Goal: Feedback & Contribution: Submit feedback/report problem

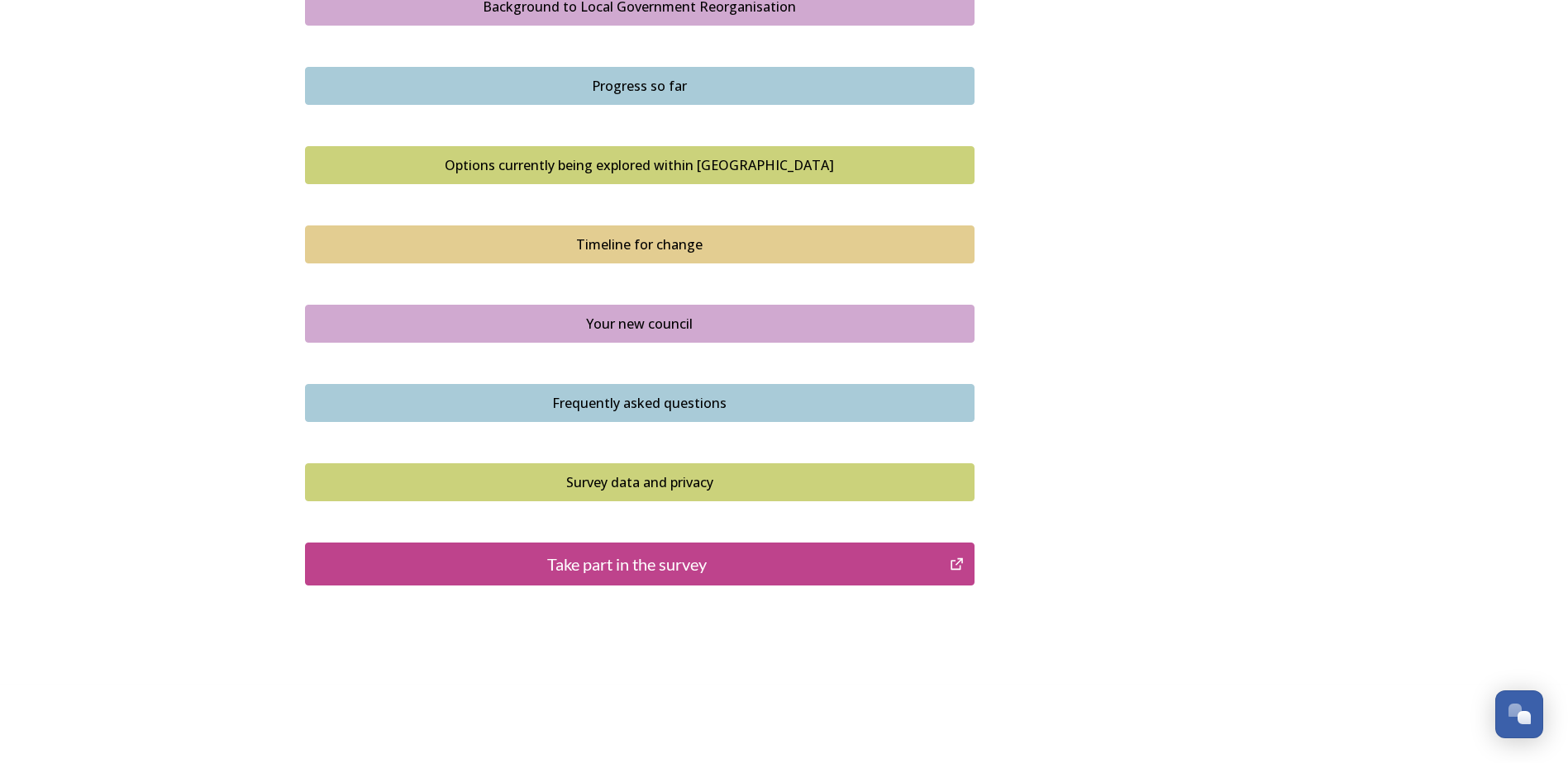
scroll to position [1015, 0]
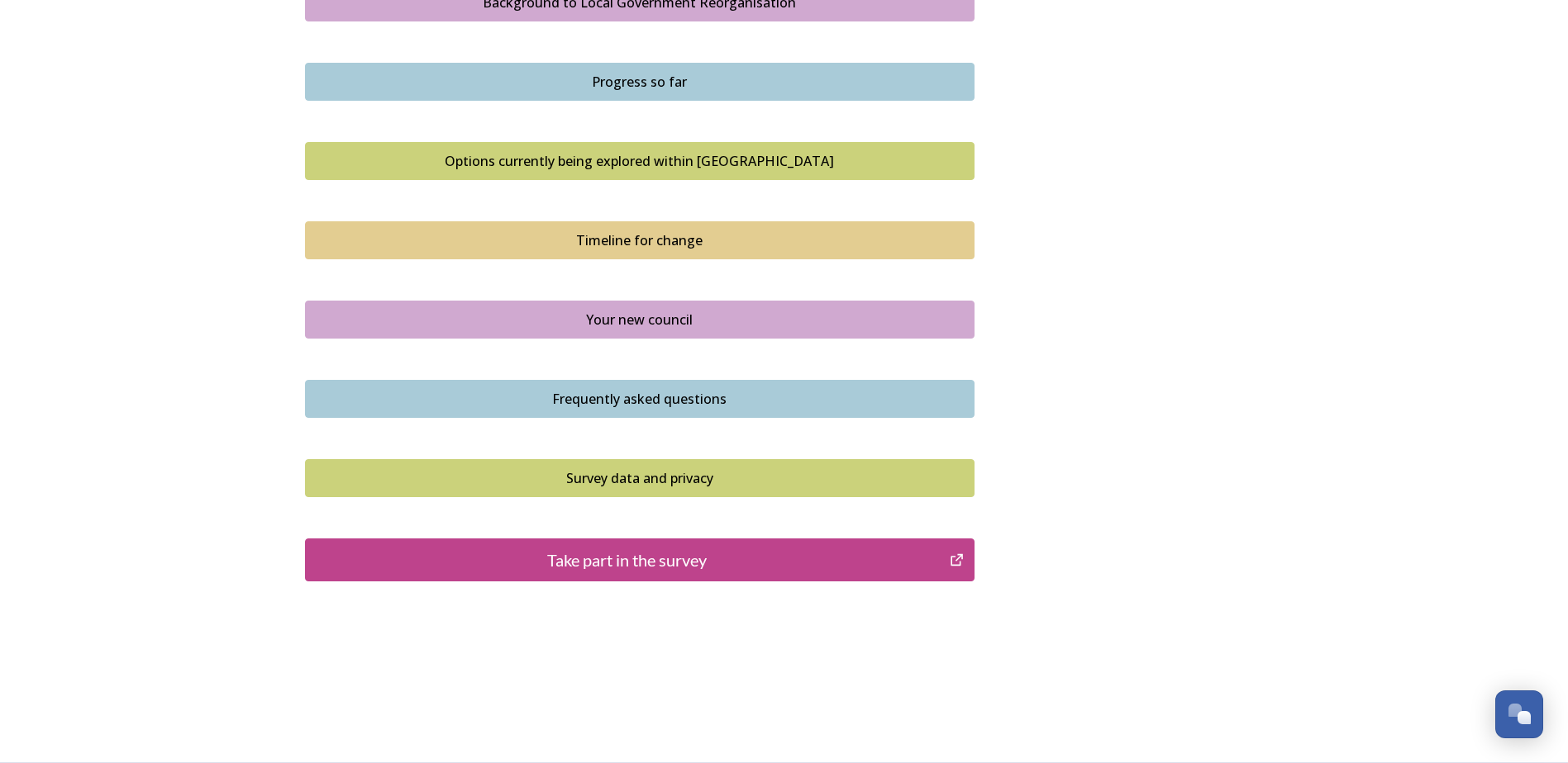
click at [747, 558] on div "Take part in the survey" at bounding box center [628, 559] width 628 height 24
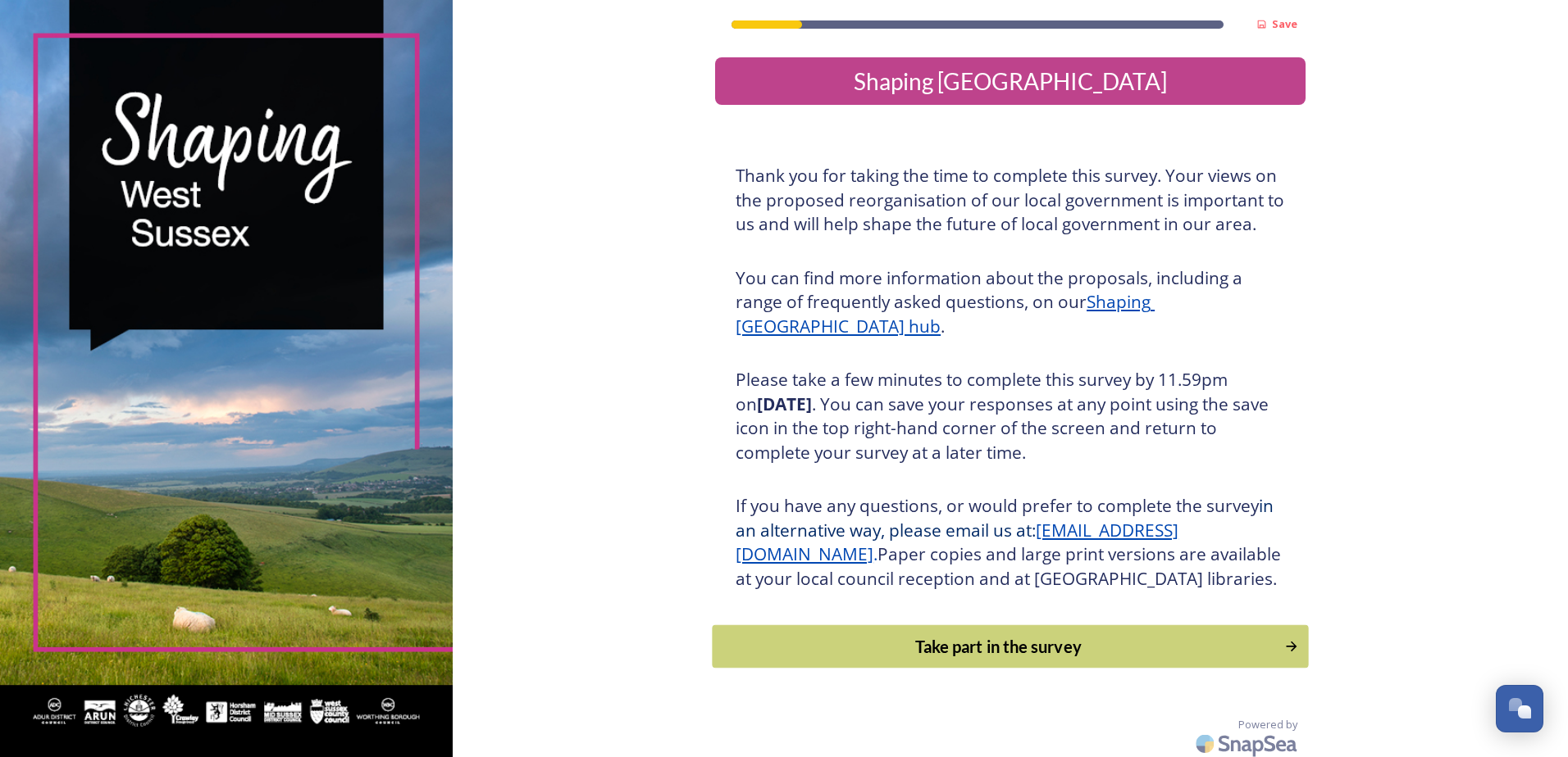
click at [1100, 659] on div "Take part in the survey" at bounding box center [998, 646] width 554 height 24
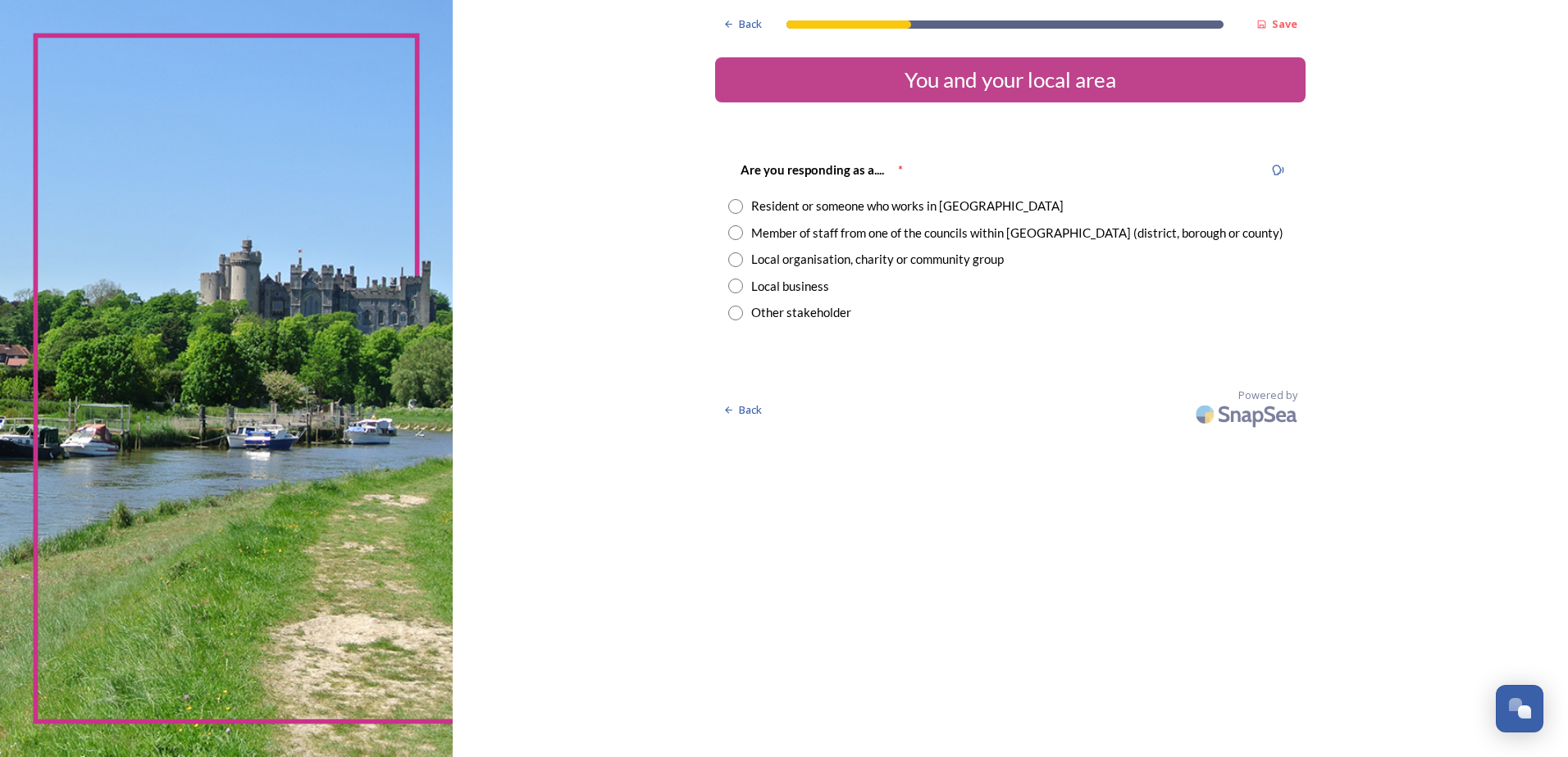
click at [740, 206] on input "radio" at bounding box center [736, 206] width 15 height 15
radio input "true"
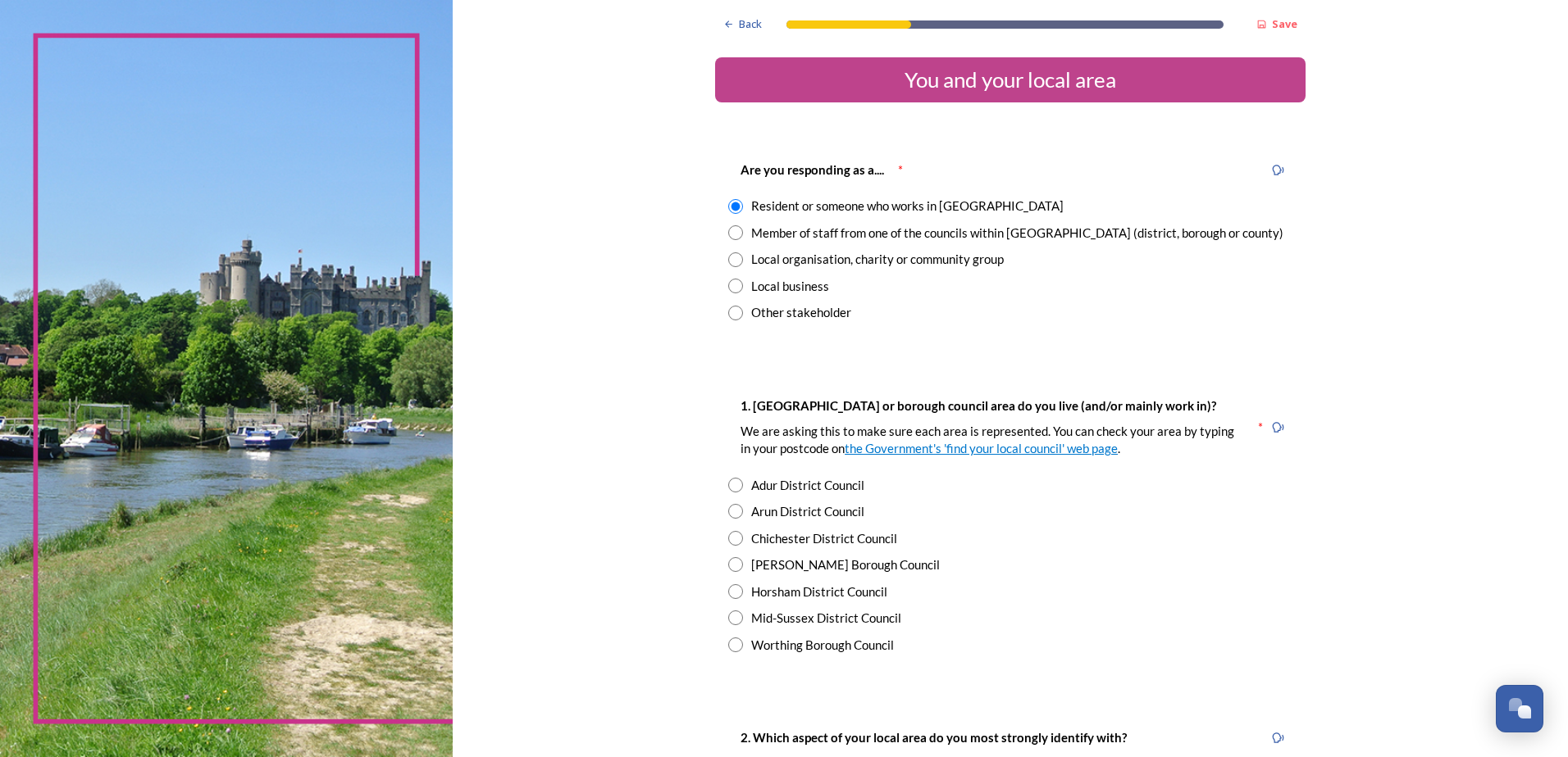
click at [728, 512] on input "radio" at bounding box center [736, 511] width 15 height 15
radio input "true"
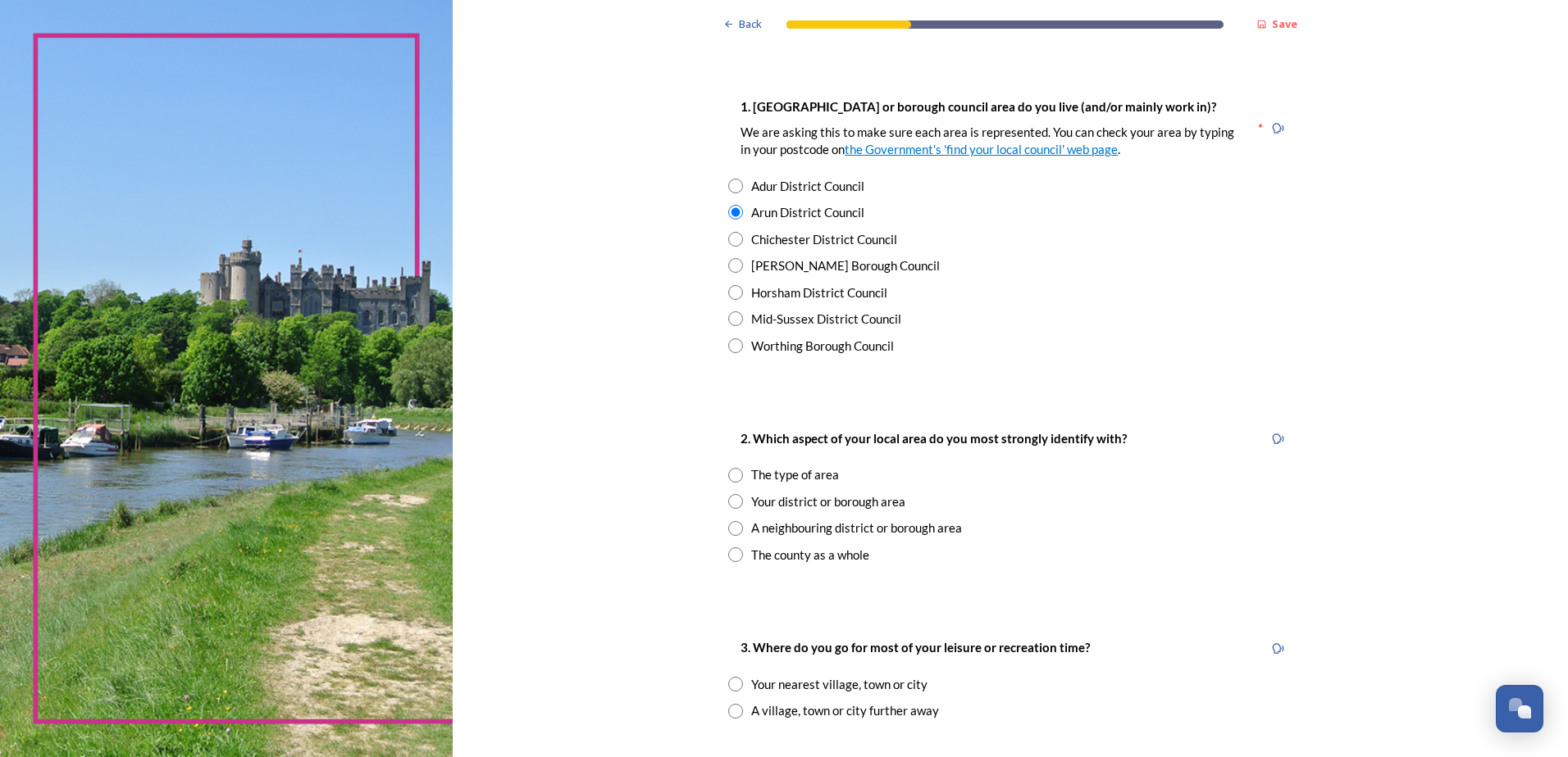
scroll to position [328, 0]
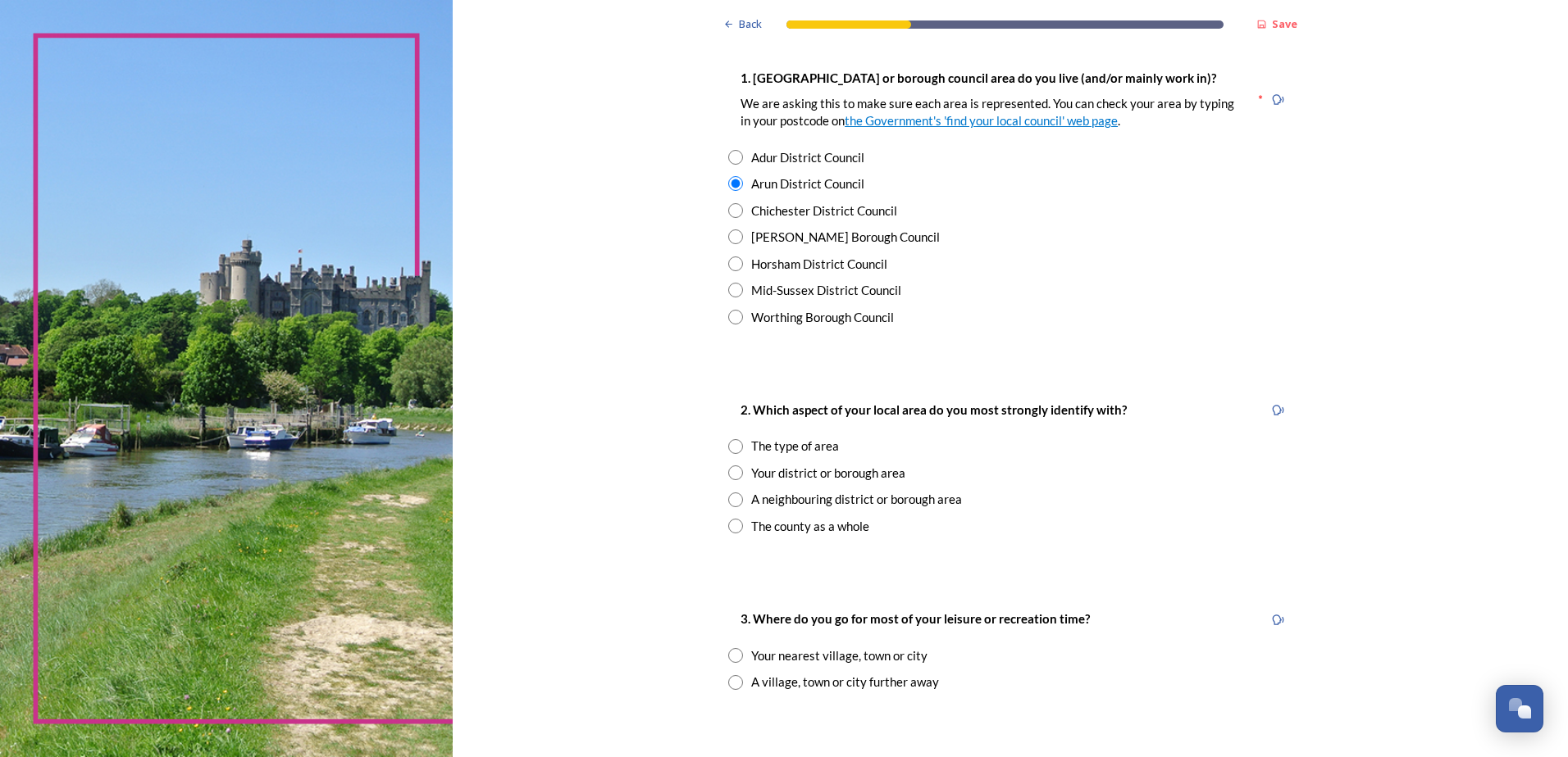
click at [735, 448] on input "radio" at bounding box center [736, 447] width 15 height 15
radio input "true"
click at [728, 475] on input "radio" at bounding box center [736, 473] width 15 height 15
radio input "true"
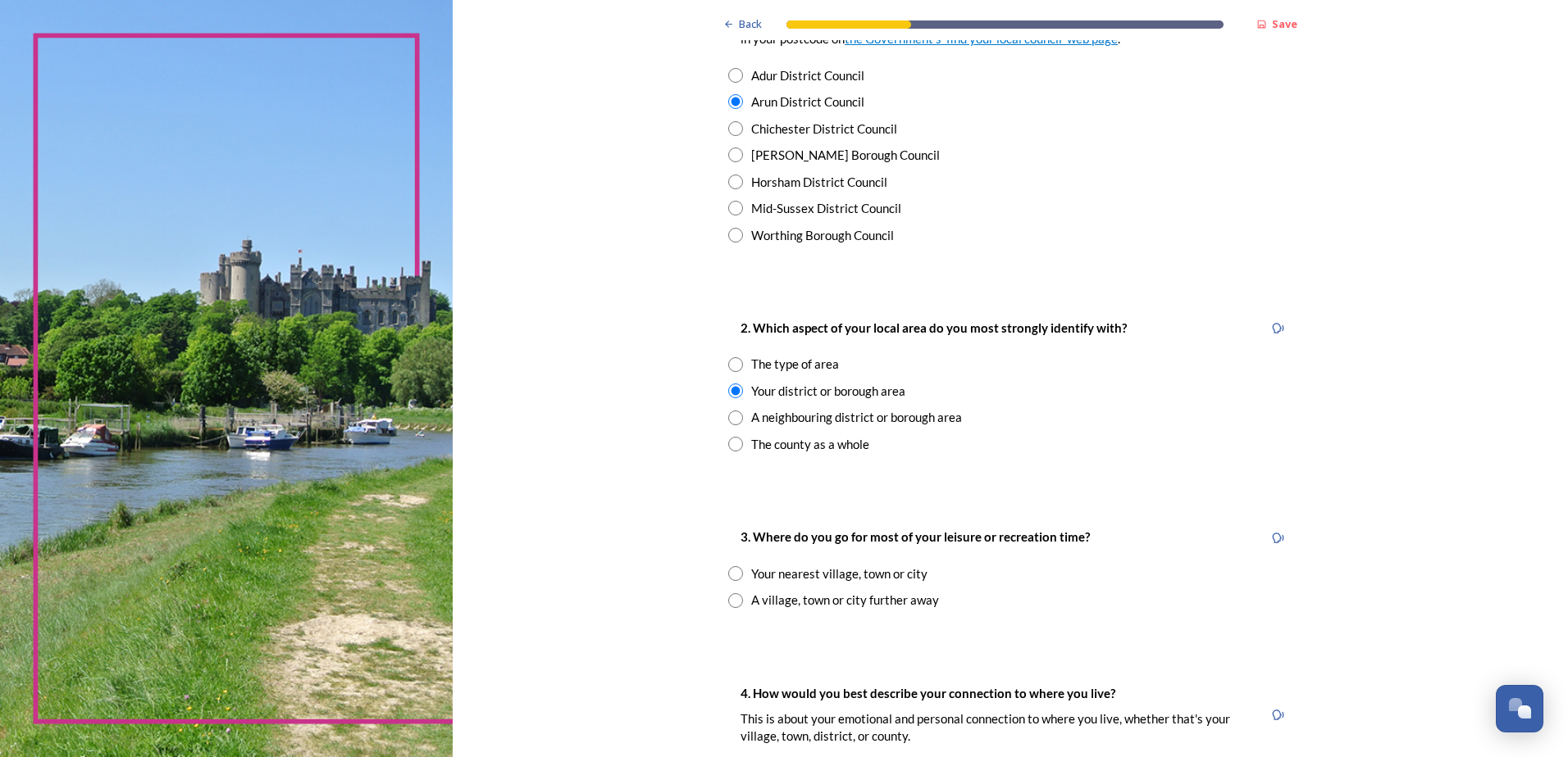
click at [732, 603] on input "radio" at bounding box center [736, 601] width 15 height 15
radio input "true"
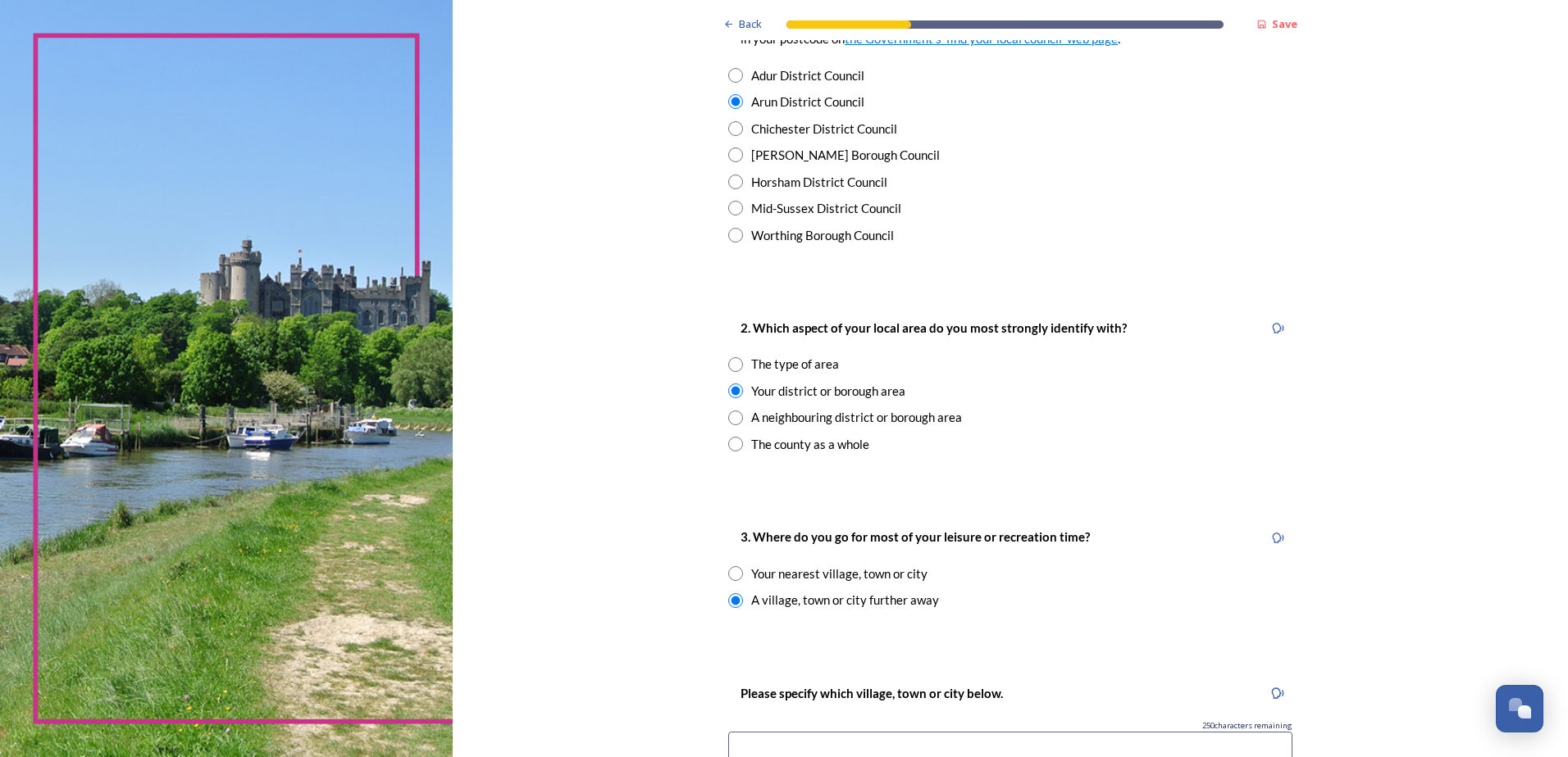
click at [732, 578] on input "radio" at bounding box center [736, 574] width 15 height 15
radio input "true"
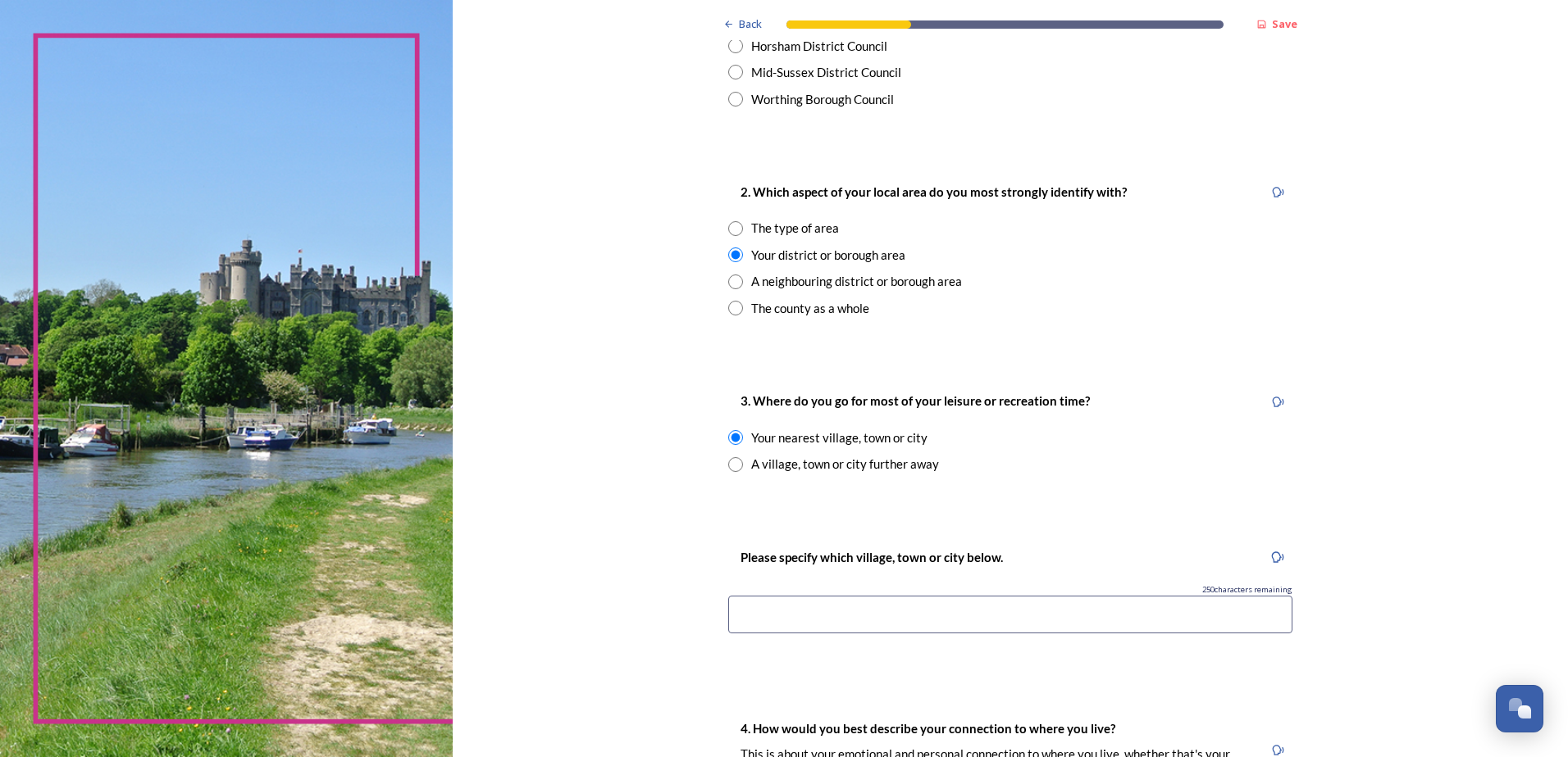
scroll to position [574, 0]
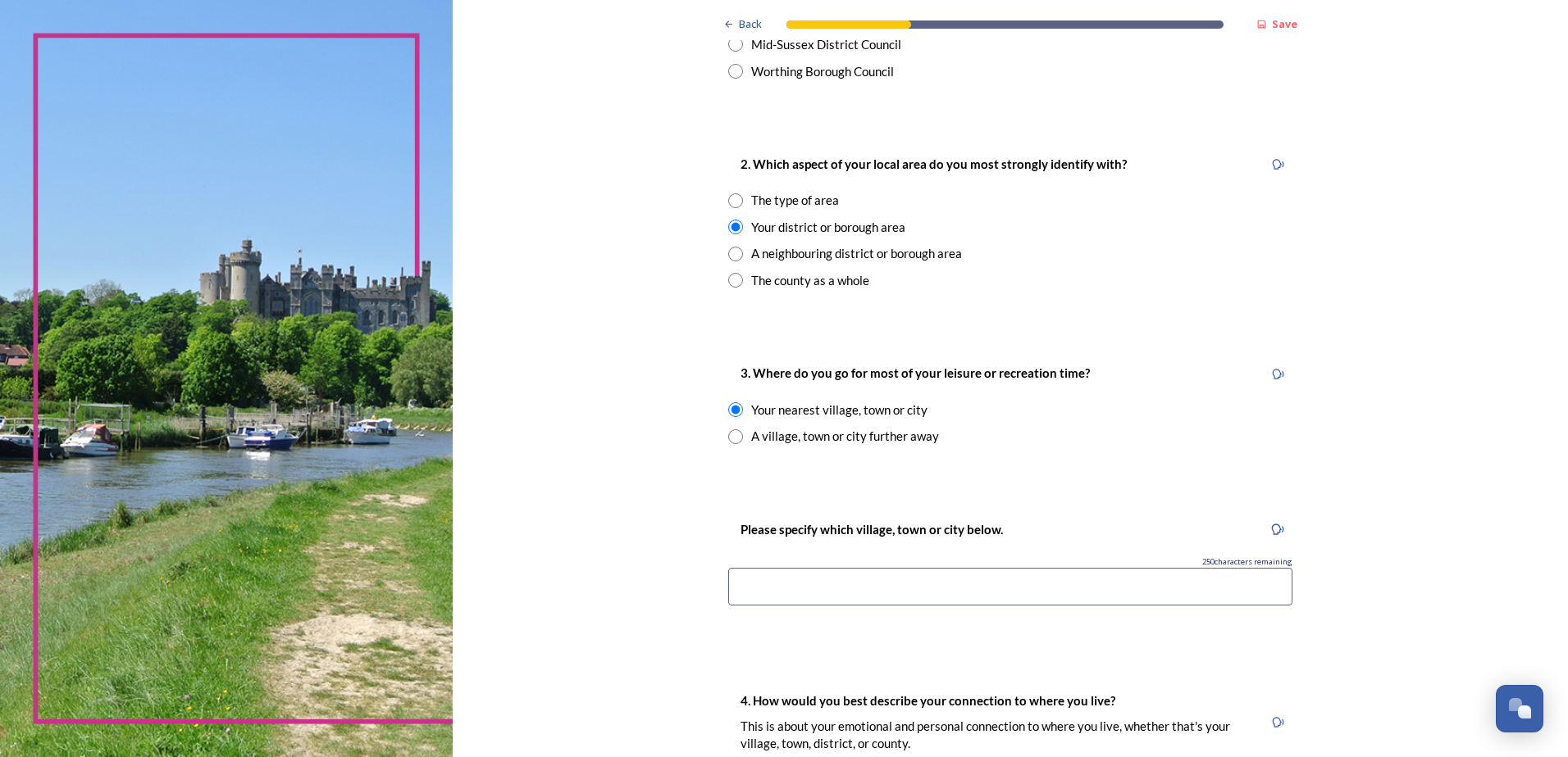
click at [731, 440] on input "radio" at bounding box center [736, 437] width 15 height 15
radio input "true"
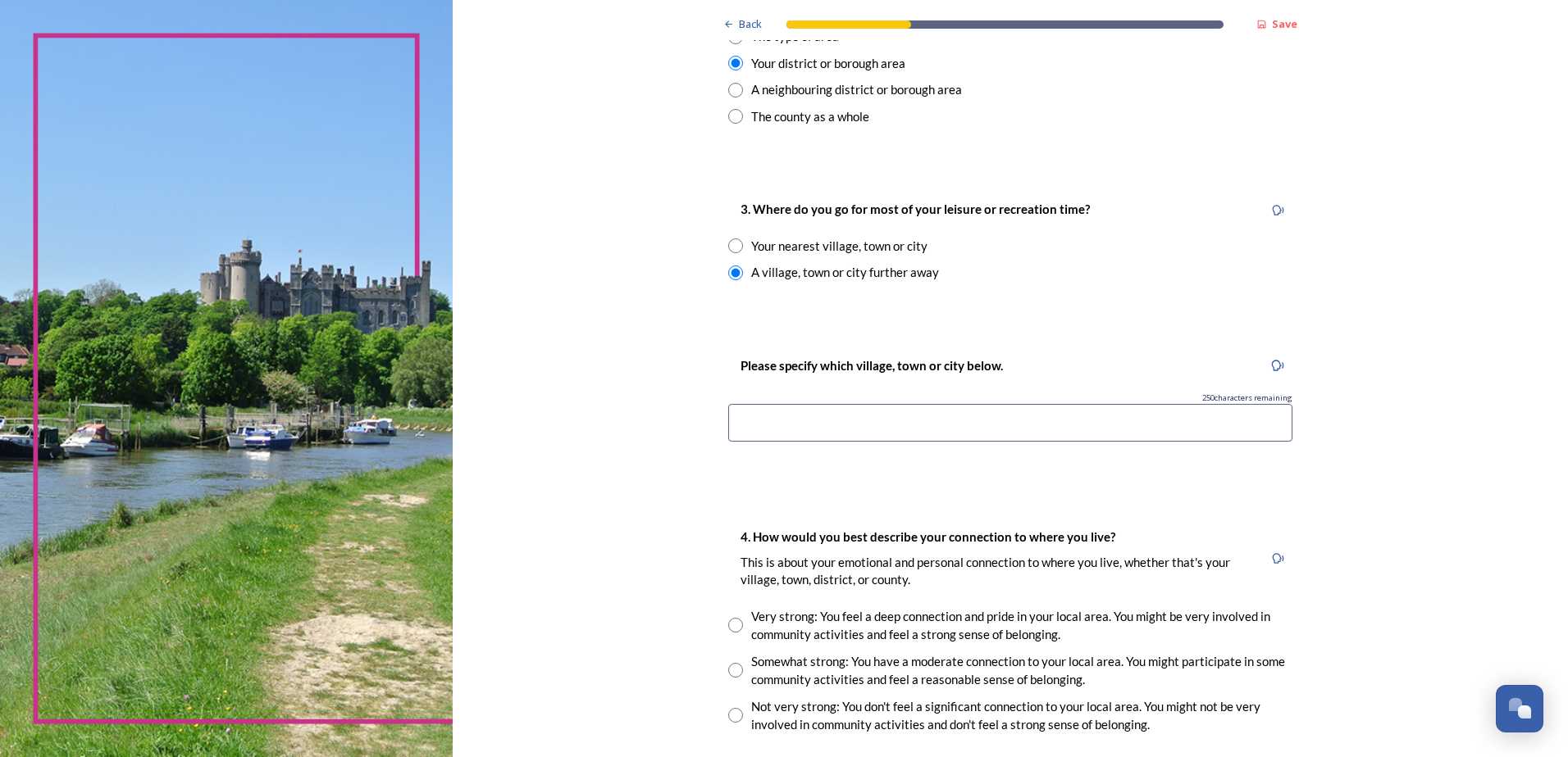
scroll to position [820, 0]
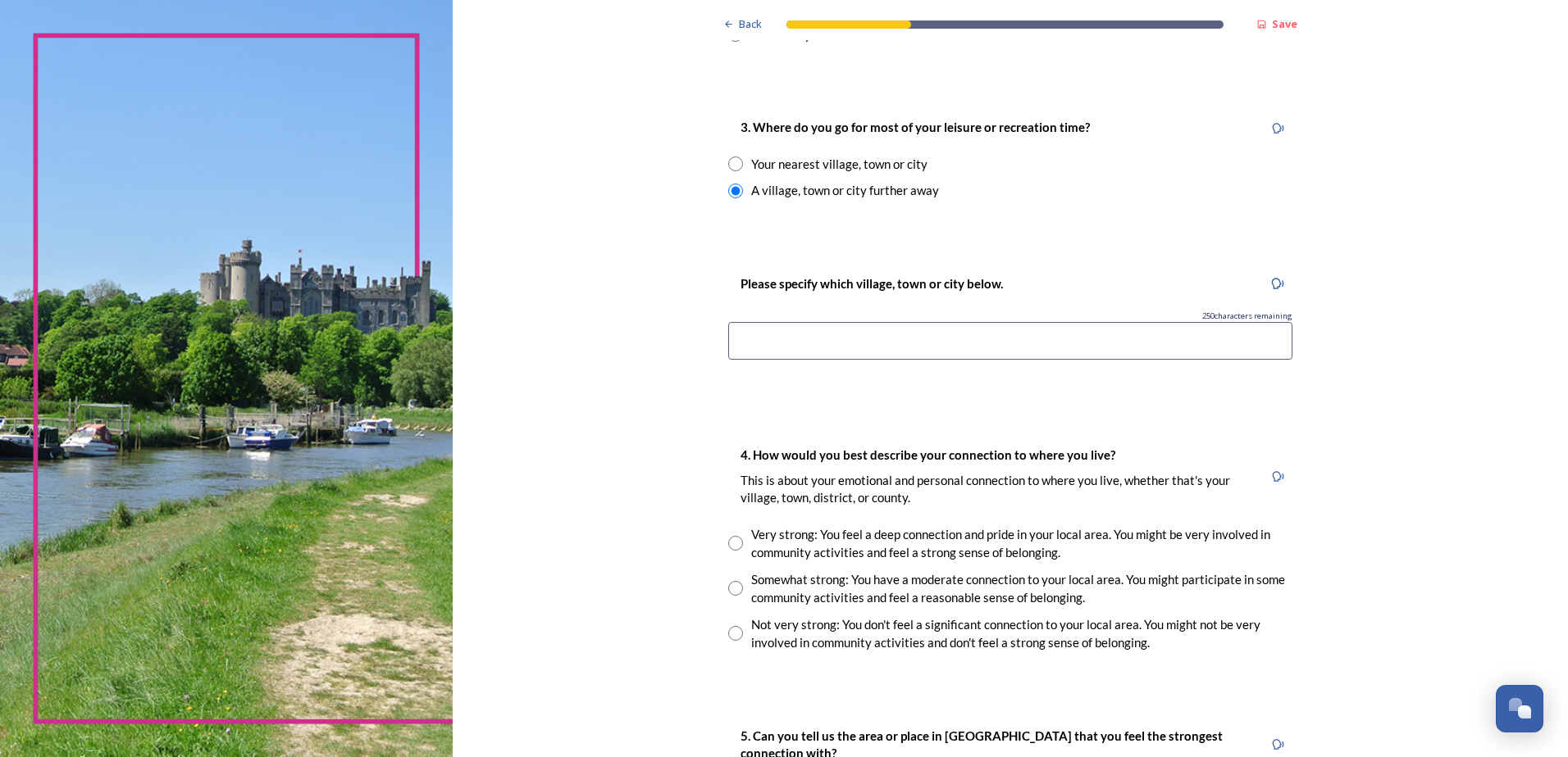
click at [878, 338] on input at bounding box center [1010, 341] width 564 height 38
type input "C"
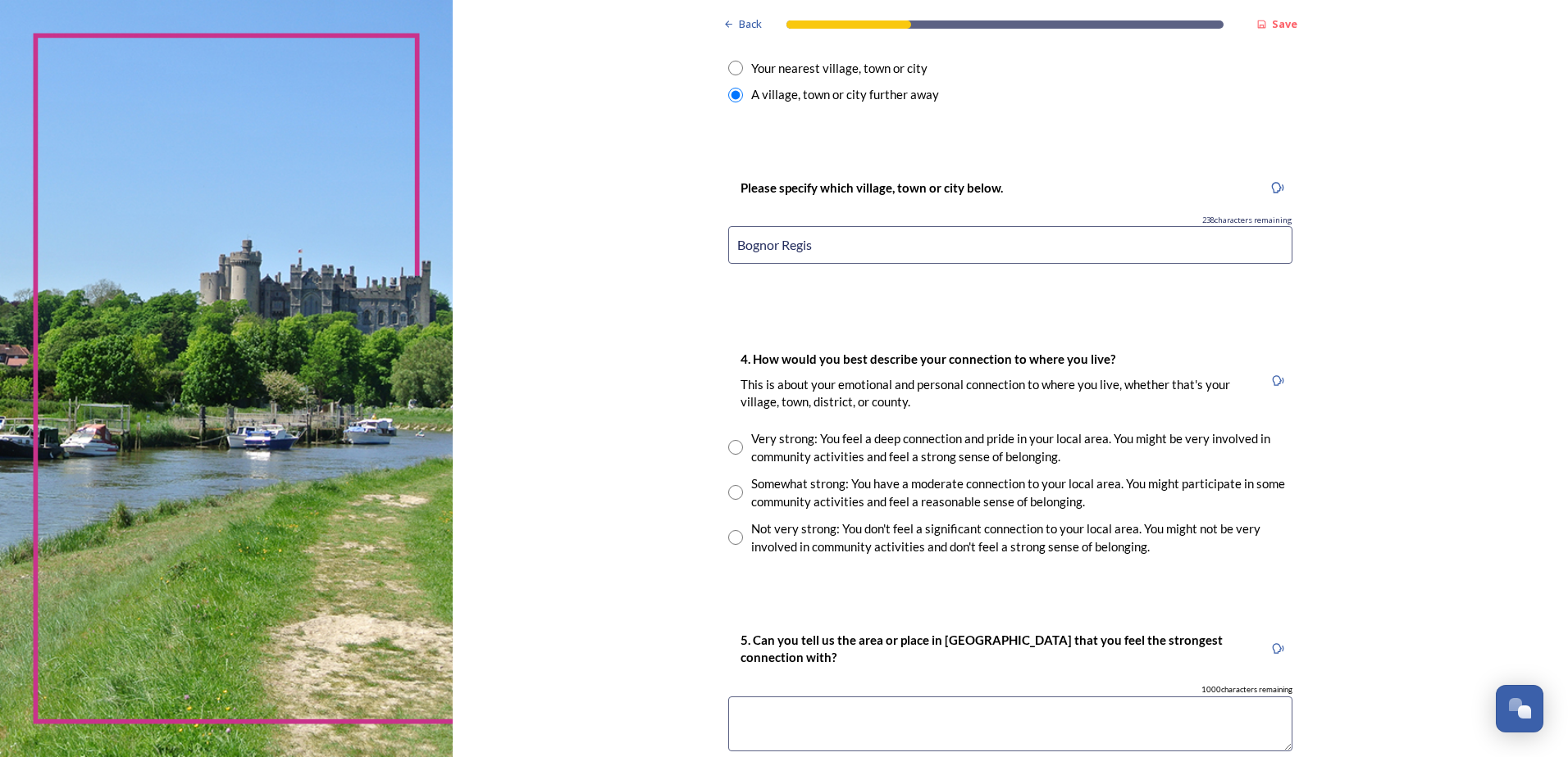
scroll to position [1065, 0]
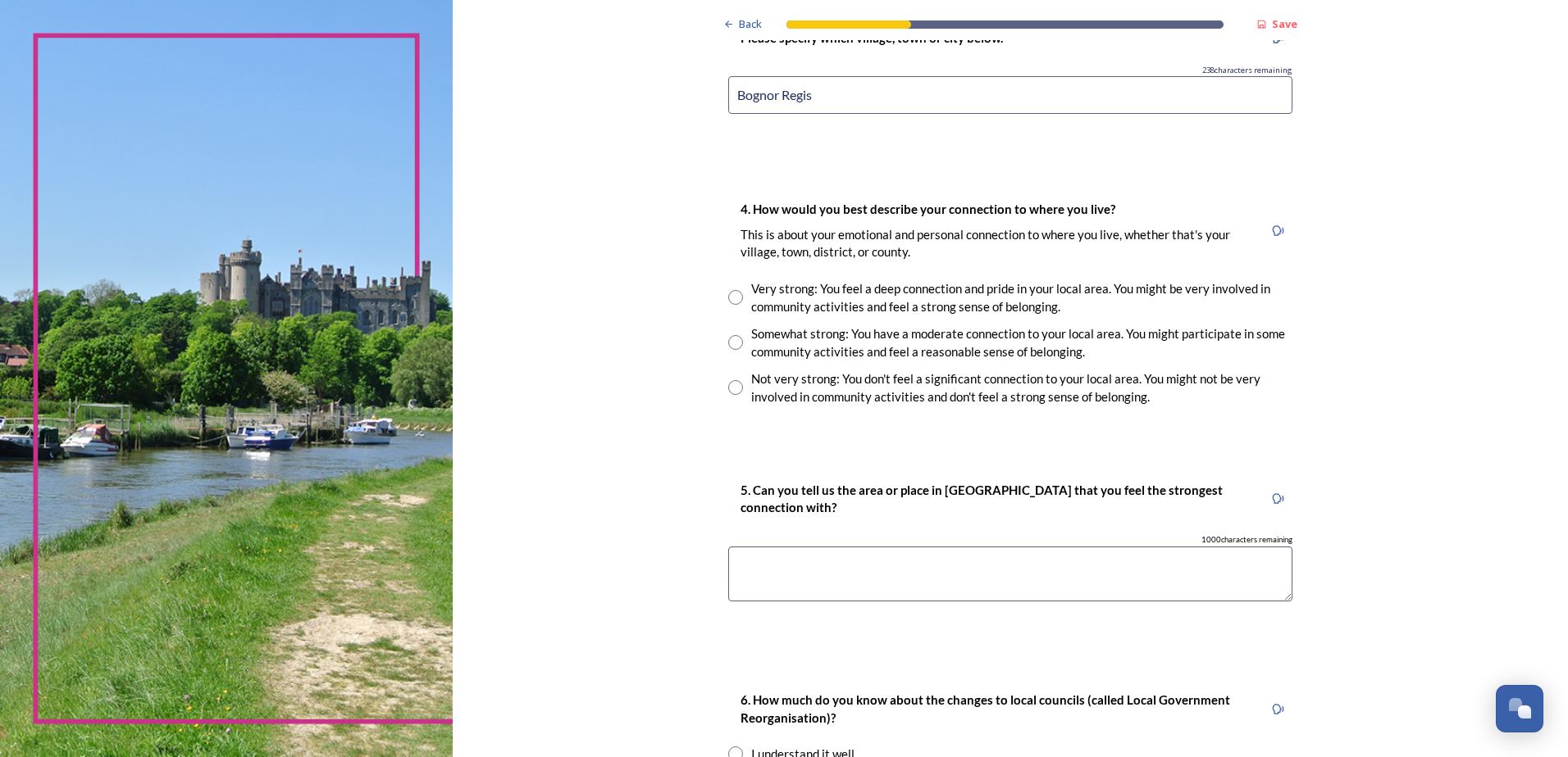
type input "Bognor Regis"
click at [729, 338] on input "radio" at bounding box center [736, 343] width 15 height 15
radio input "true"
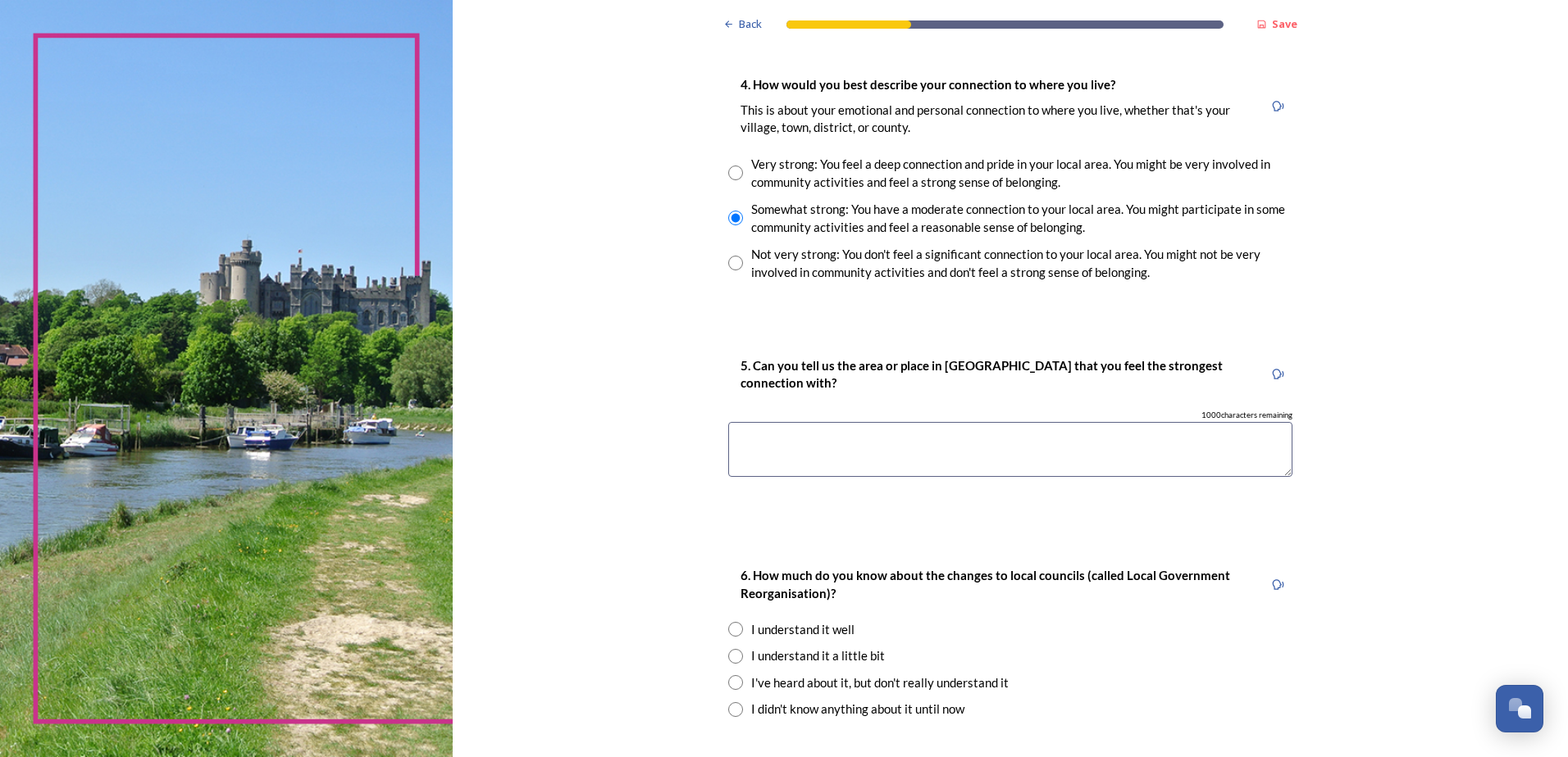
scroll to position [1229, 0]
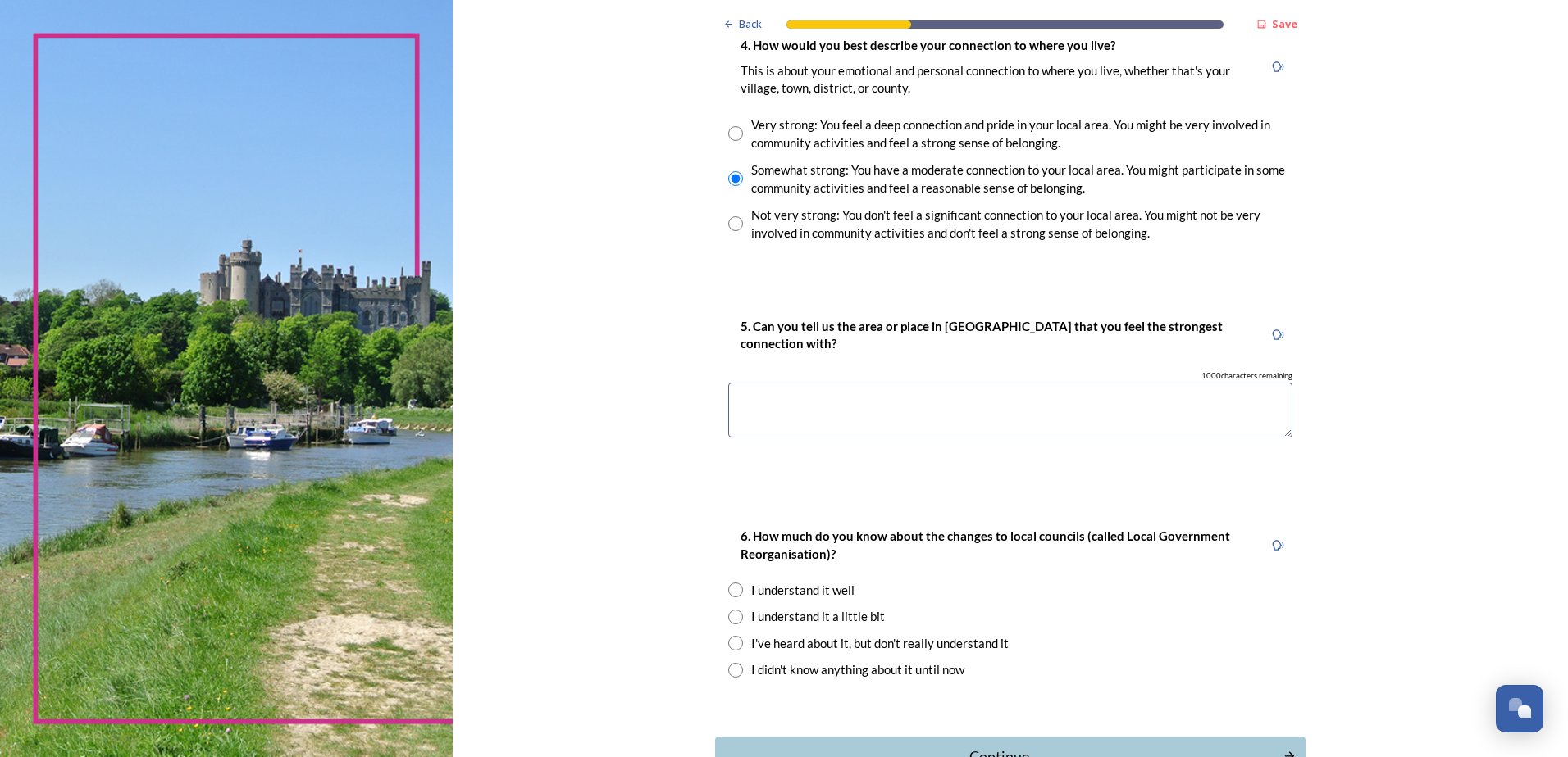
click at [841, 392] on textarea at bounding box center [1010, 410] width 564 height 55
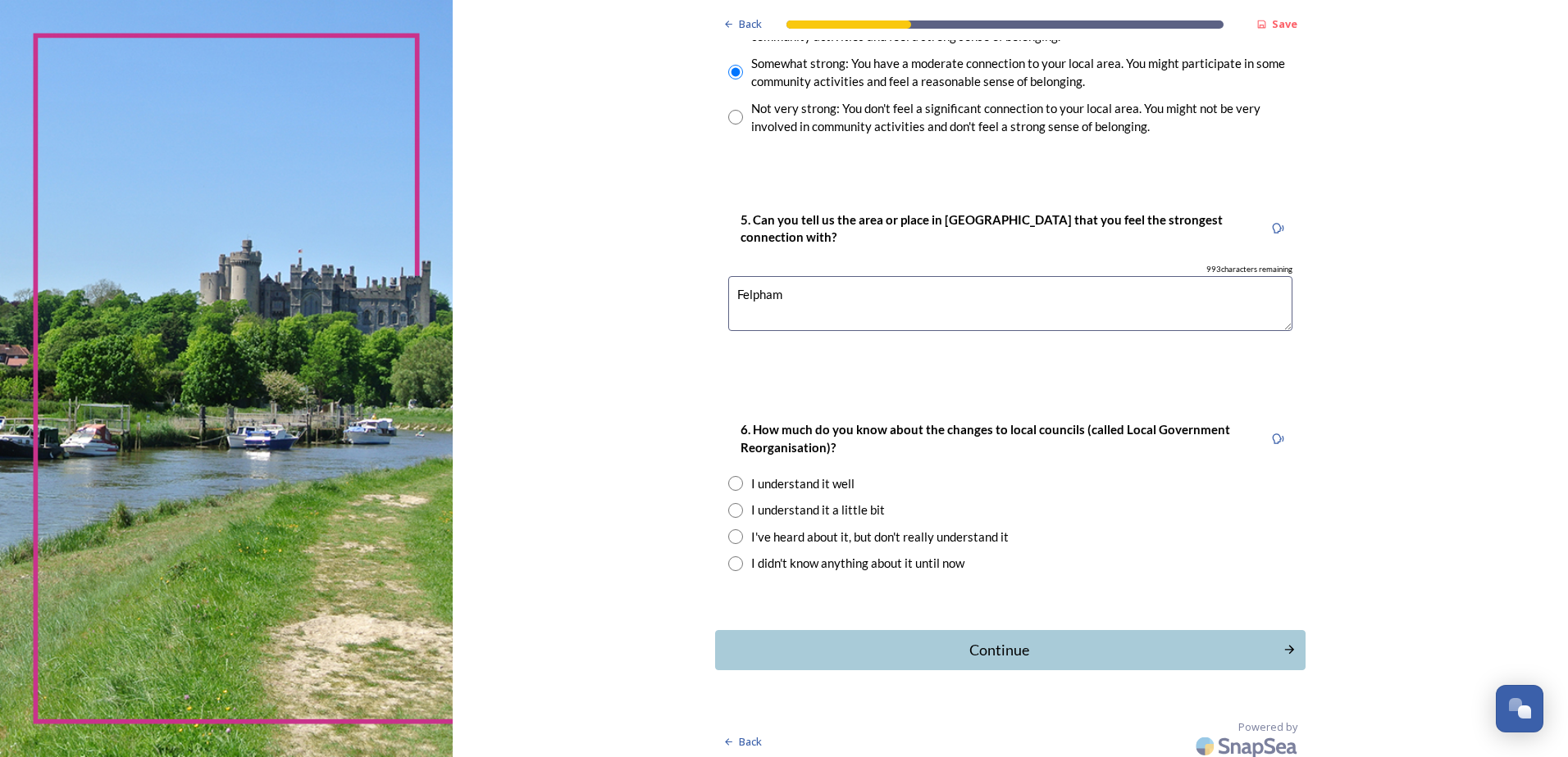
scroll to position [1344, 0]
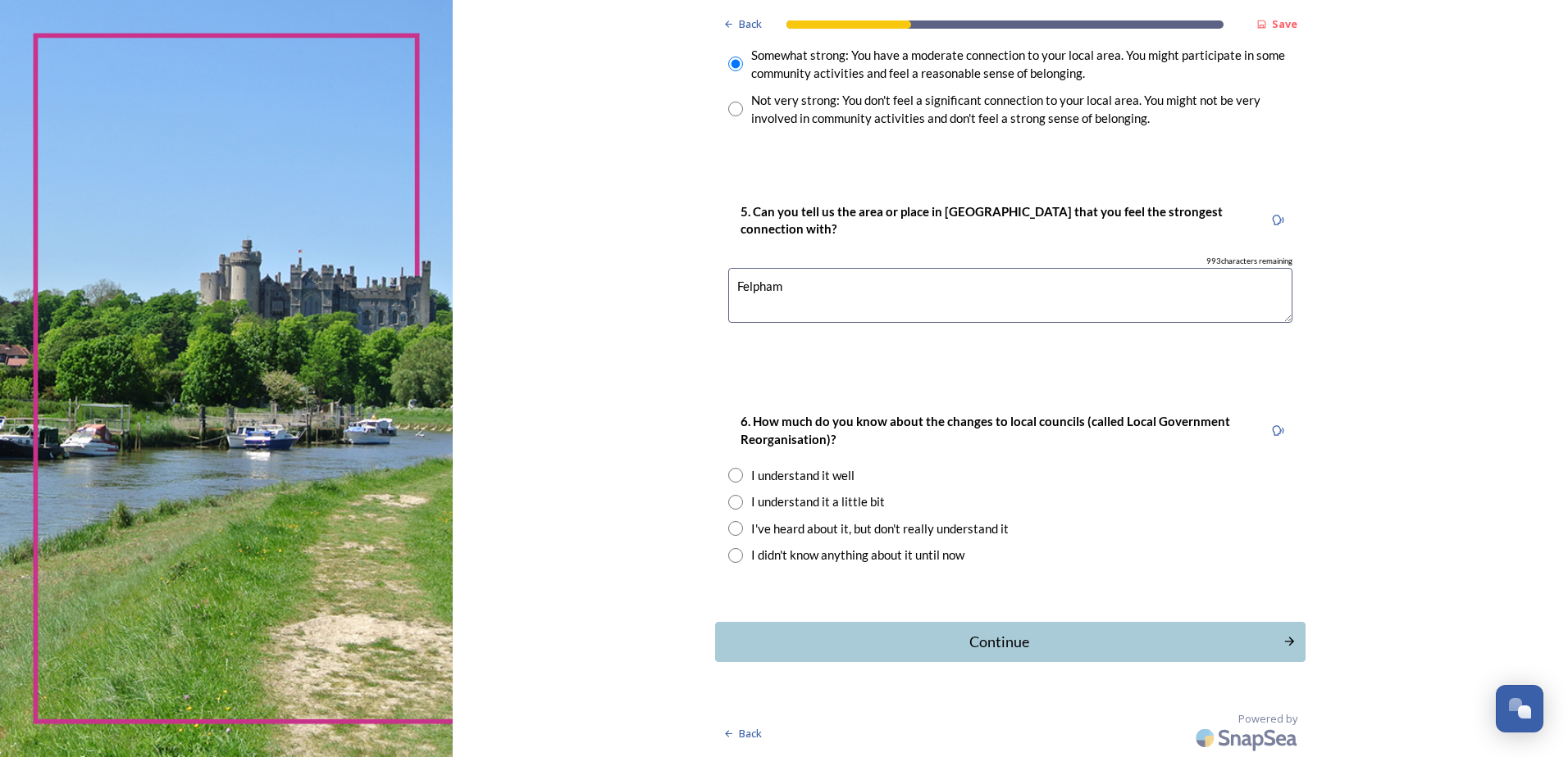
type textarea "Felpham"
click at [731, 501] on input "radio" at bounding box center [736, 503] width 15 height 15
radio input "true"
click at [1061, 637] on div "Continue" at bounding box center [999, 642] width 555 height 22
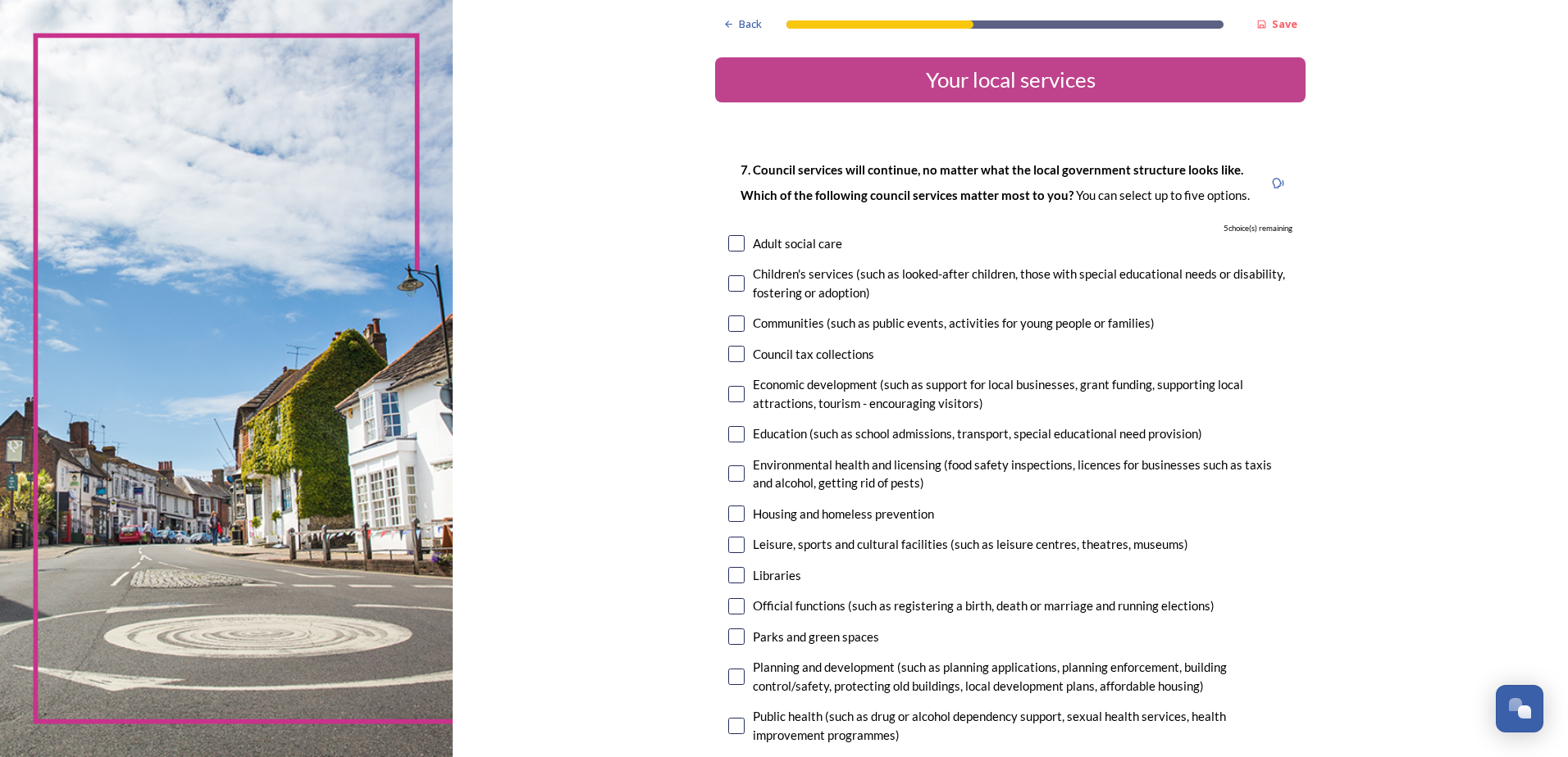
click at [732, 328] on input "checkbox" at bounding box center [736, 324] width 17 height 17
checkbox input "true"
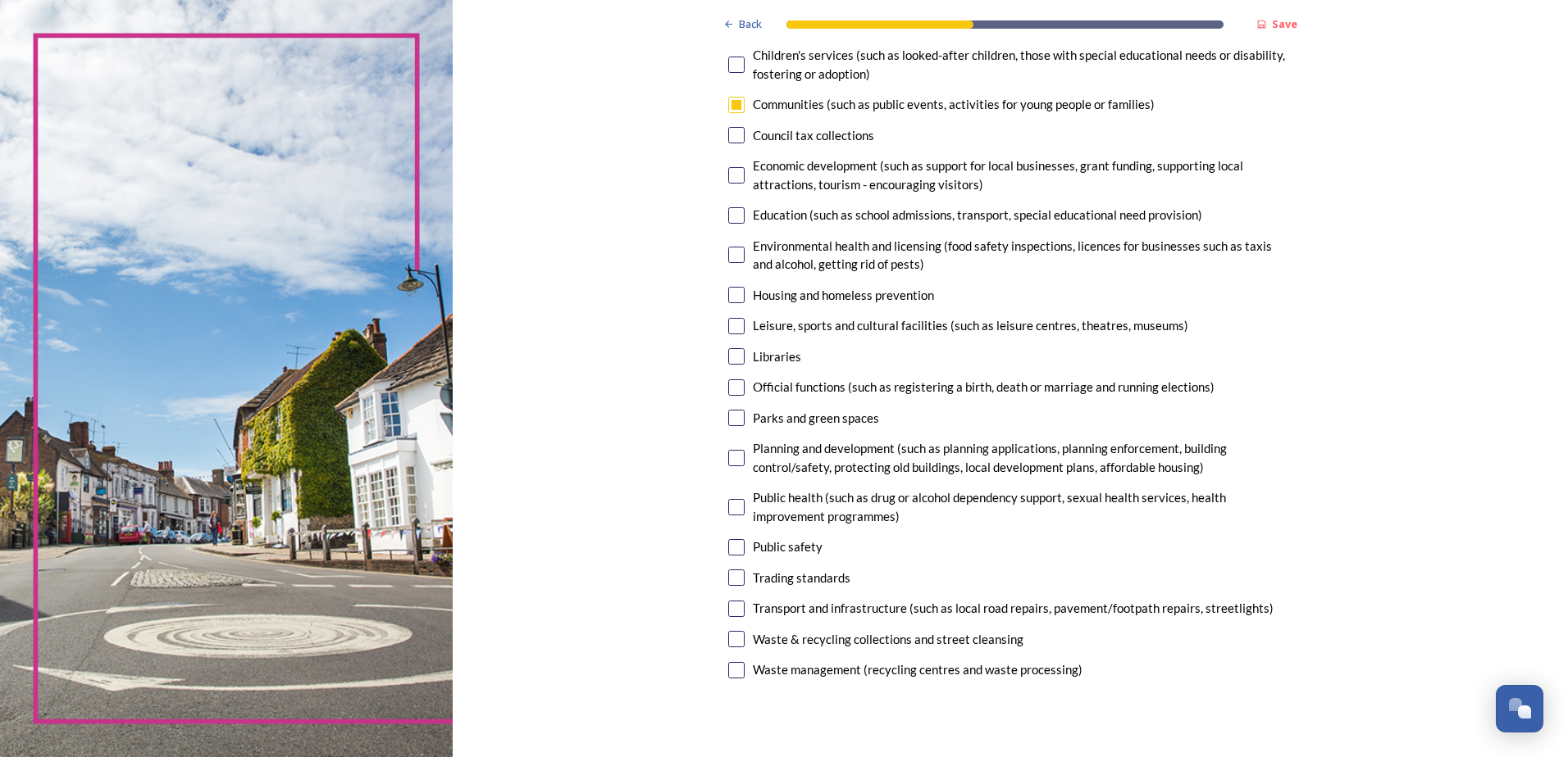
scroll to position [246, 0]
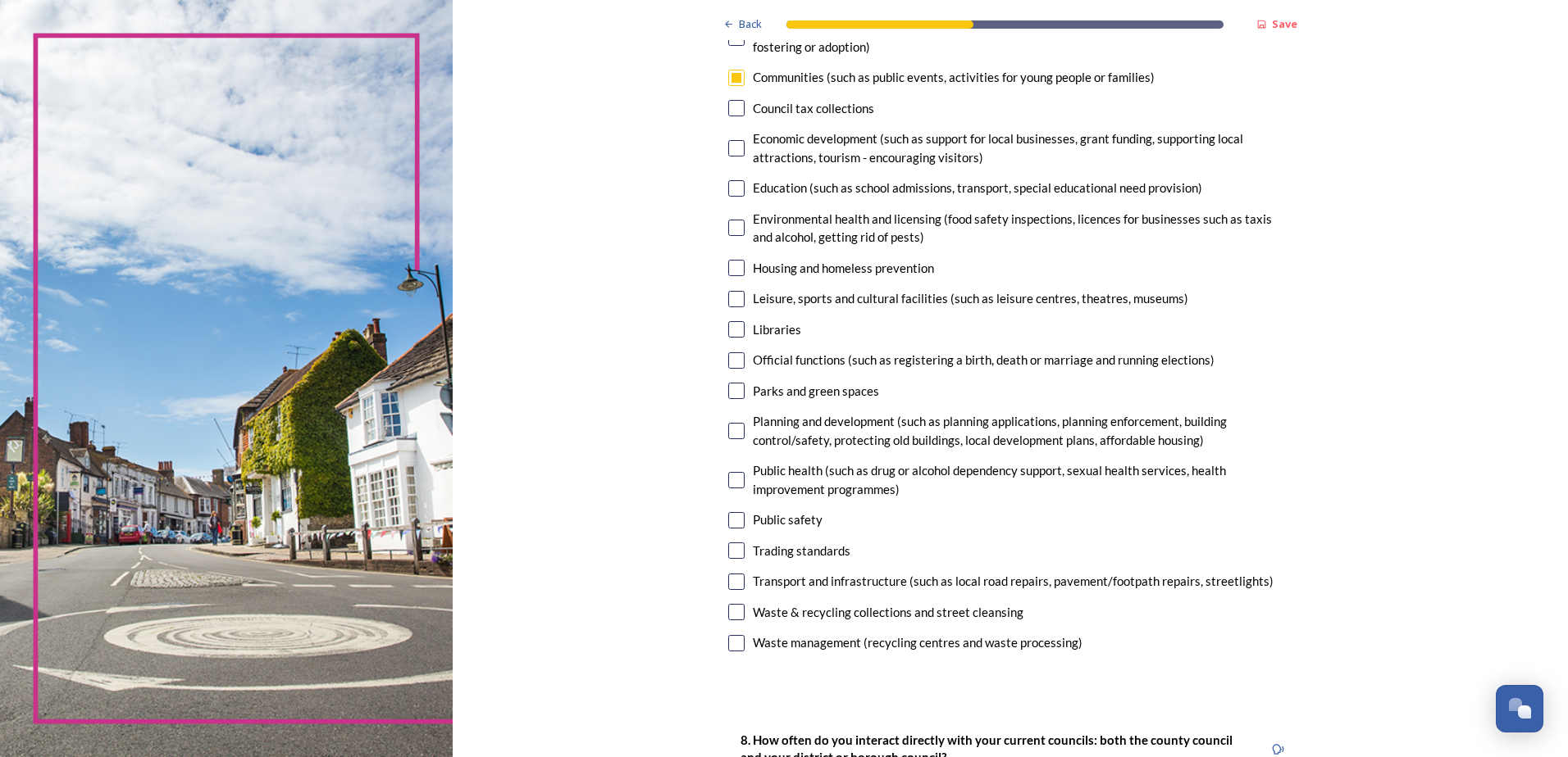
click at [735, 578] on input "checkbox" at bounding box center [736, 582] width 17 height 17
checkbox input "true"
click at [730, 392] on input "checkbox" at bounding box center [736, 391] width 17 height 17
checkbox input "true"
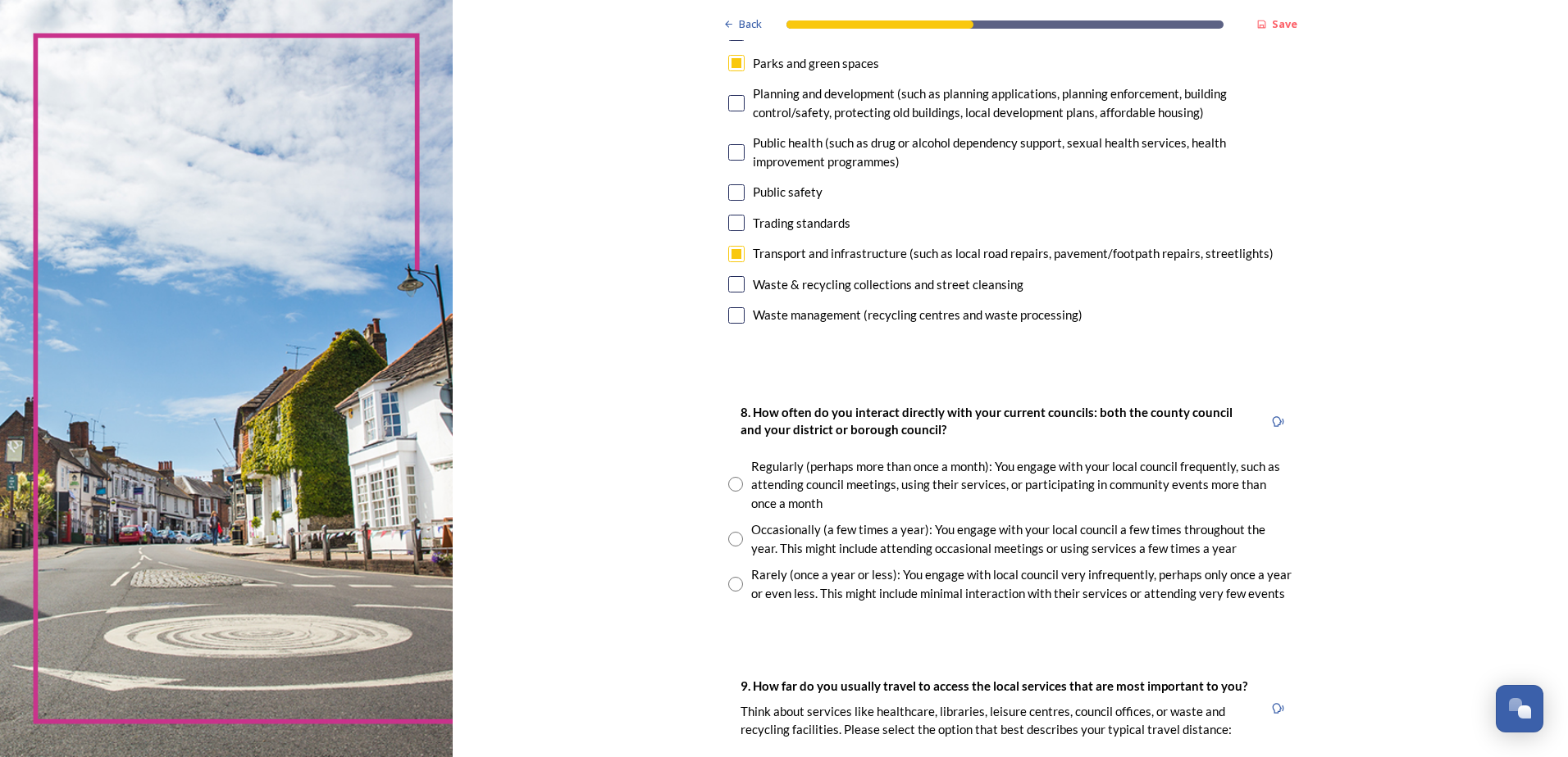
scroll to position [656, 0]
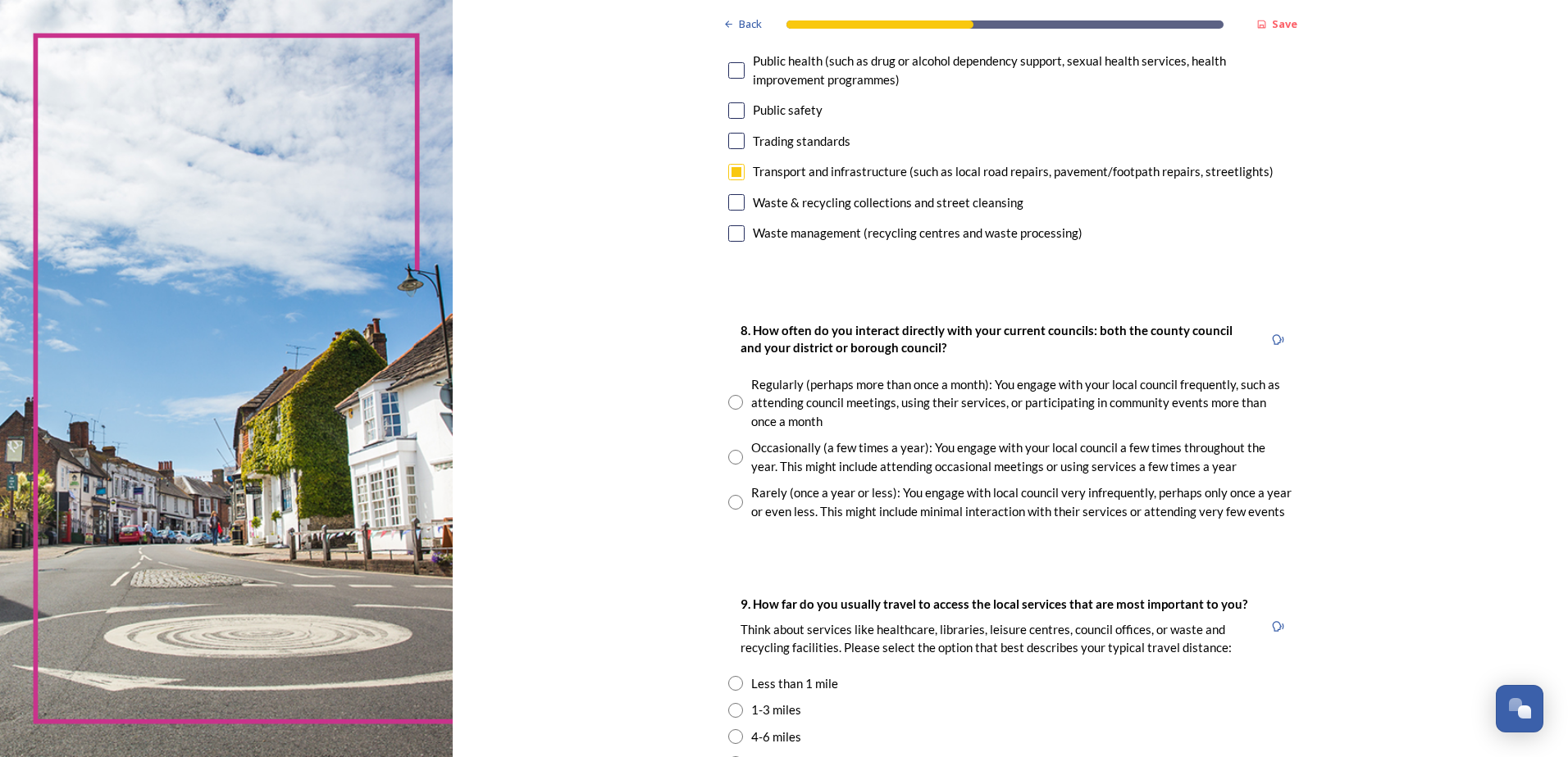
click at [731, 453] on input "radio" at bounding box center [736, 458] width 15 height 15
radio input "true"
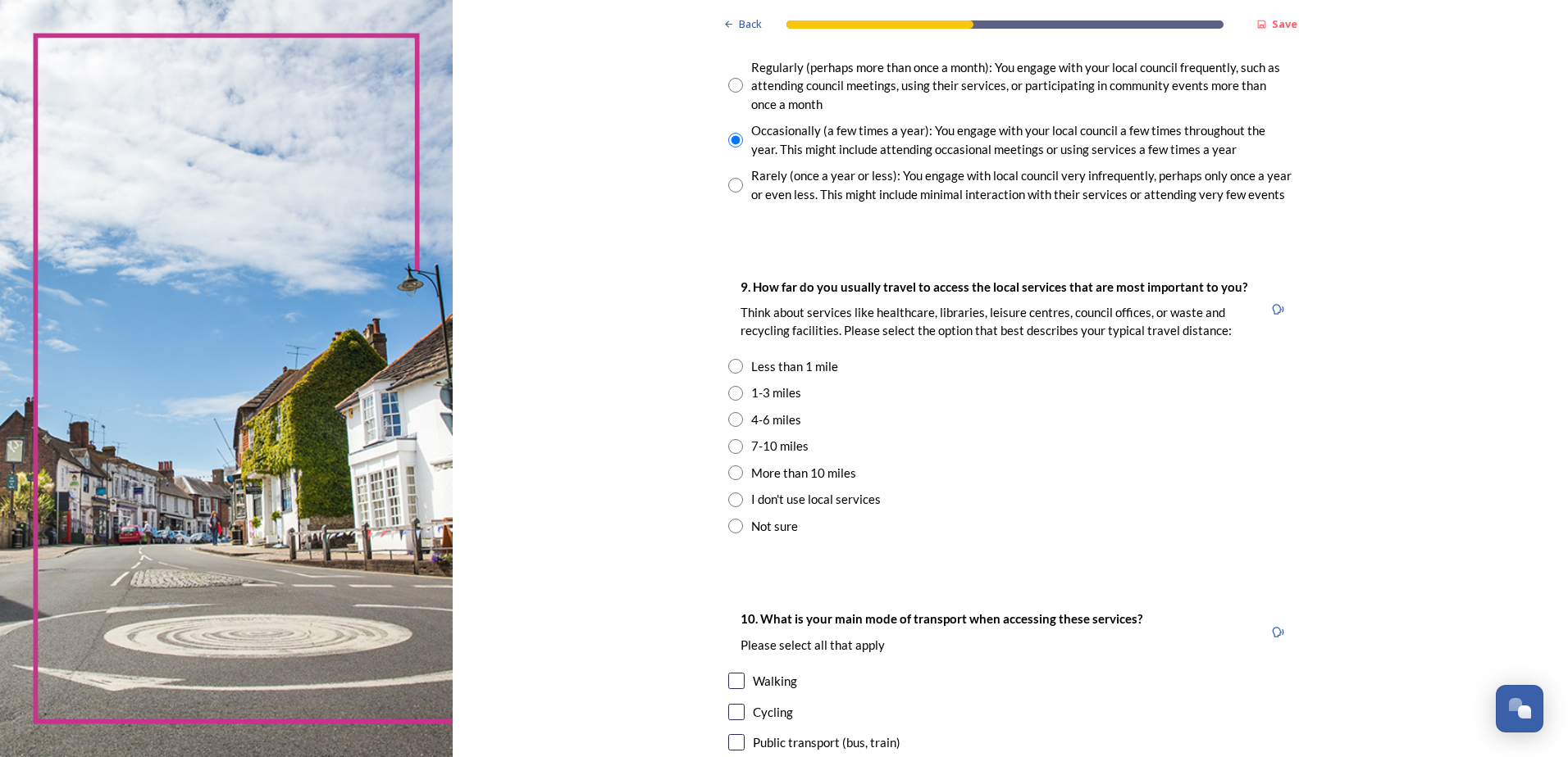
scroll to position [1065, 0]
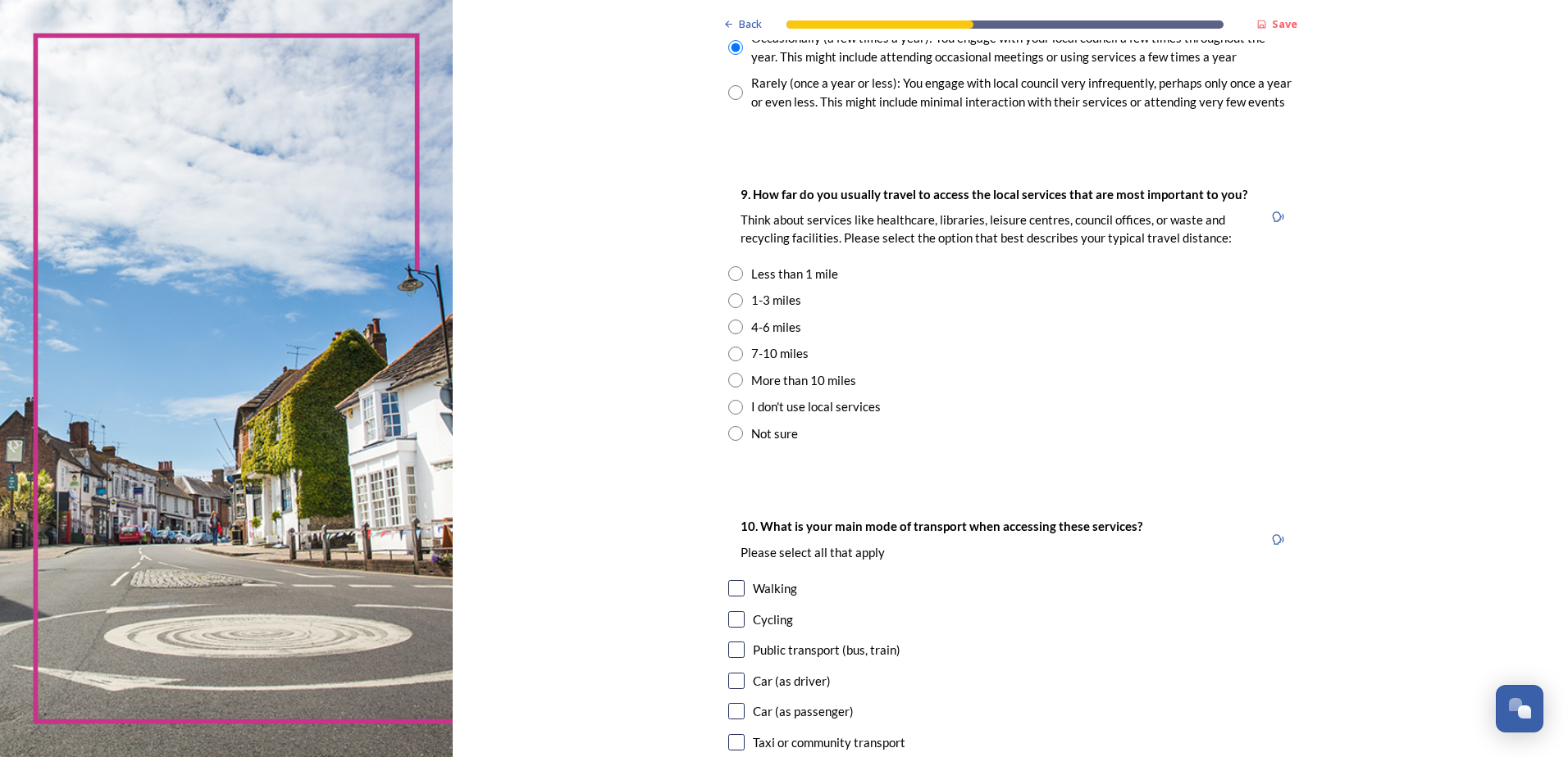
click at [728, 297] on input "radio" at bounding box center [736, 301] width 15 height 15
radio input "true"
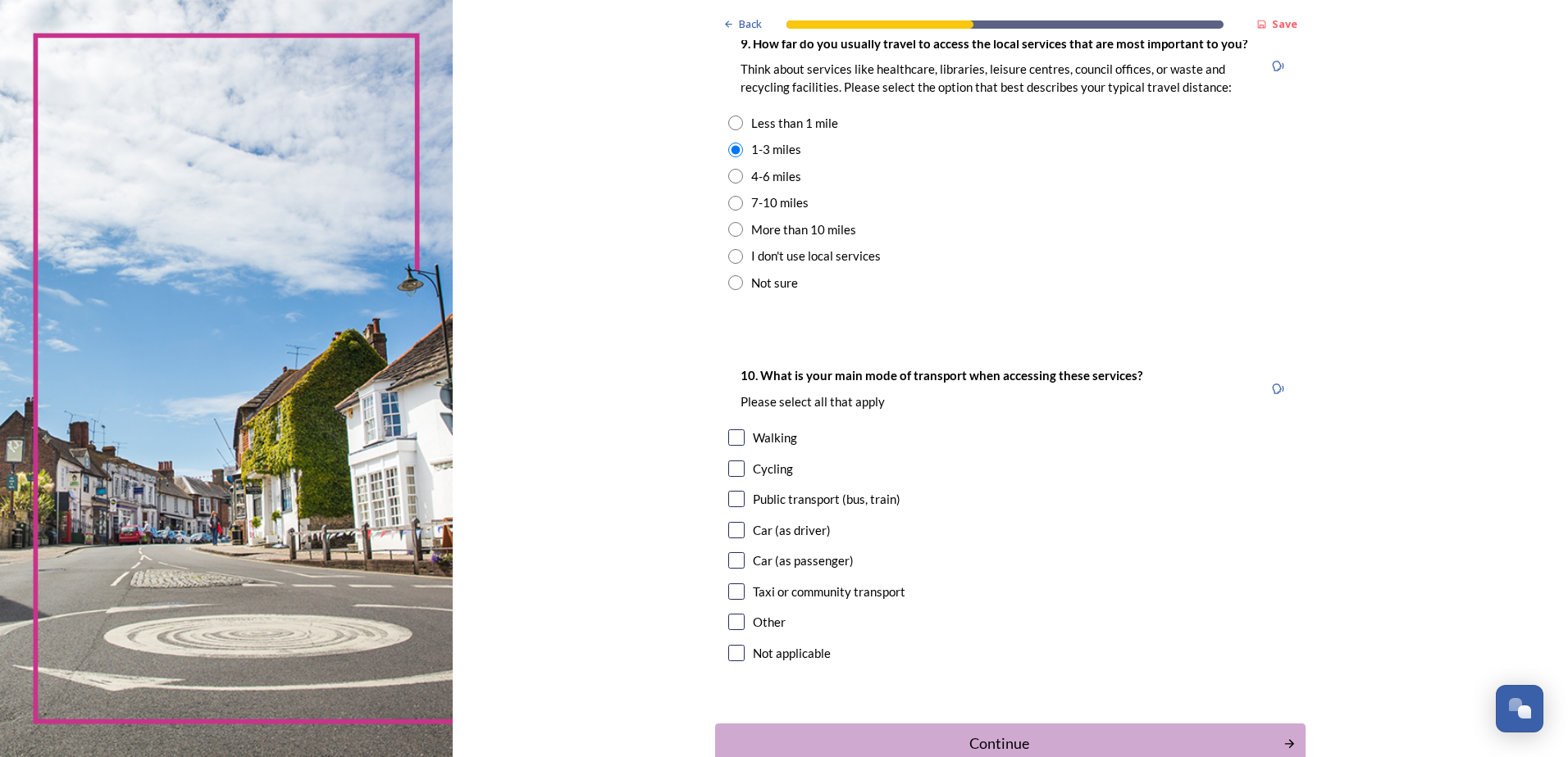
scroll to position [1229, 0]
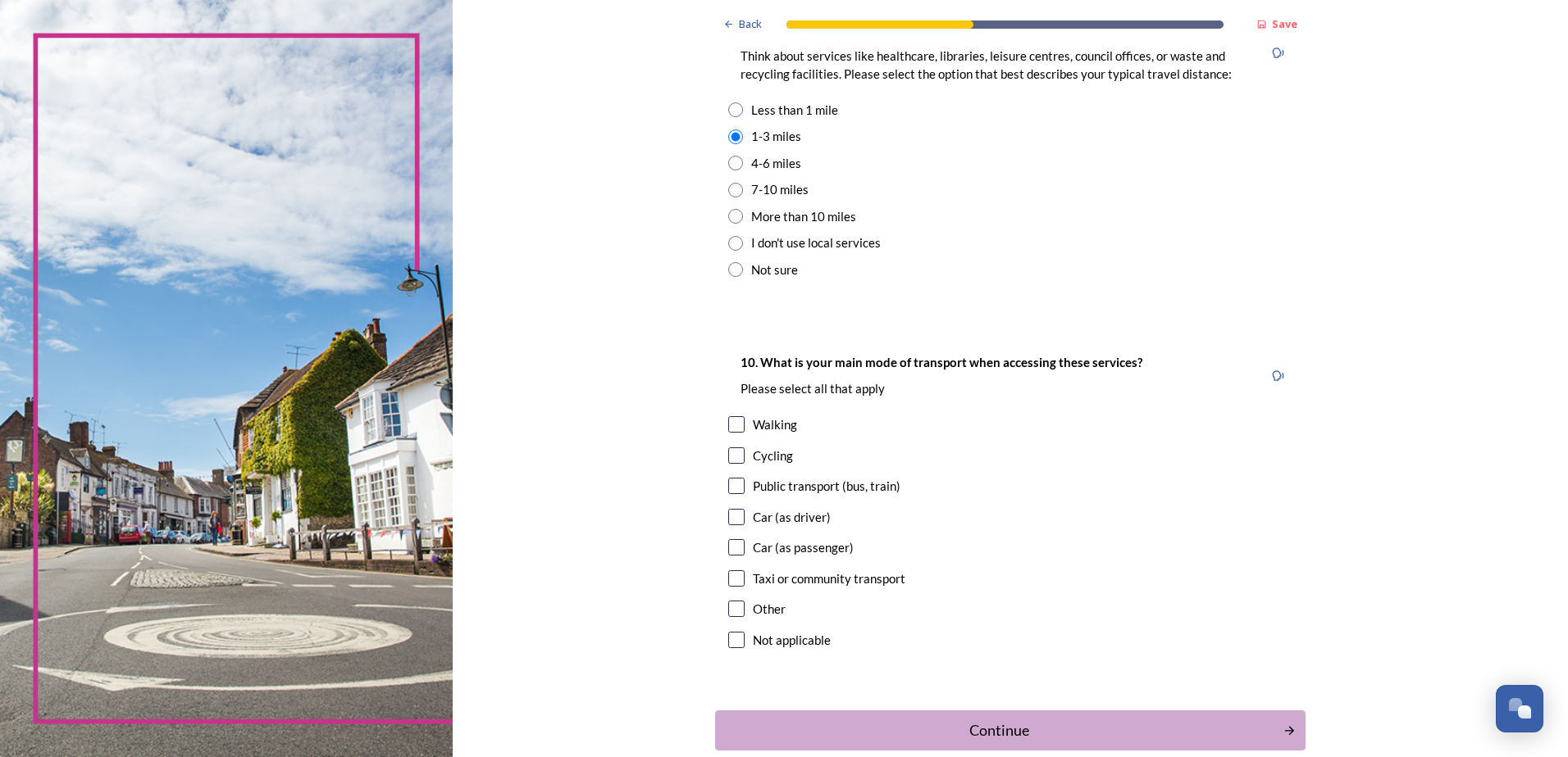
click at [731, 516] on input "checkbox" at bounding box center [736, 517] width 17 height 17
checkbox input "true"
click at [941, 722] on div "Continue" at bounding box center [999, 730] width 555 height 22
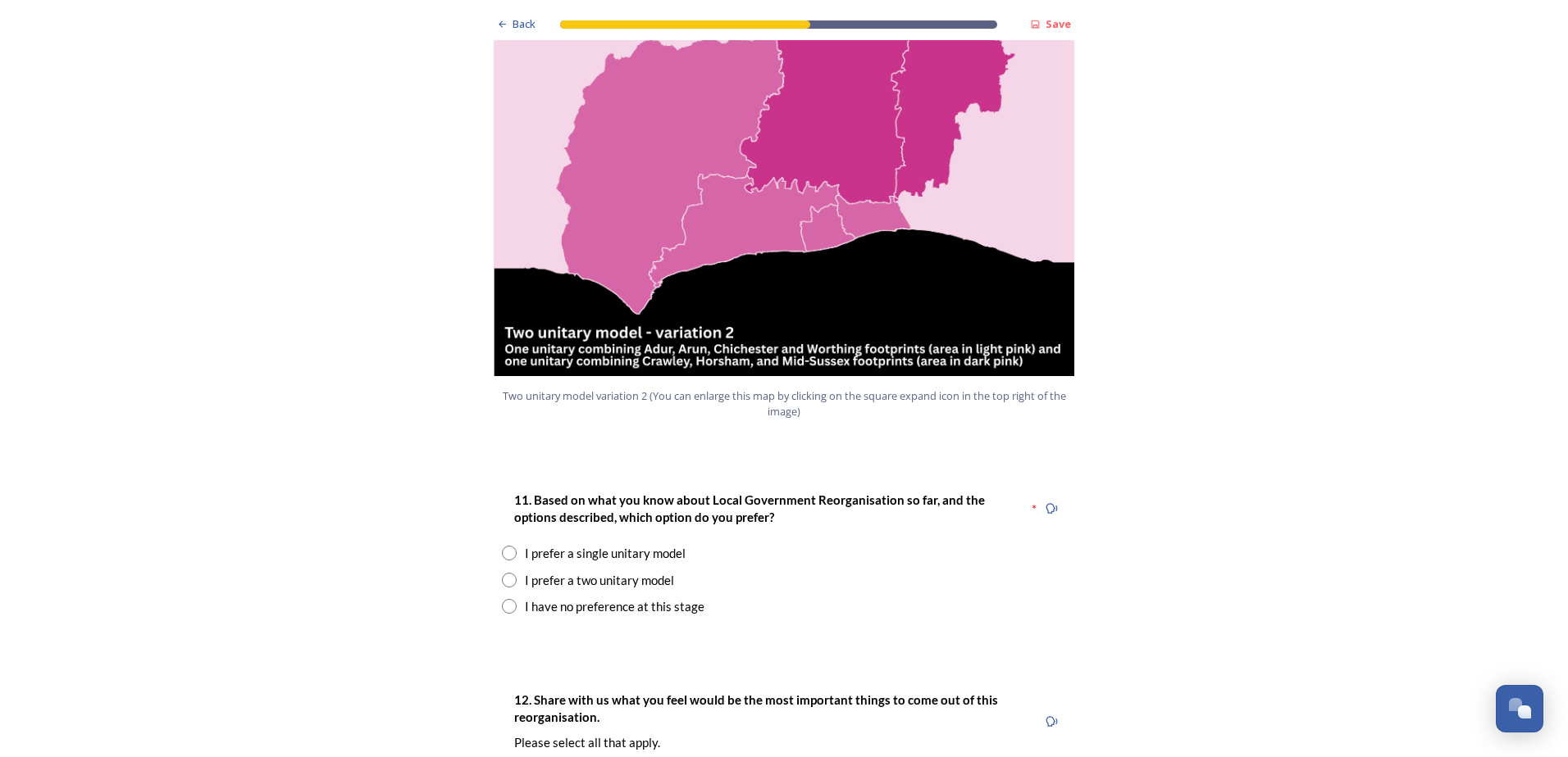
scroll to position [1885, 0]
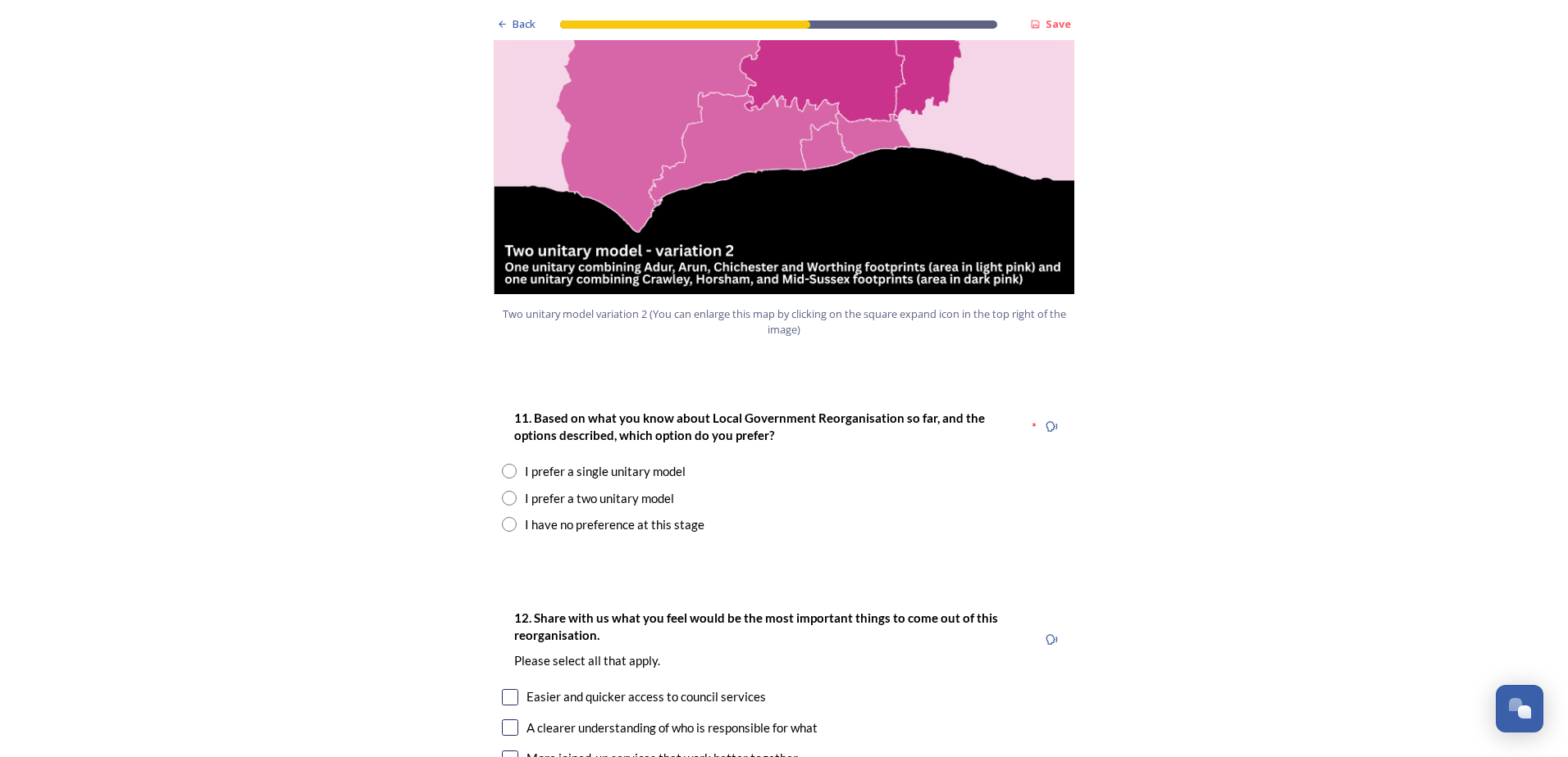
click at [505, 491] on input "radio" at bounding box center [509, 499] width 15 height 15
radio input "true"
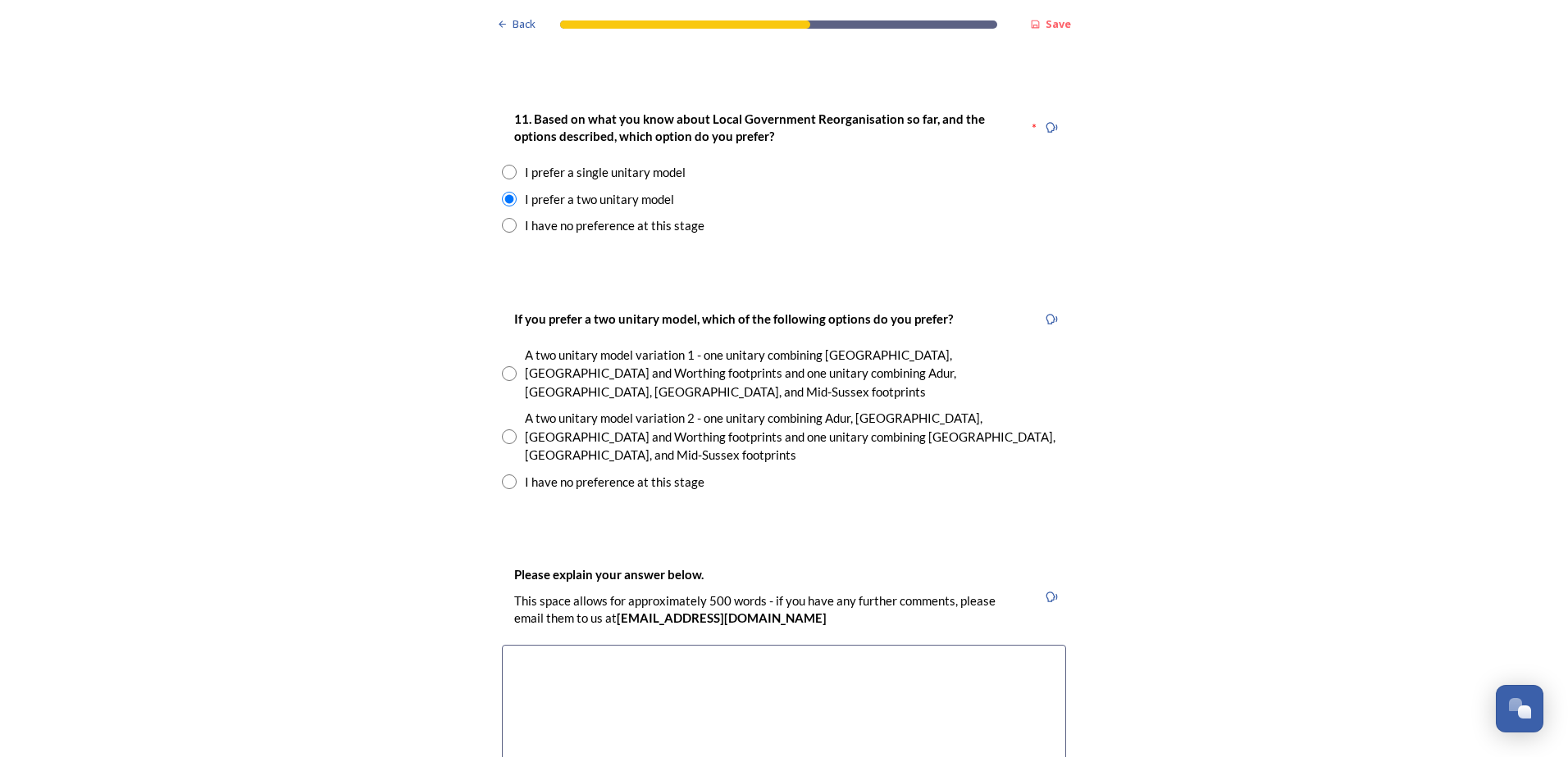
scroll to position [2213, 0]
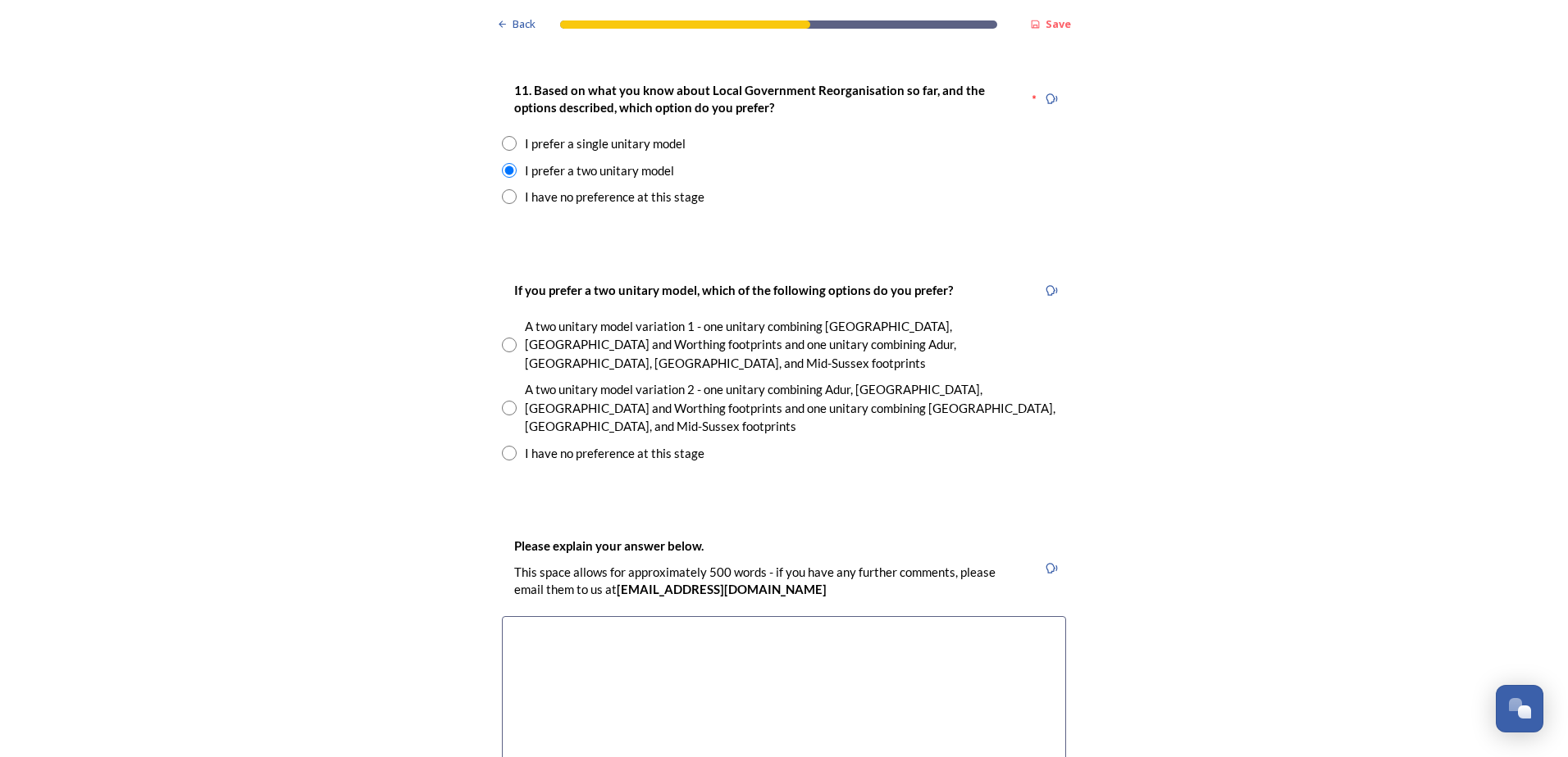
click at [504, 401] on input "radio" at bounding box center [509, 409] width 15 height 15
radio input "true"
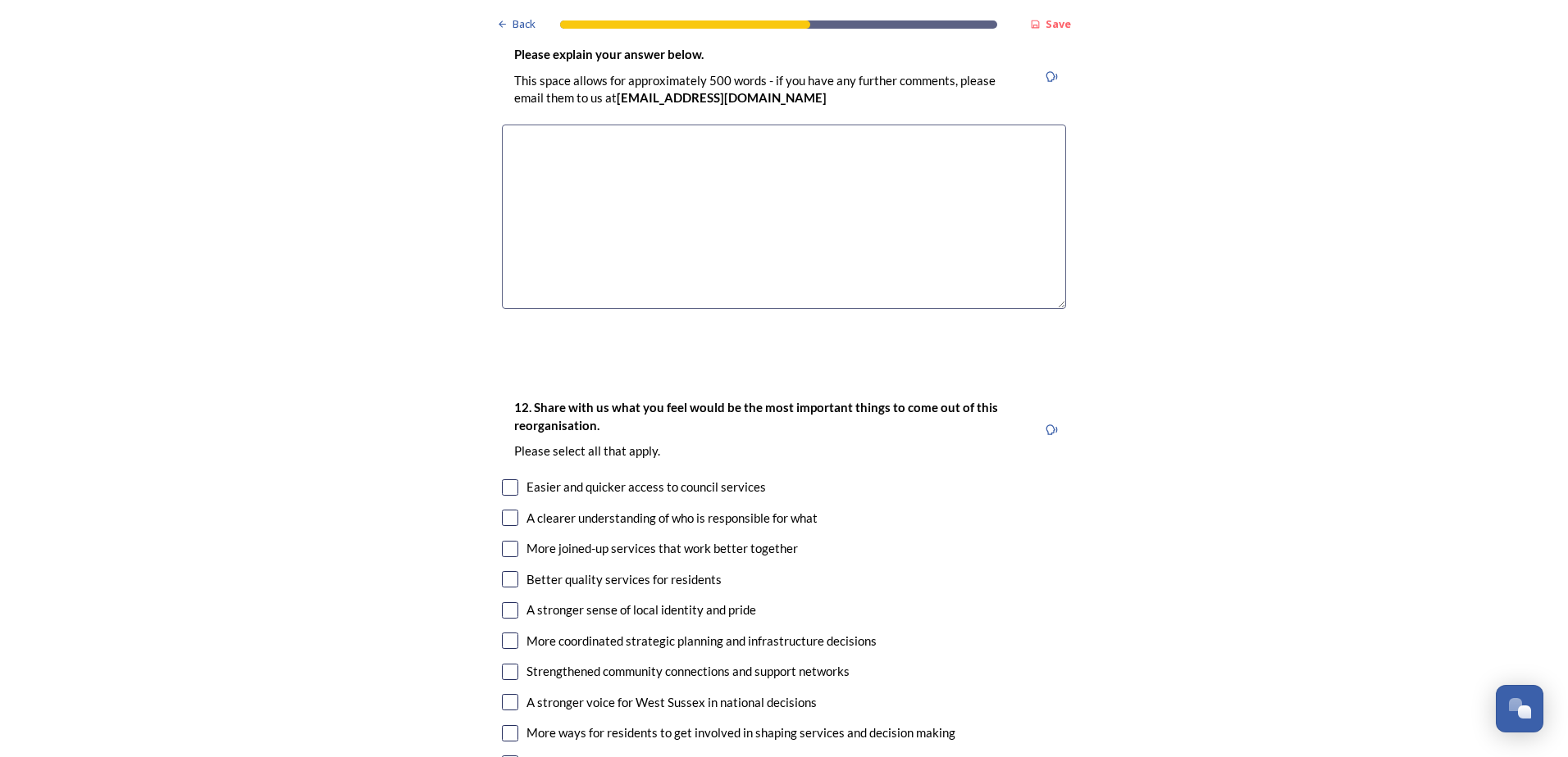
scroll to position [2787, 0]
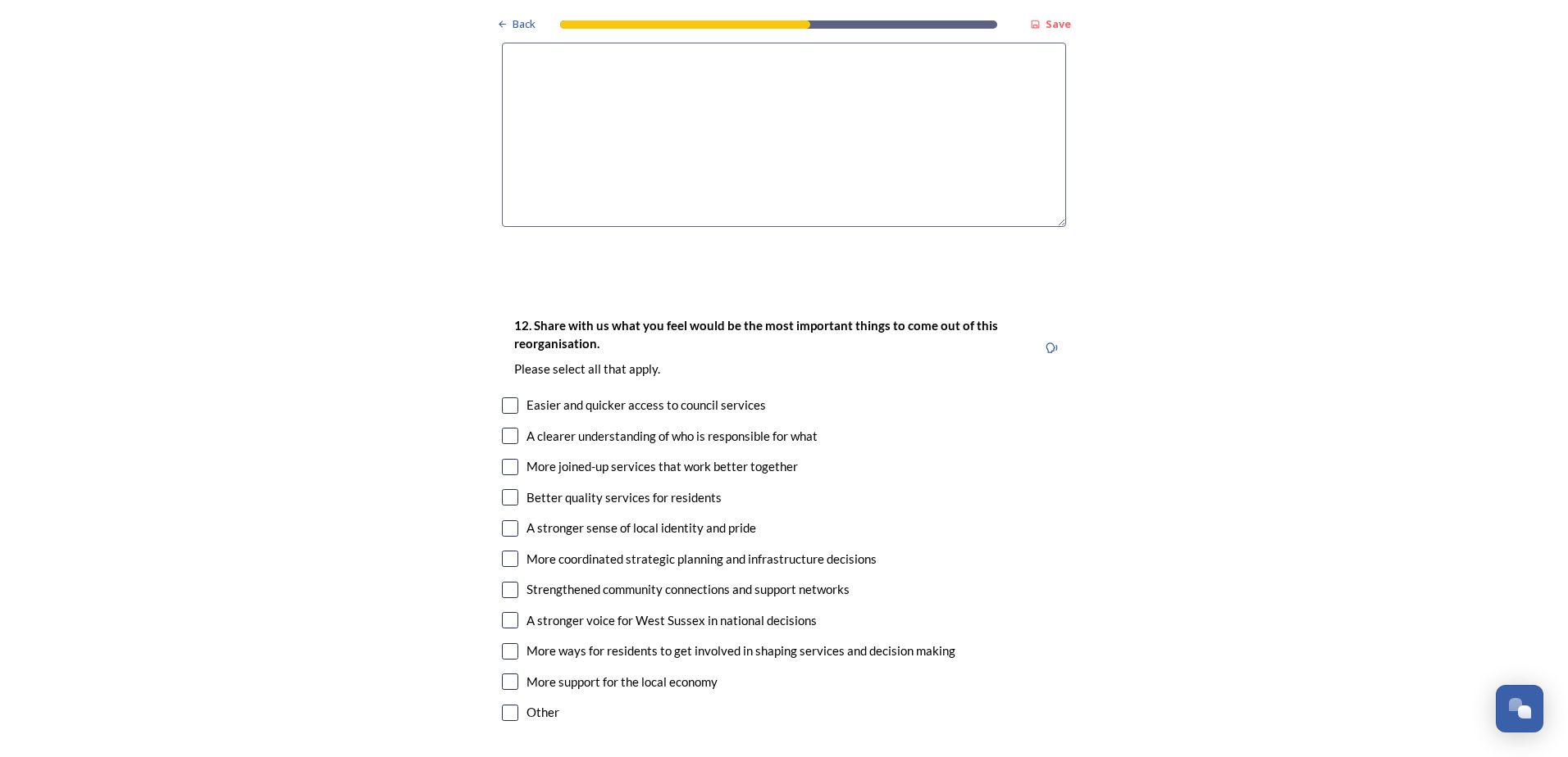
click at [504, 398] on input "checkbox" at bounding box center [510, 406] width 17 height 17
checkbox input "true"
click at [501, 428] on input "checkbox" at bounding box center [510, 436] width 17 height 17
checkbox input "true"
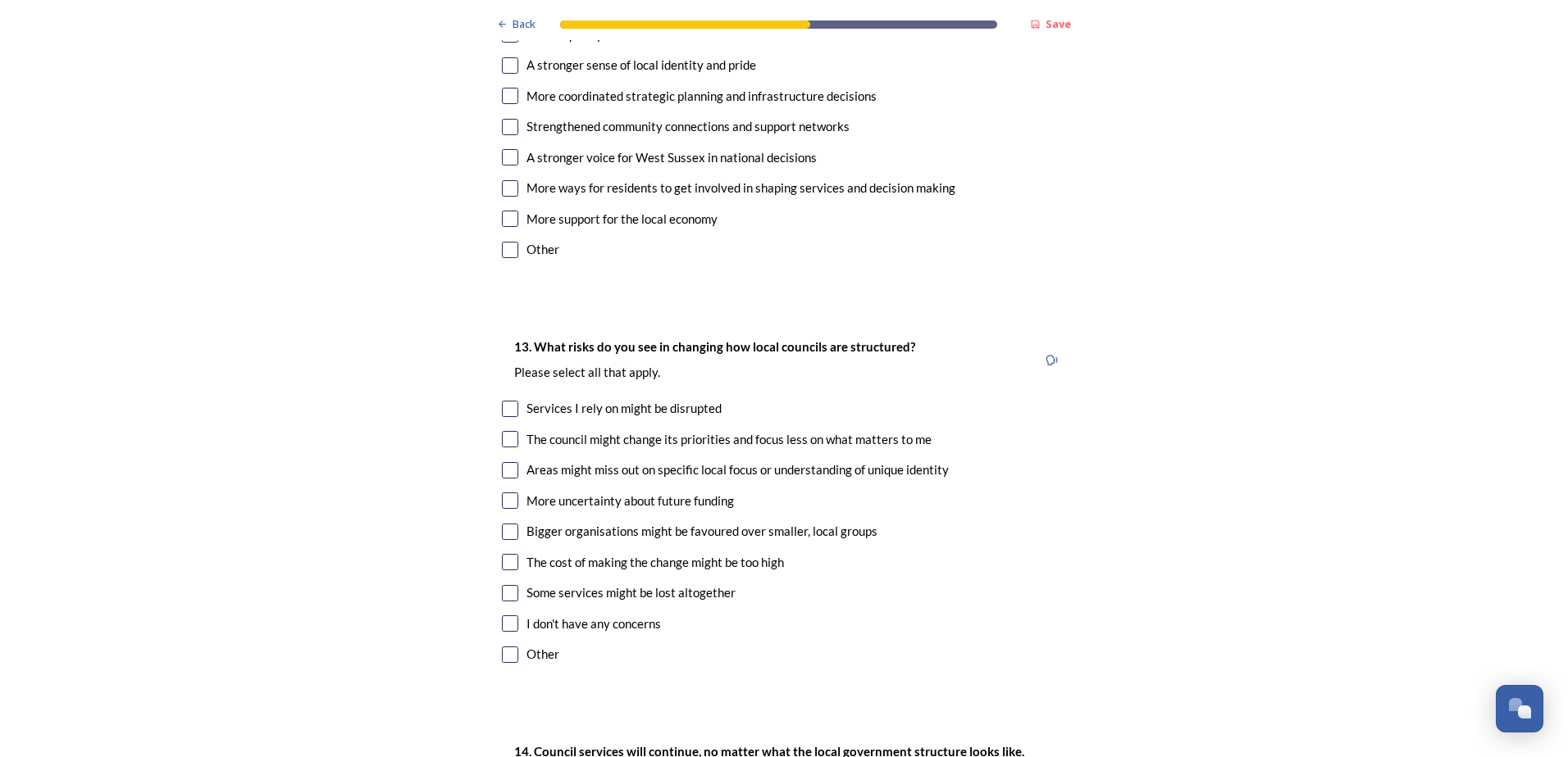
scroll to position [3279, 0]
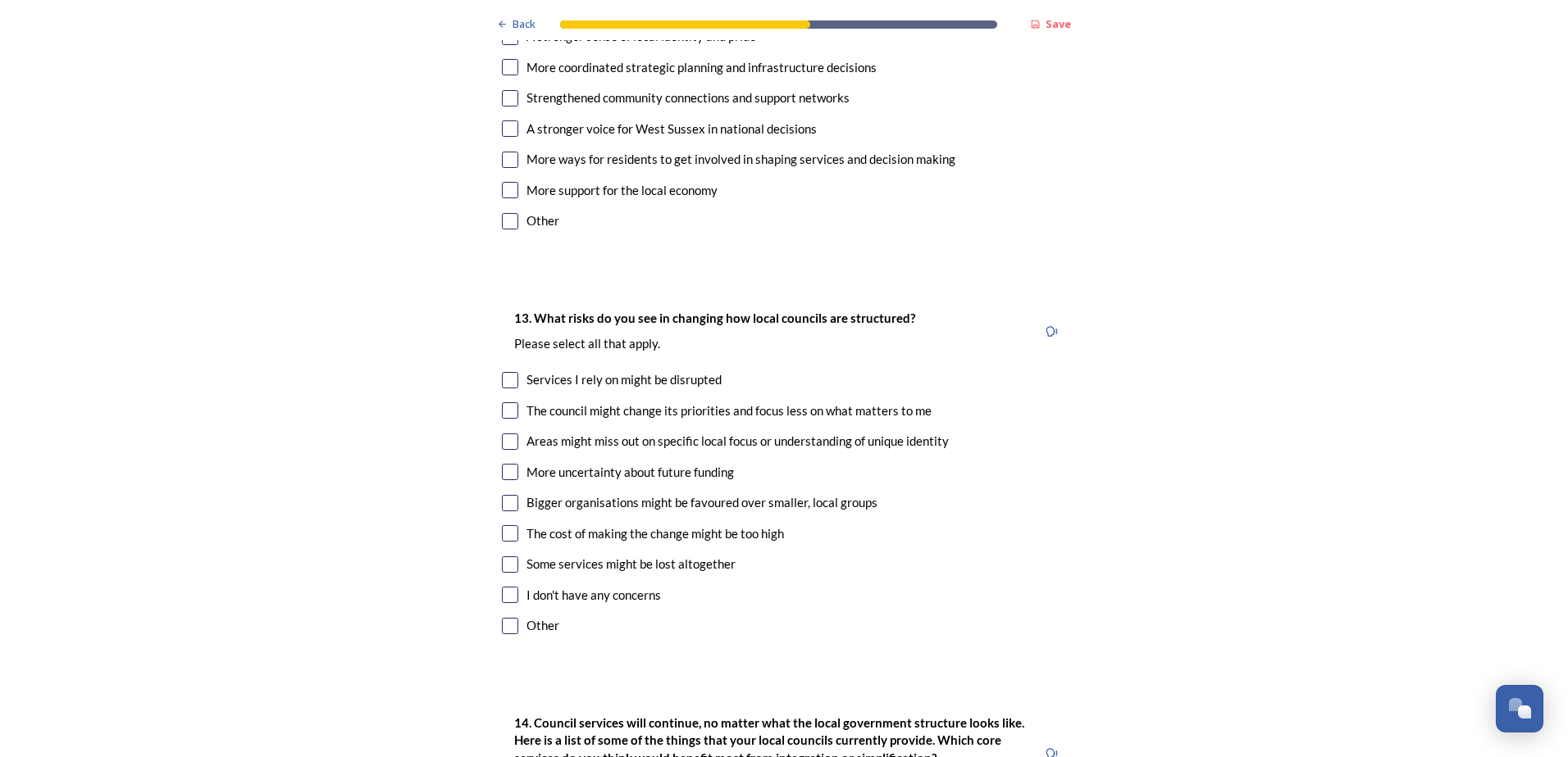
click at [501, 403] on input "checkbox" at bounding box center [510, 411] width 17 height 17
checkbox input "true"
click at [515, 432] on div "Areas might miss out on specific local focus or understanding of unique identity" at bounding box center [783, 441] width 564 height 19
checkbox input "true"
click at [509, 495] on input "checkbox" at bounding box center [510, 504] width 17 height 17
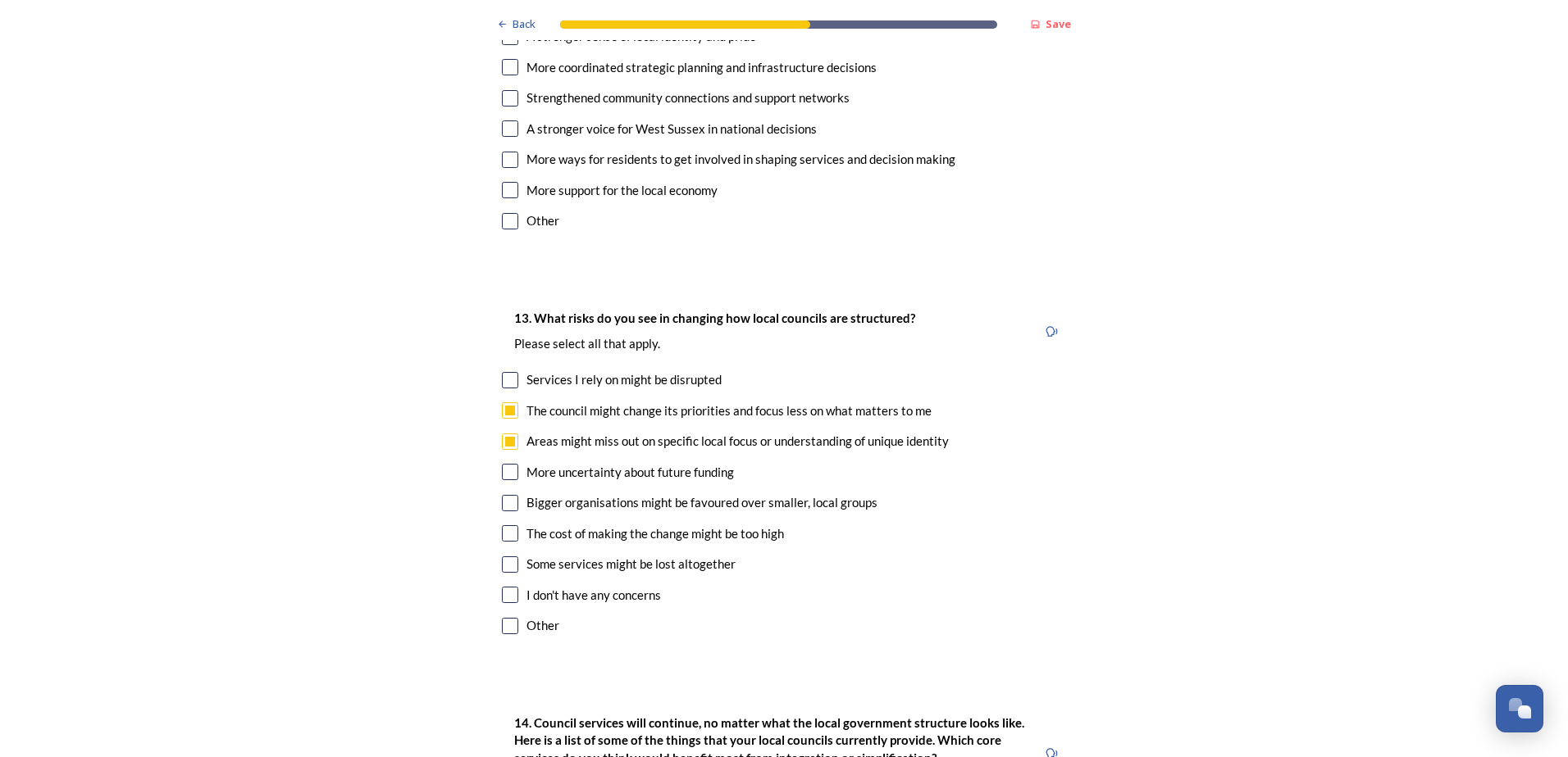
checkbox input "true"
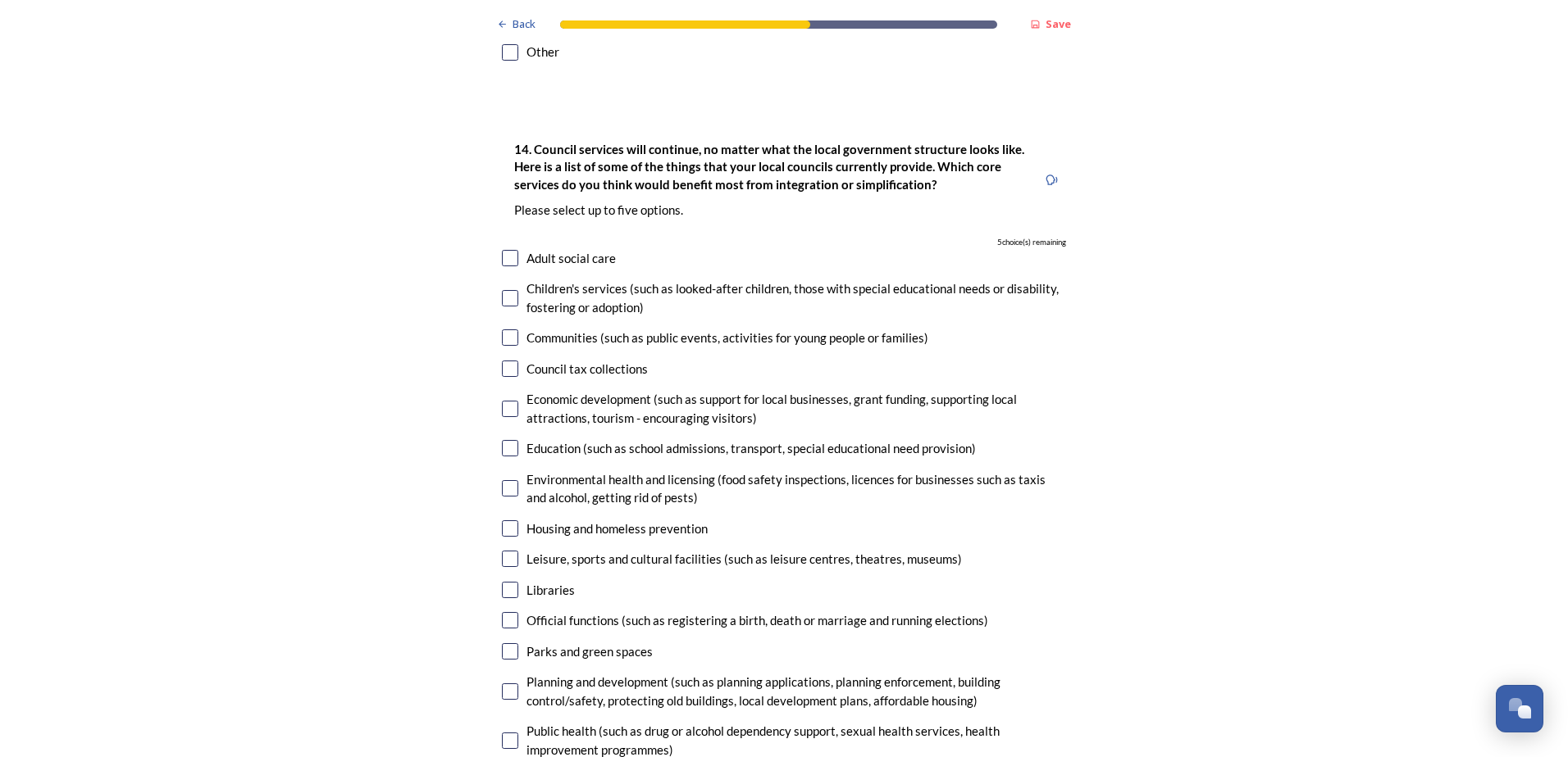
scroll to position [3935, 0]
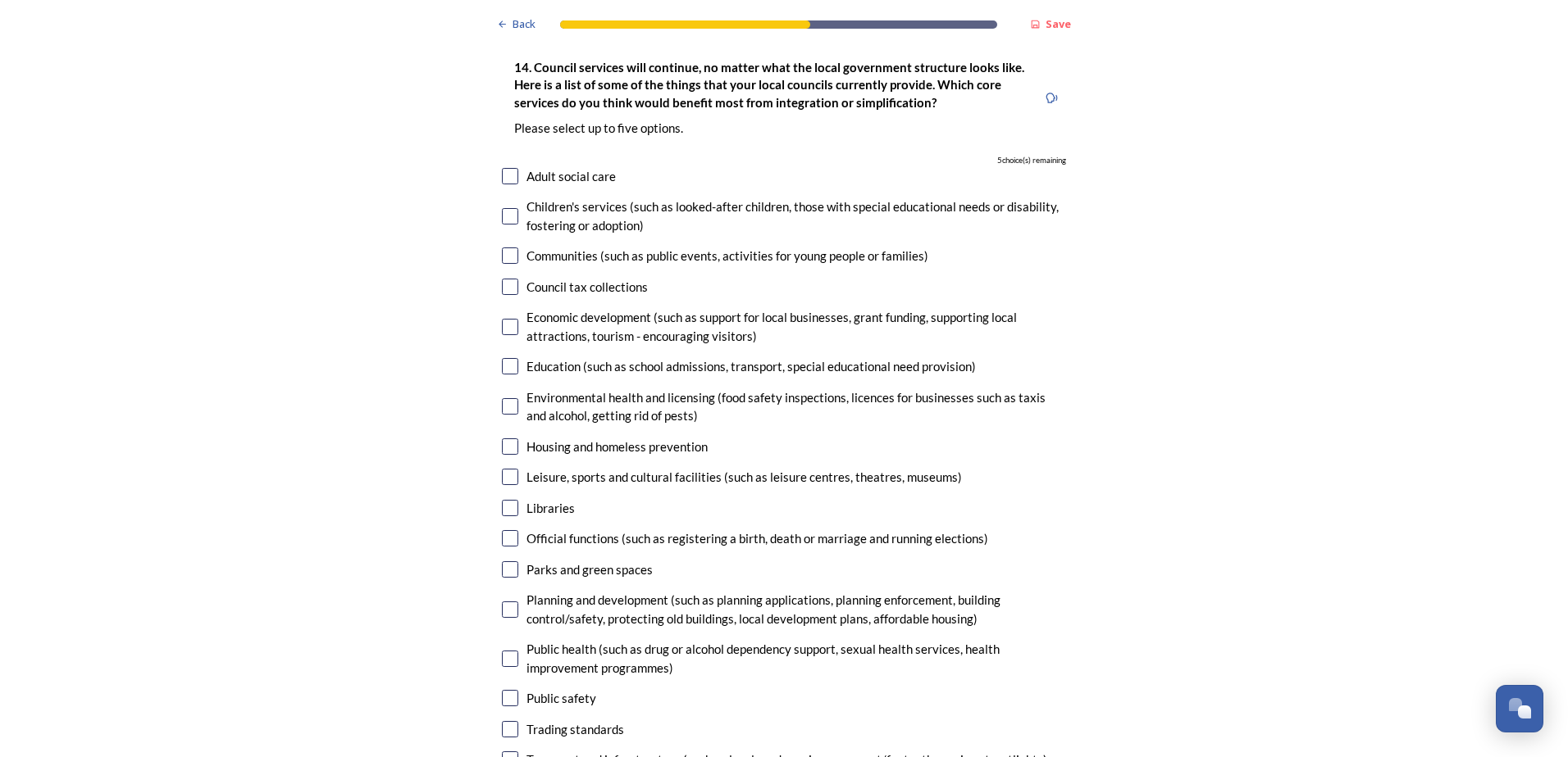
click at [501, 439] on input "checkbox" at bounding box center [510, 447] width 17 height 17
checkbox input "true"
click at [501, 469] on input "checkbox" at bounding box center [510, 477] width 17 height 17
checkbox input "true"
click at [501, 247] on input "checkbox" at bounding box center [510, 256] width 17 height 17
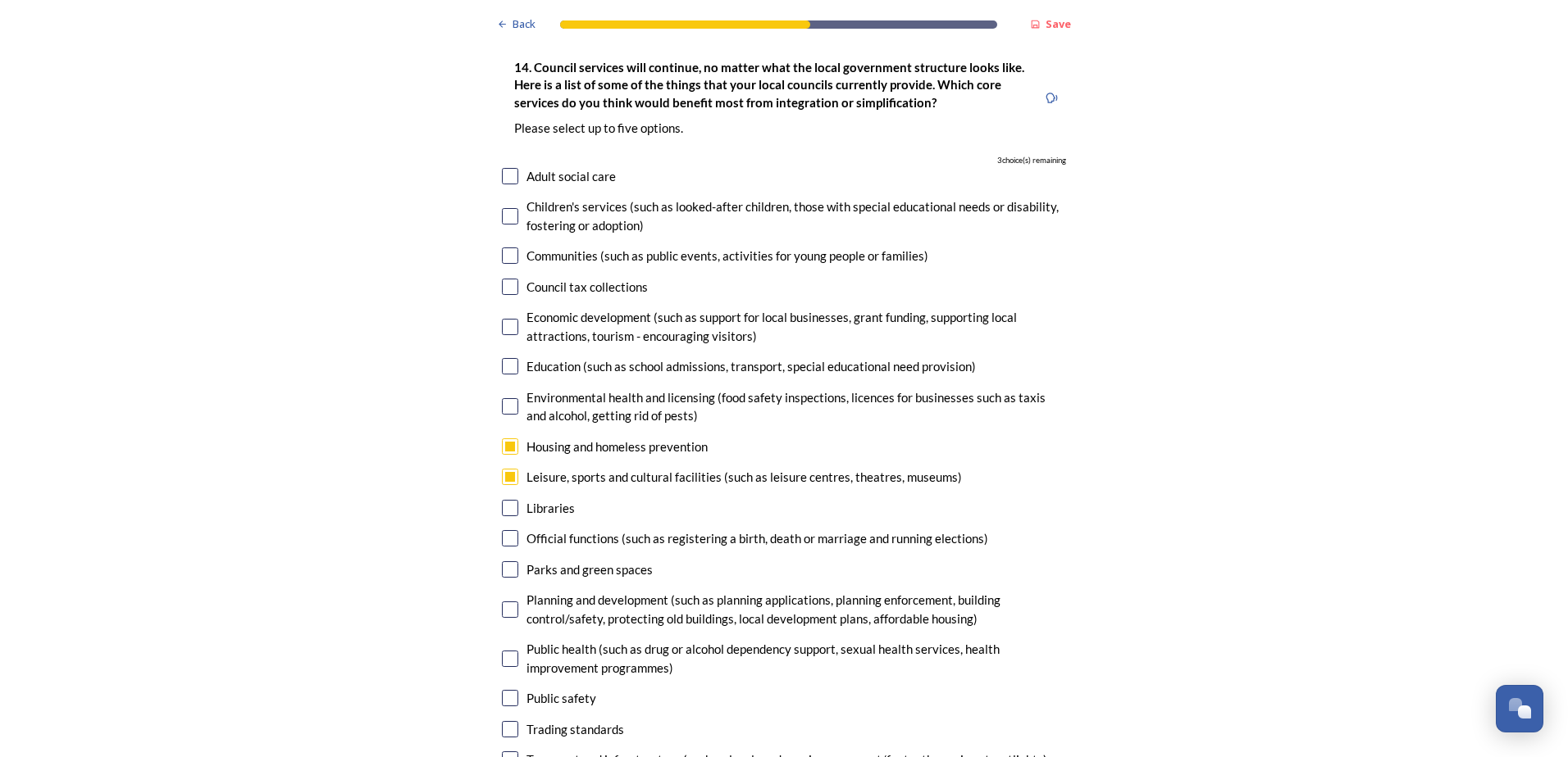
checkbox input "true"
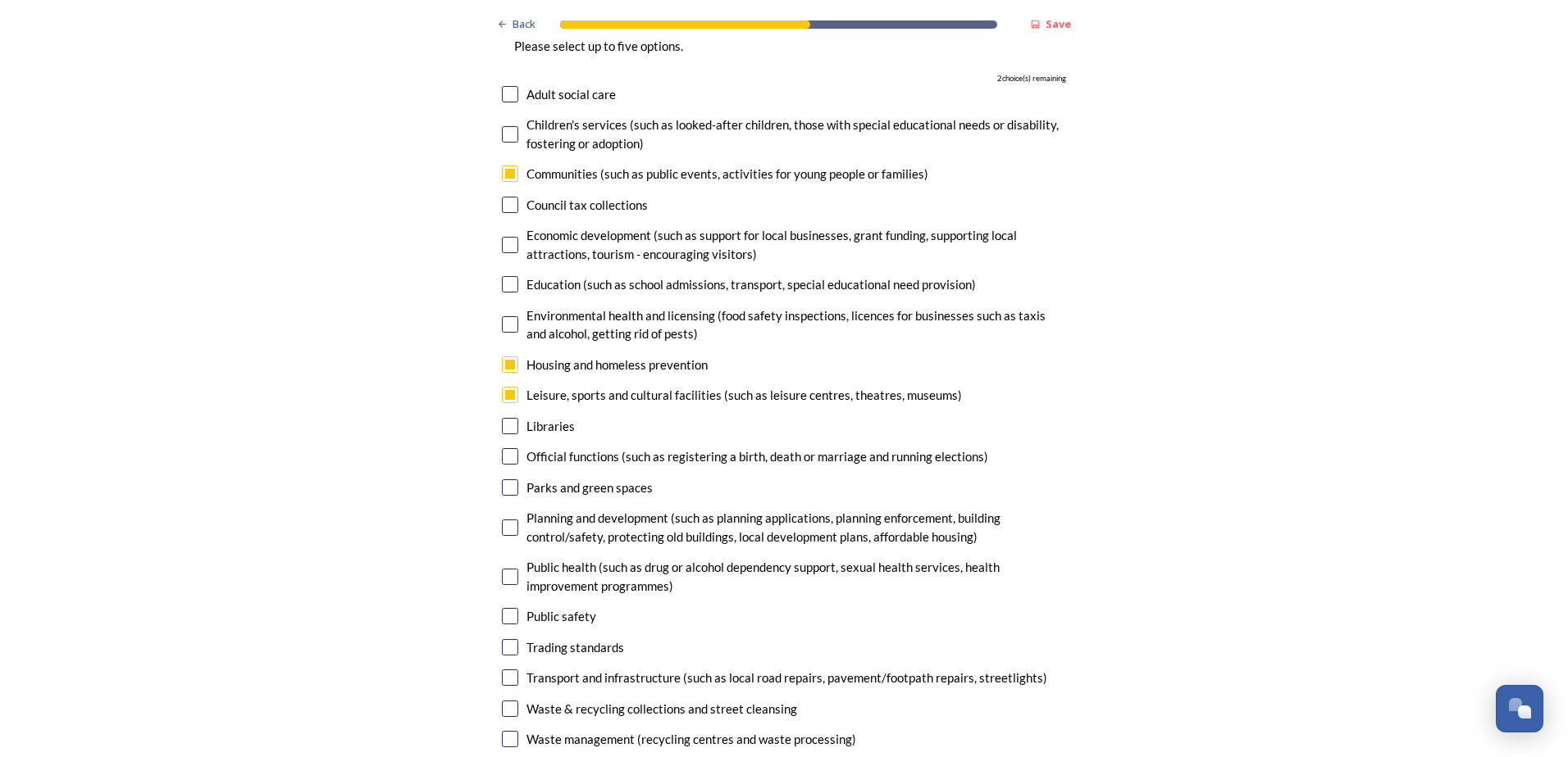
click at [503, 608] on input "checkbox" at bounding box center [510, 617] width 17 height 17
checkbox input "true"
click at [504, 520] on input "checkbox" at bounding box center [510, 528] width 17 height 17
checkbox input "true"
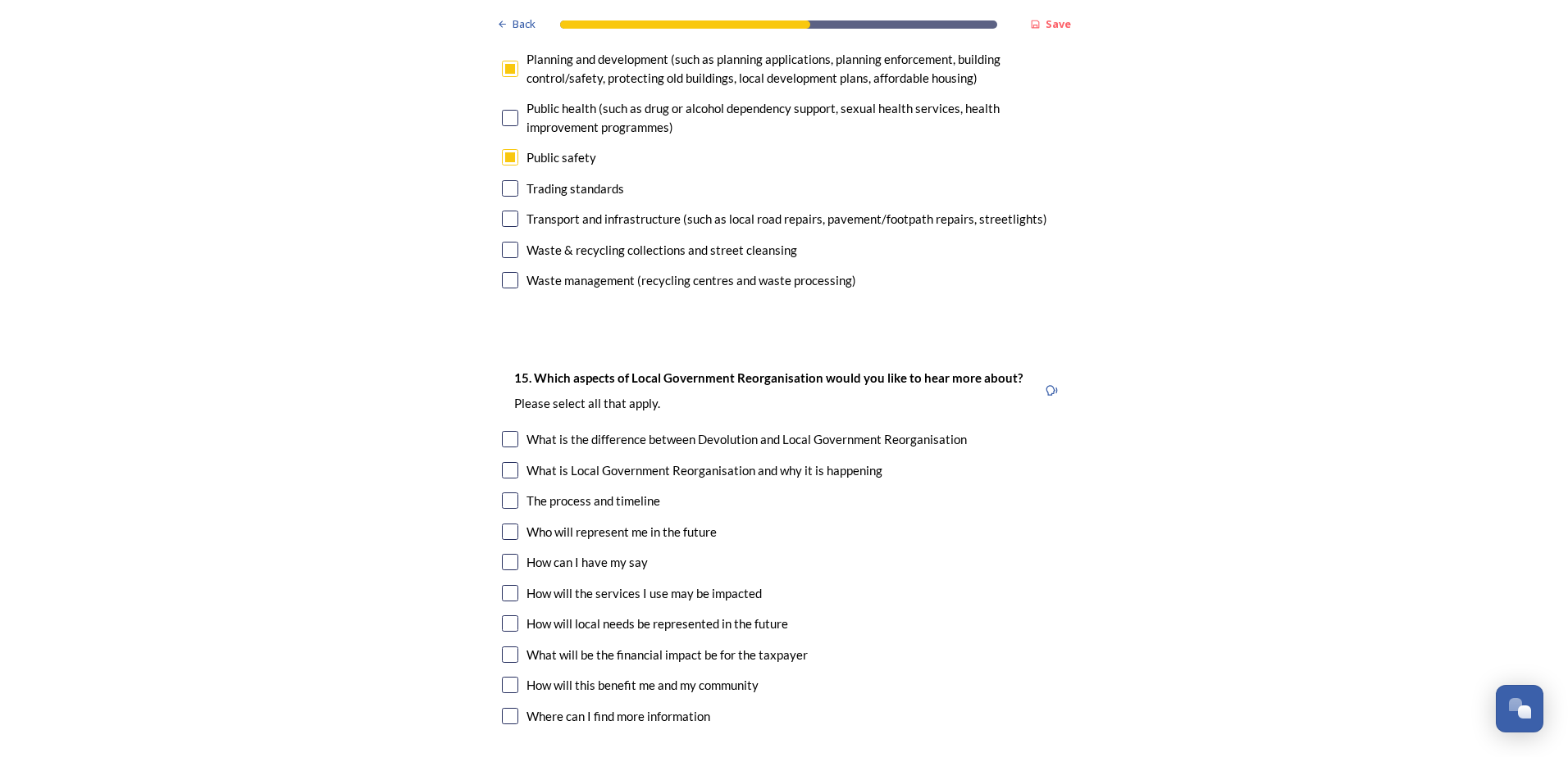
scroll to position [4557, 0]
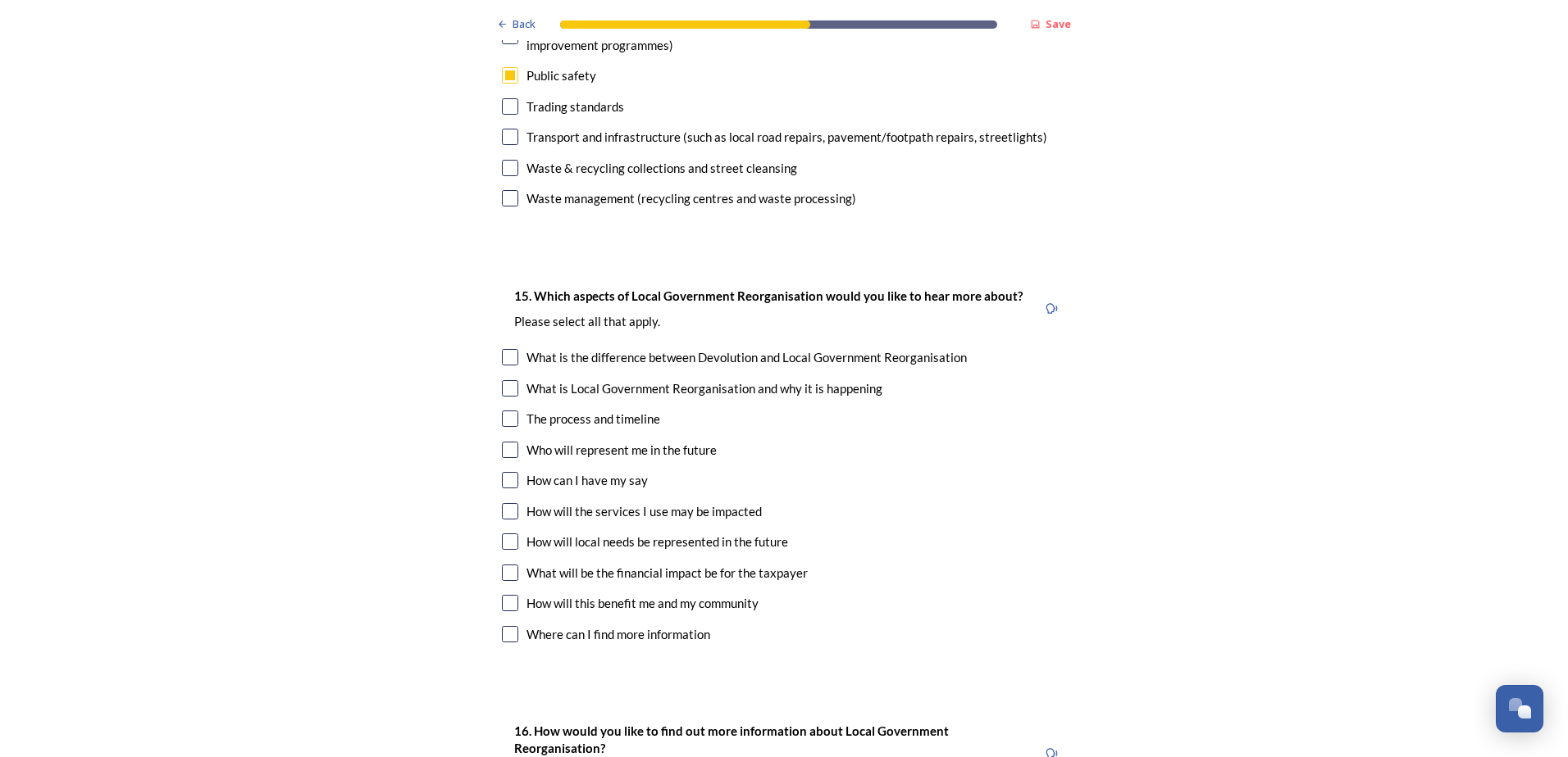
click at [508, 380] on input "checkbox" at bounding box center [510, 389] width 17 height 17
checkbox input "true"
click at [504, 349] on input "checkbox" at bounding box center [510, 358] width 17 height 17
checkbox input "true"
click at [507, 472] on input "checkbox" at bounding box center [510, 480] width 17 height 17
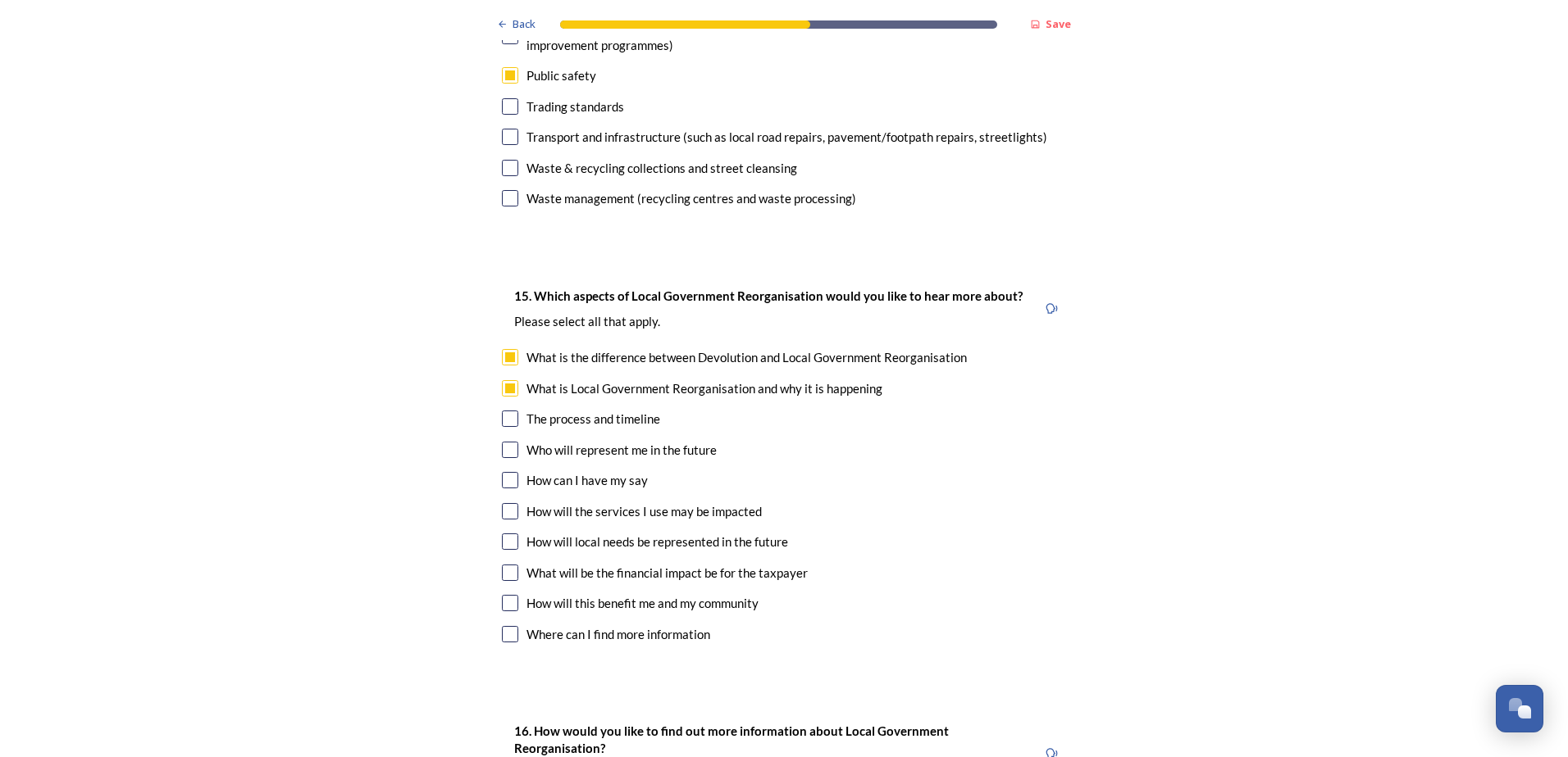
checkbox input "true"
click at [501, 595] on input "checkbox" at bounding box center [510, 603] width 17 height 17
checkbox input "true"
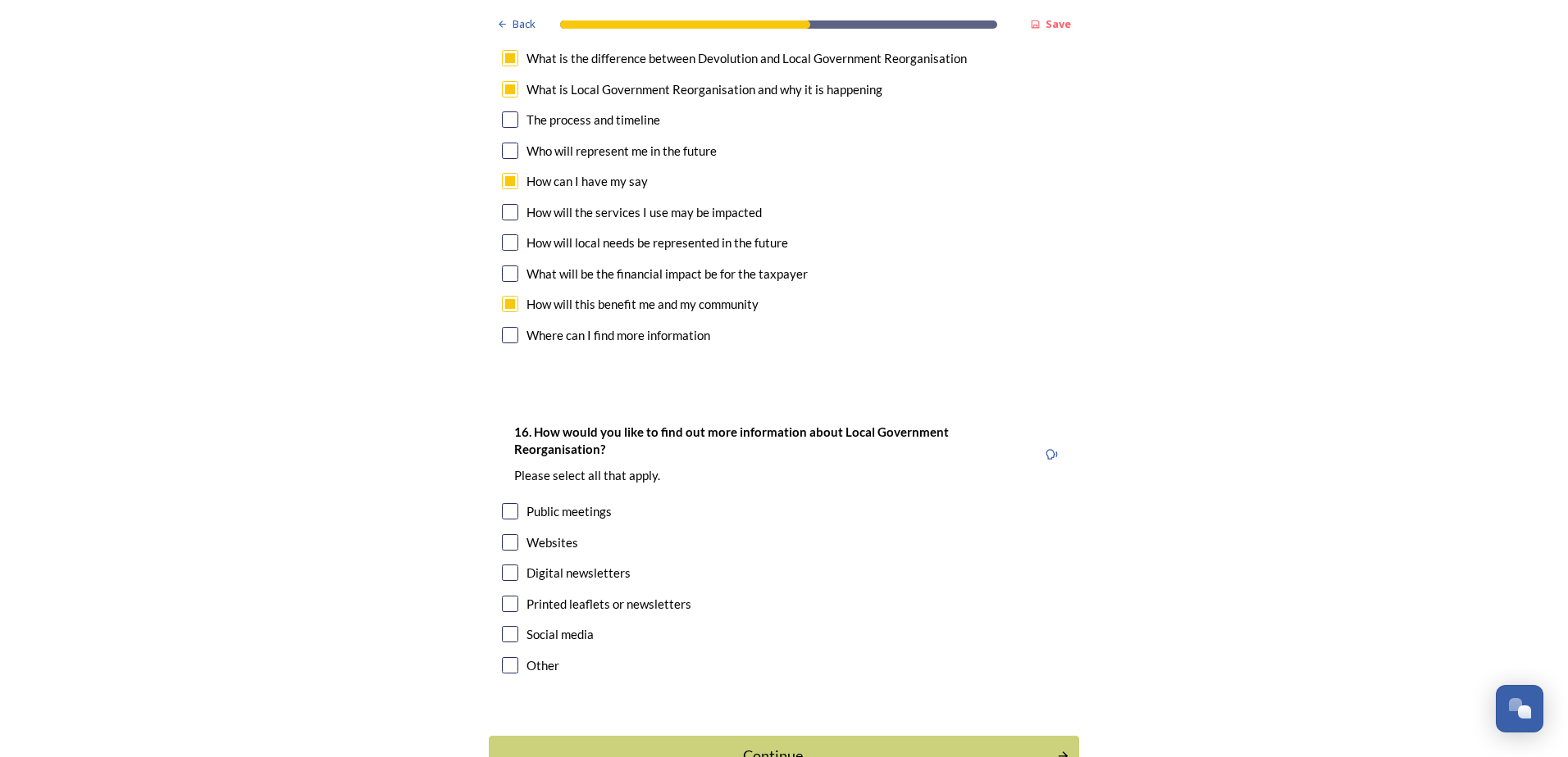
scroll to position [4885, 0]
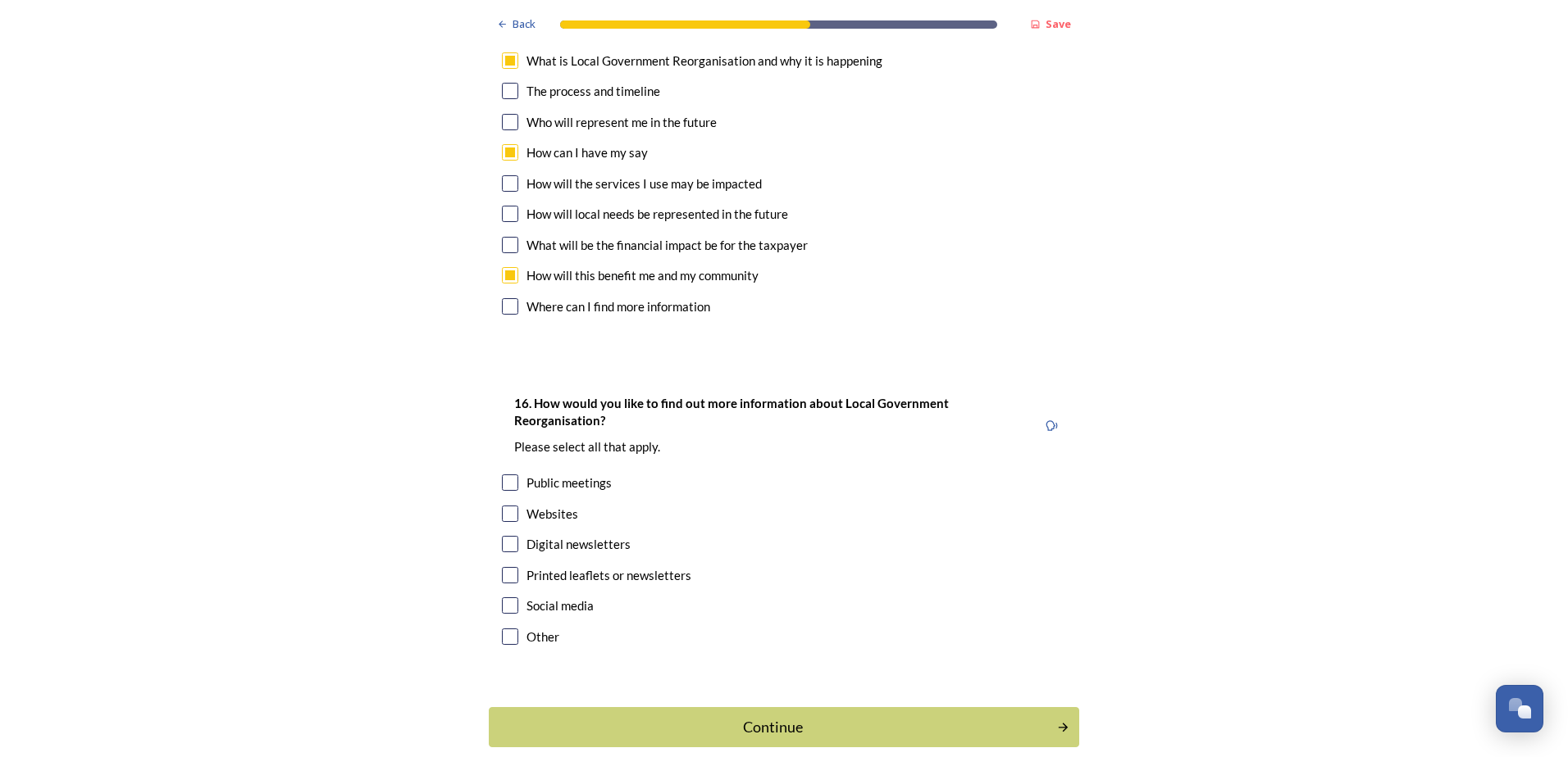
click at [505, 506] on input "checkbox" at bounding box center [510, 514] width 17 height 17
checkbox input "true"
click at [502, 536] on input "checkbox" at bounding box center [510, 545] width 17 height 17
checkbox input "true"
click at [501, 567] on input "checkbox" at bounding box center [510, 576] width 17 height 17
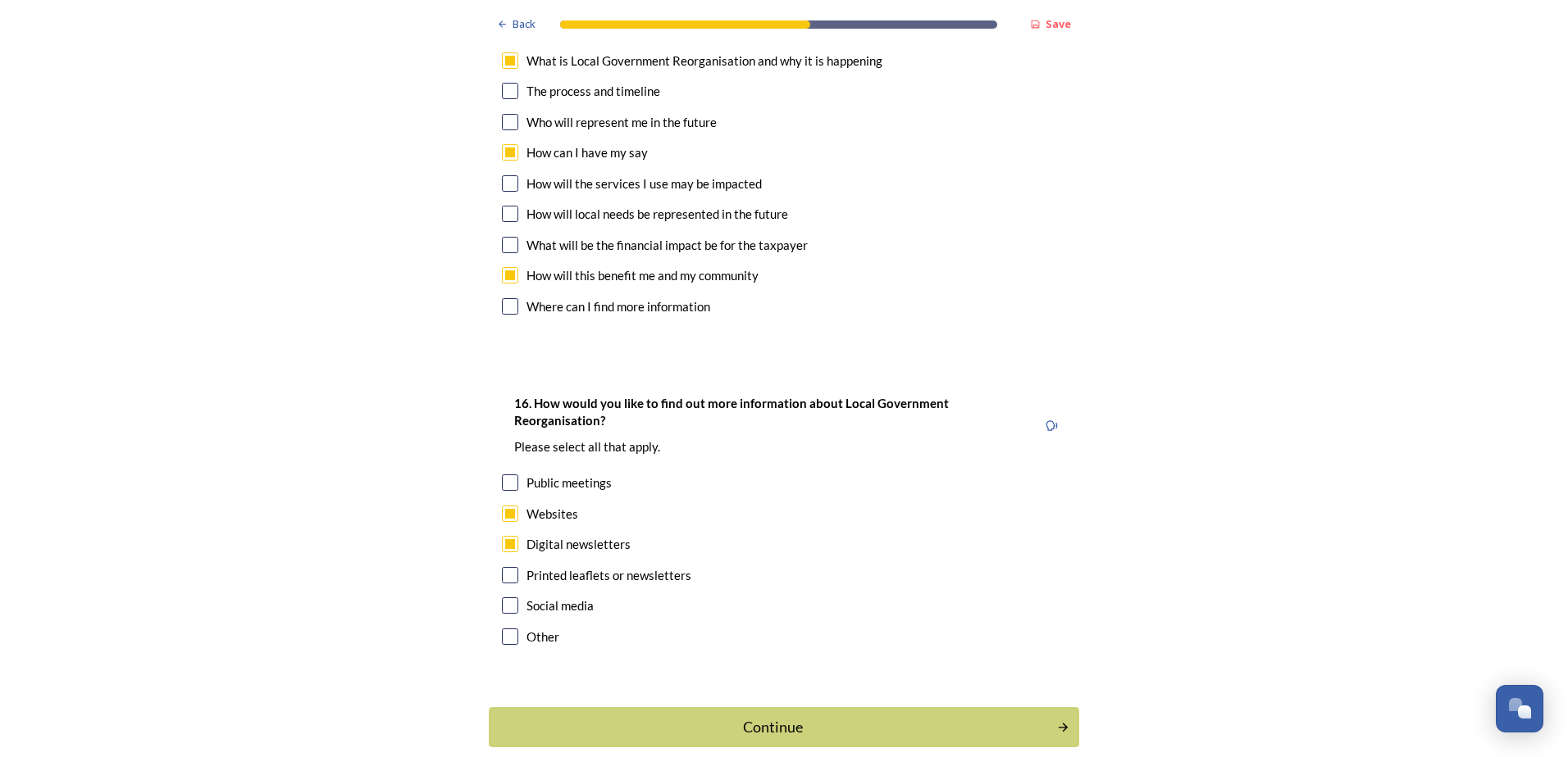
checkbox input "true"
click at [744, 716] on div "Continue" at bounding box center [773, 727] width 555 height 22
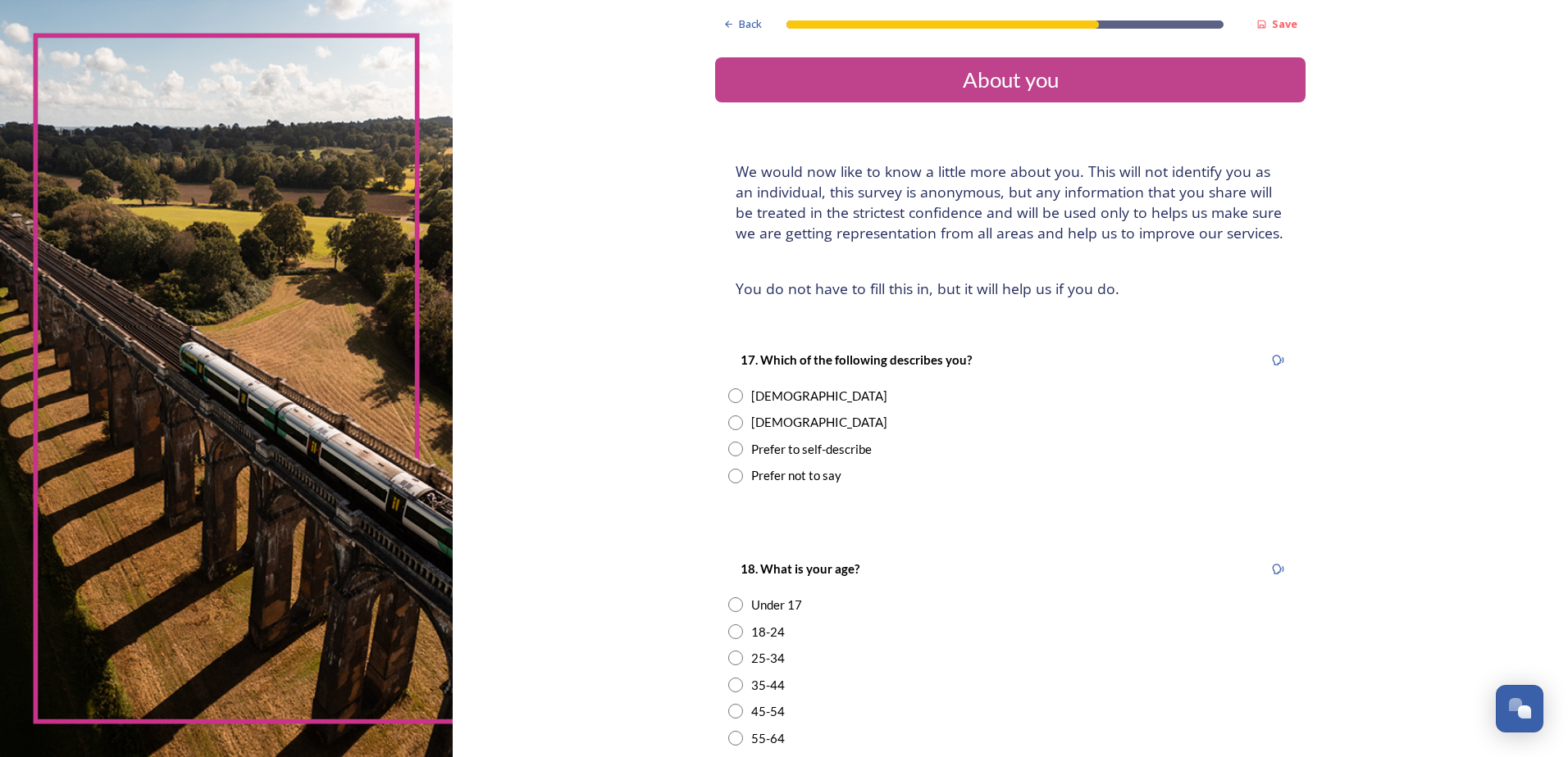
click at [733, 397] on input "radio" at bounding box center [736, 396] width 15 height 15
radio input "true"
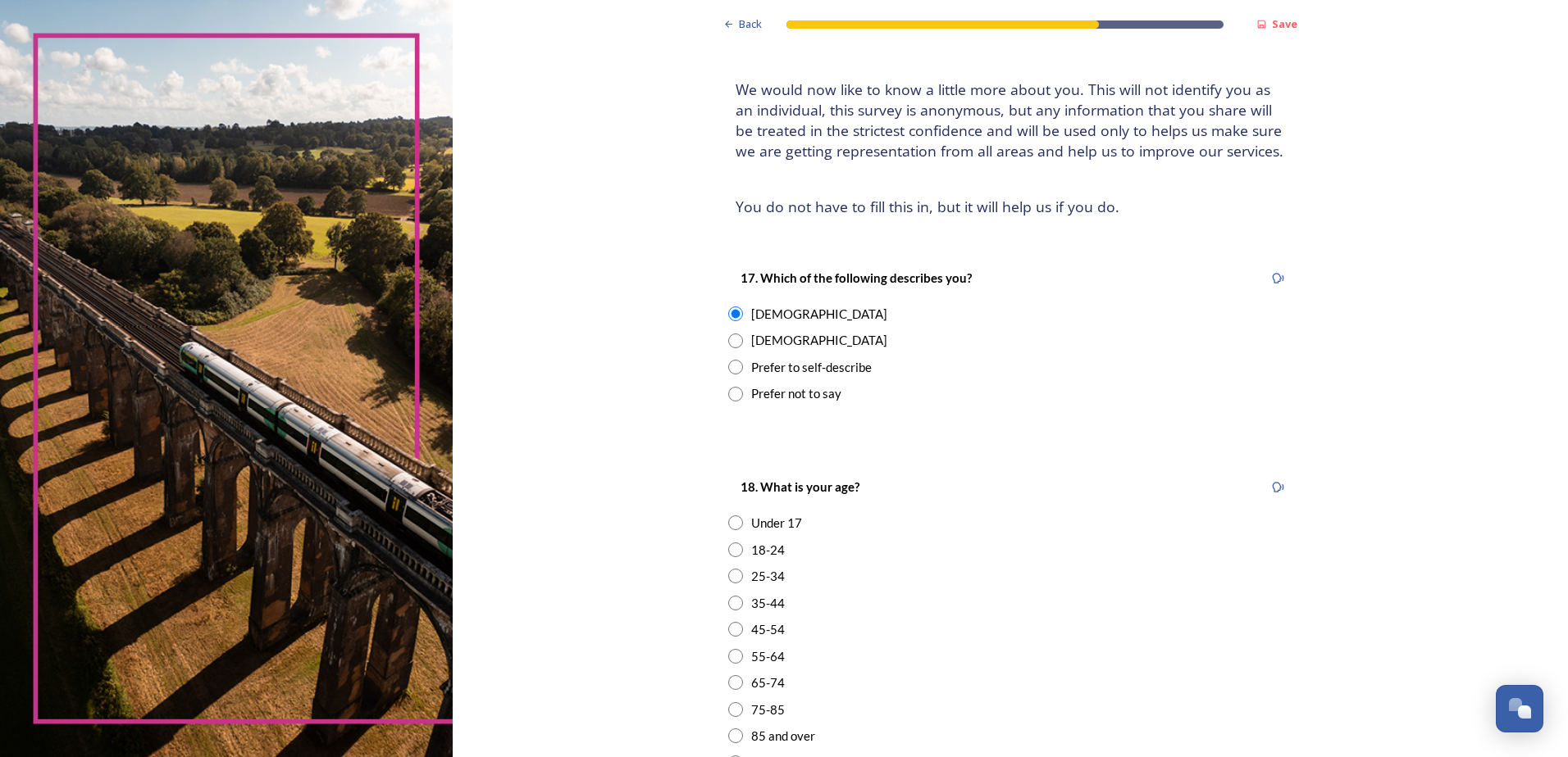
scroll to position [164, 0]
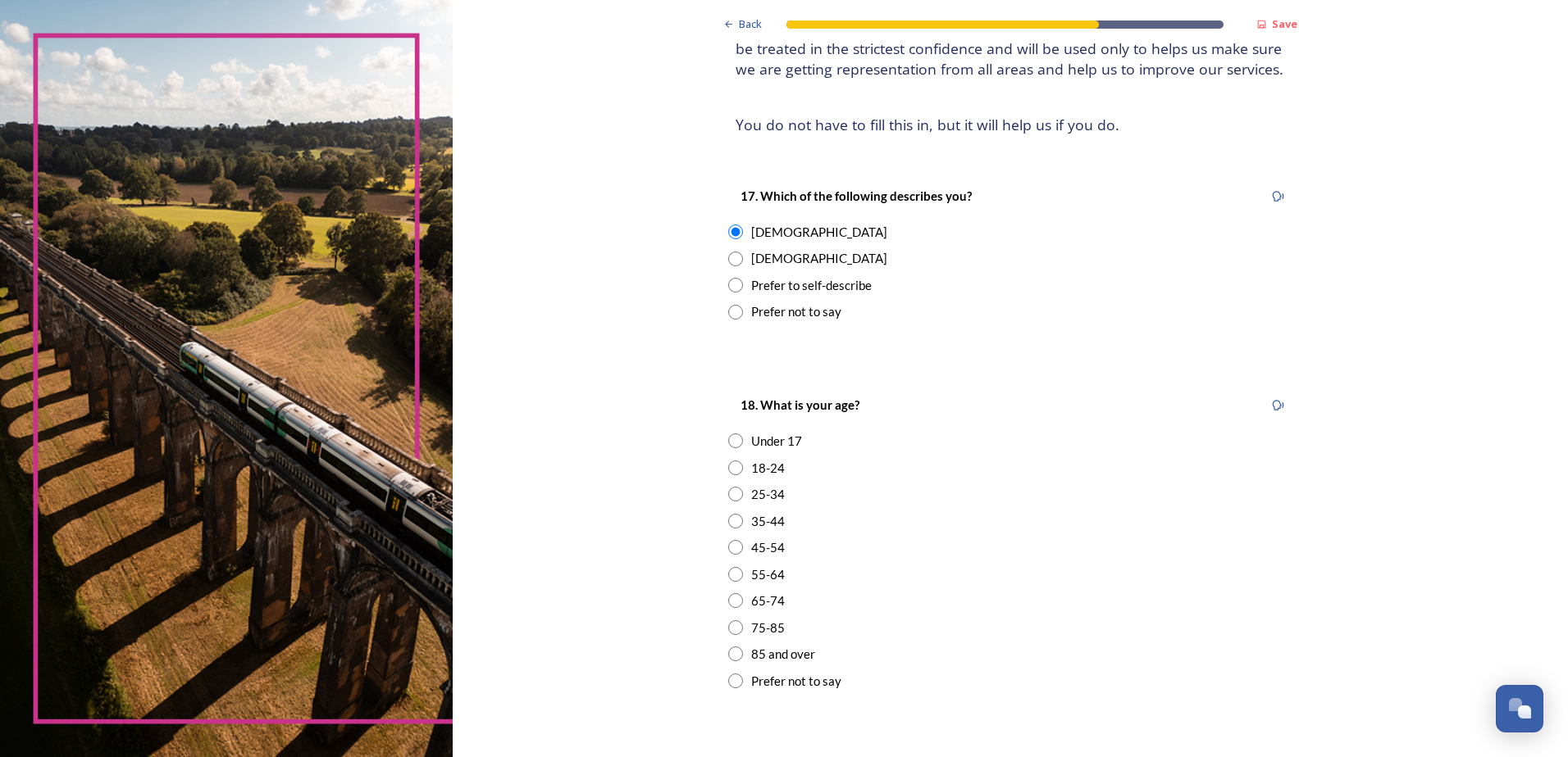
click at [731, 465] on input "radio" at bounding box center [736, 468] width 15 height 15
radio input "true"
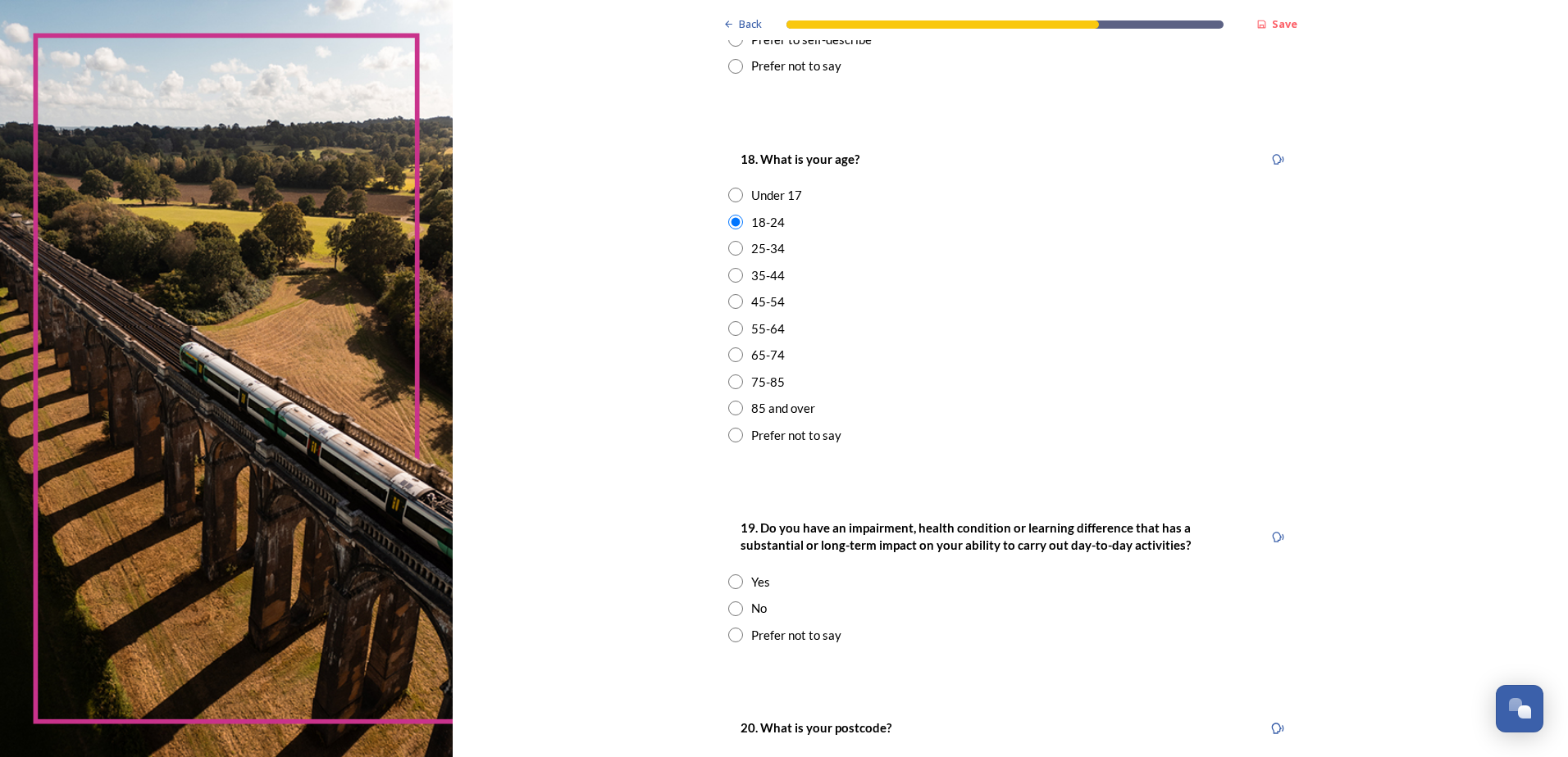
scroll to position [492, 0]
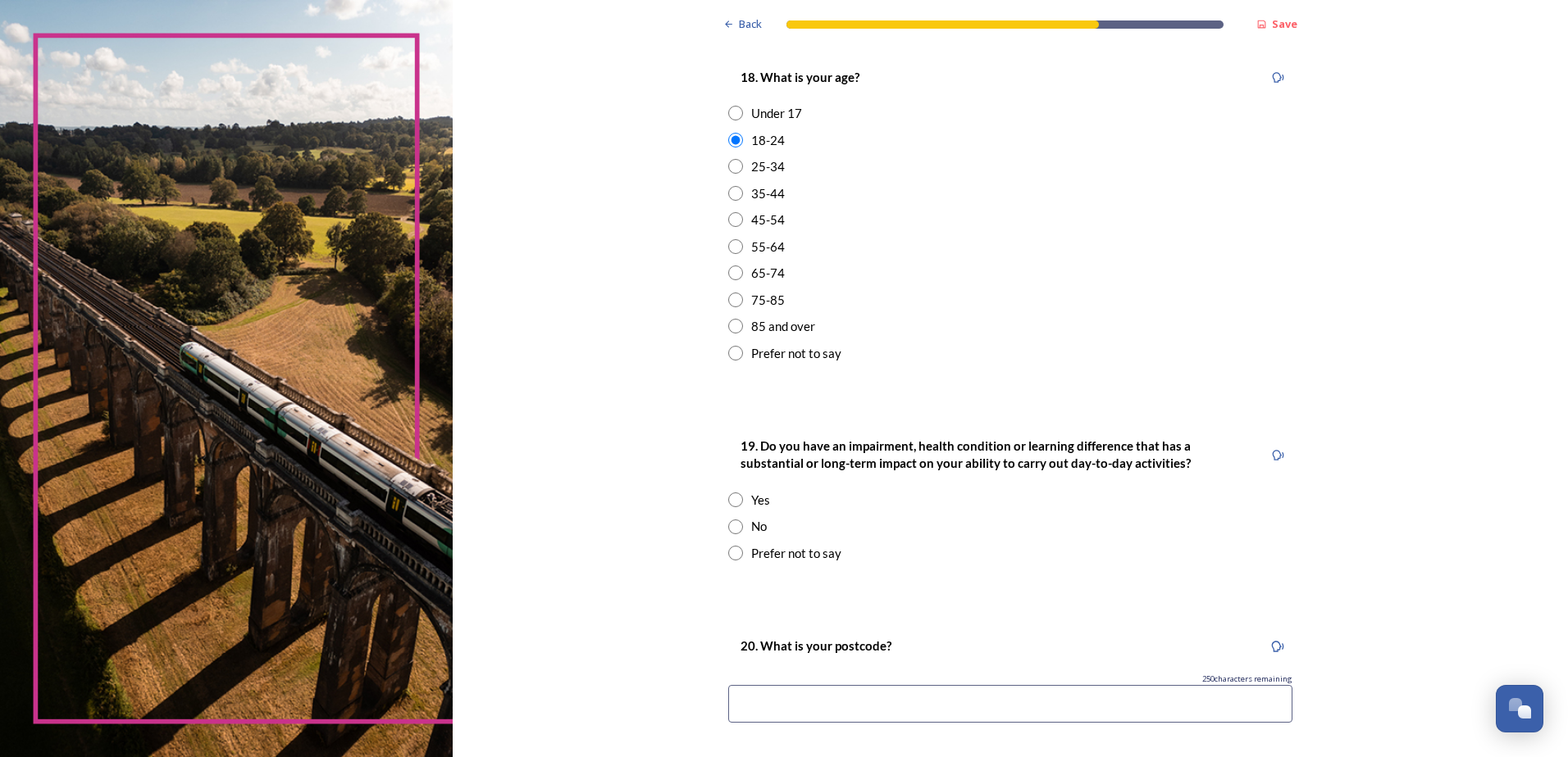
click at [732, 527] on input "radio" at bounding box center [736, 527] width 15 height 15
radio input "true"
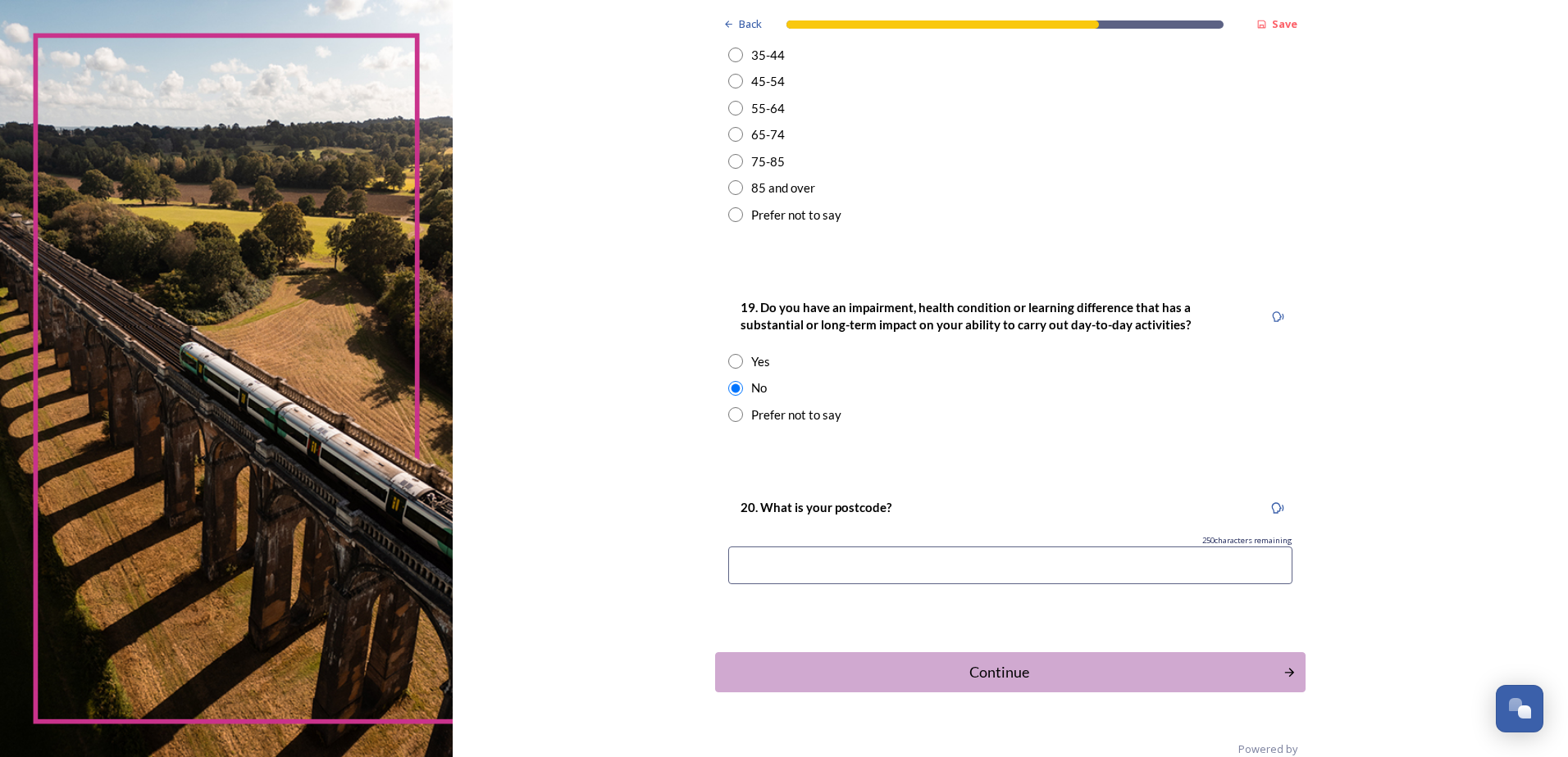
scroll to position [661, 0]
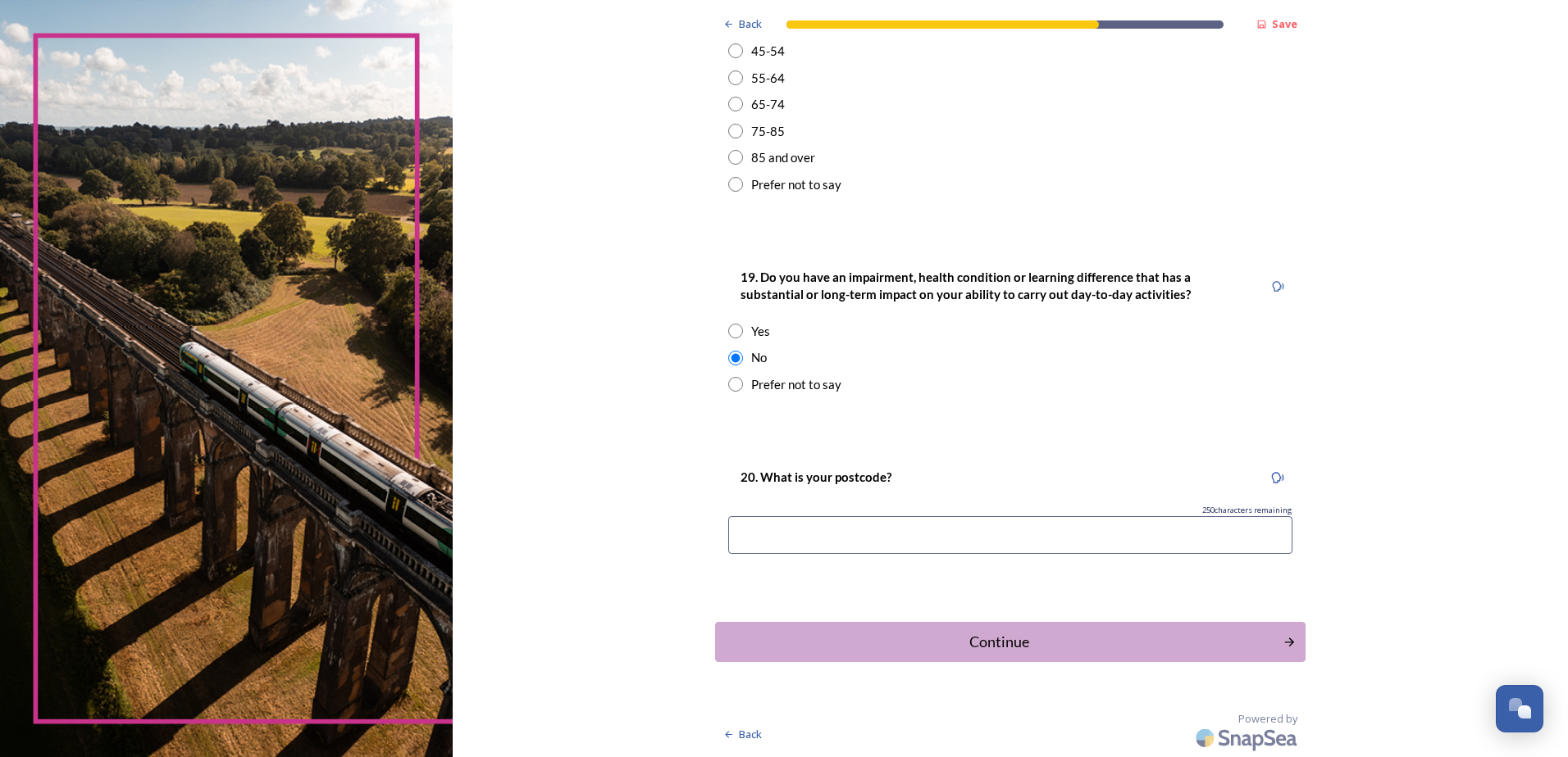
click at [974, 524] on input at bounding box center [1010, 535] width 564 height 38
type input "po22 7hx"
click at [989, 631] on div "Continue" at bounding box center [999, 642] width 555 height 22
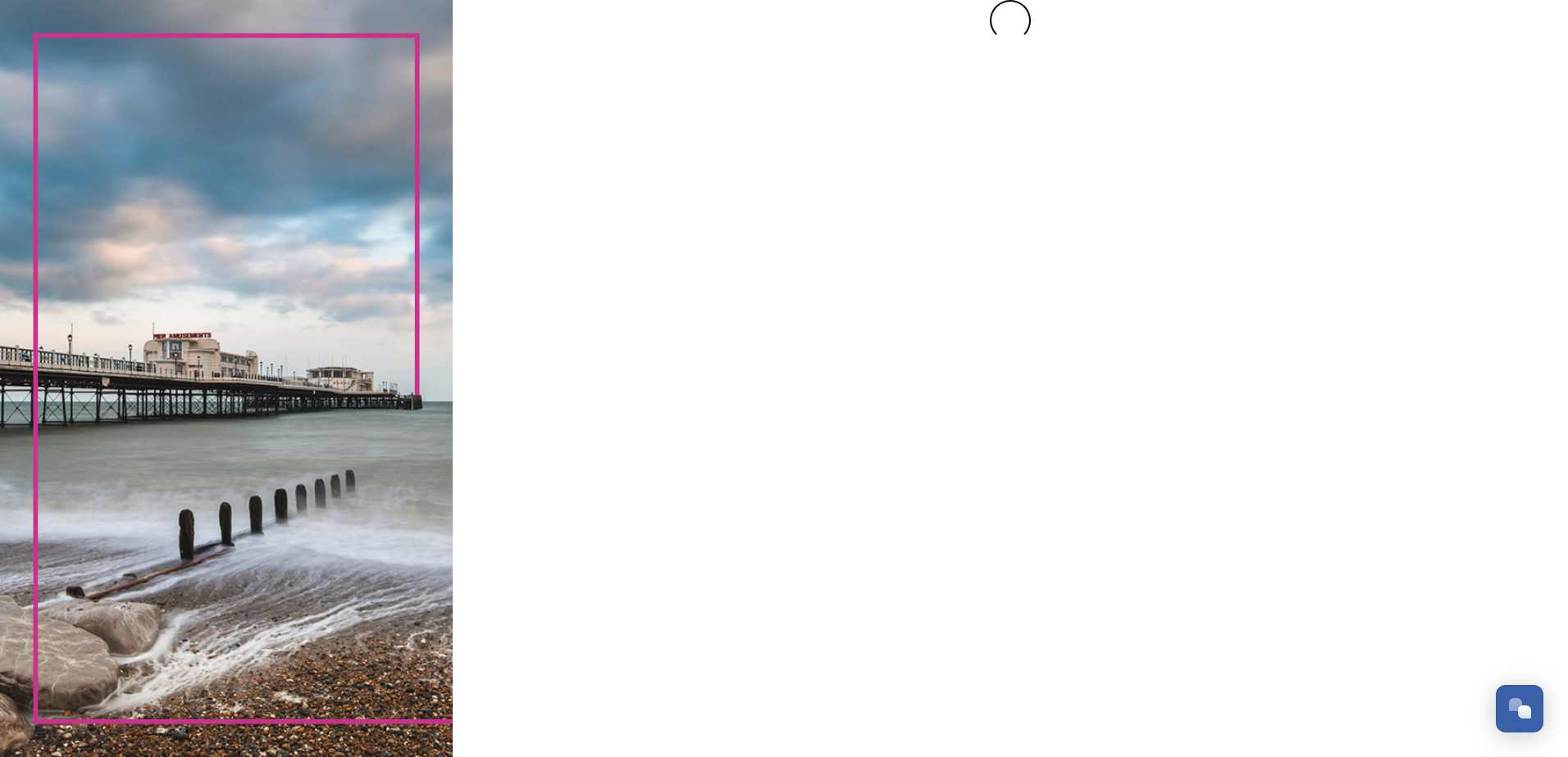
scroll to position [0, 0]
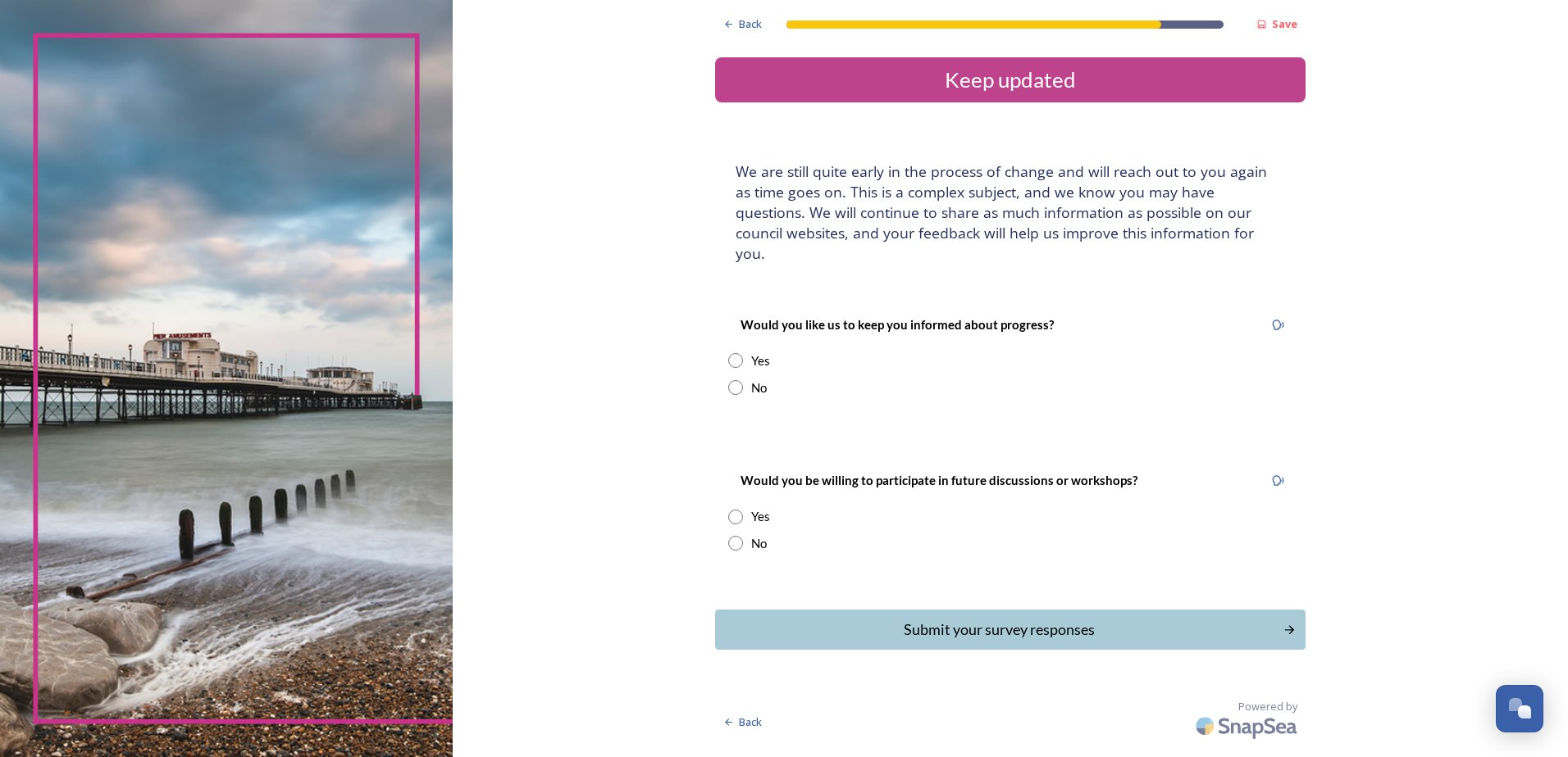
click at [744, 352] on div "Yes" at bounding box center [1010, 361] width 564 height 19
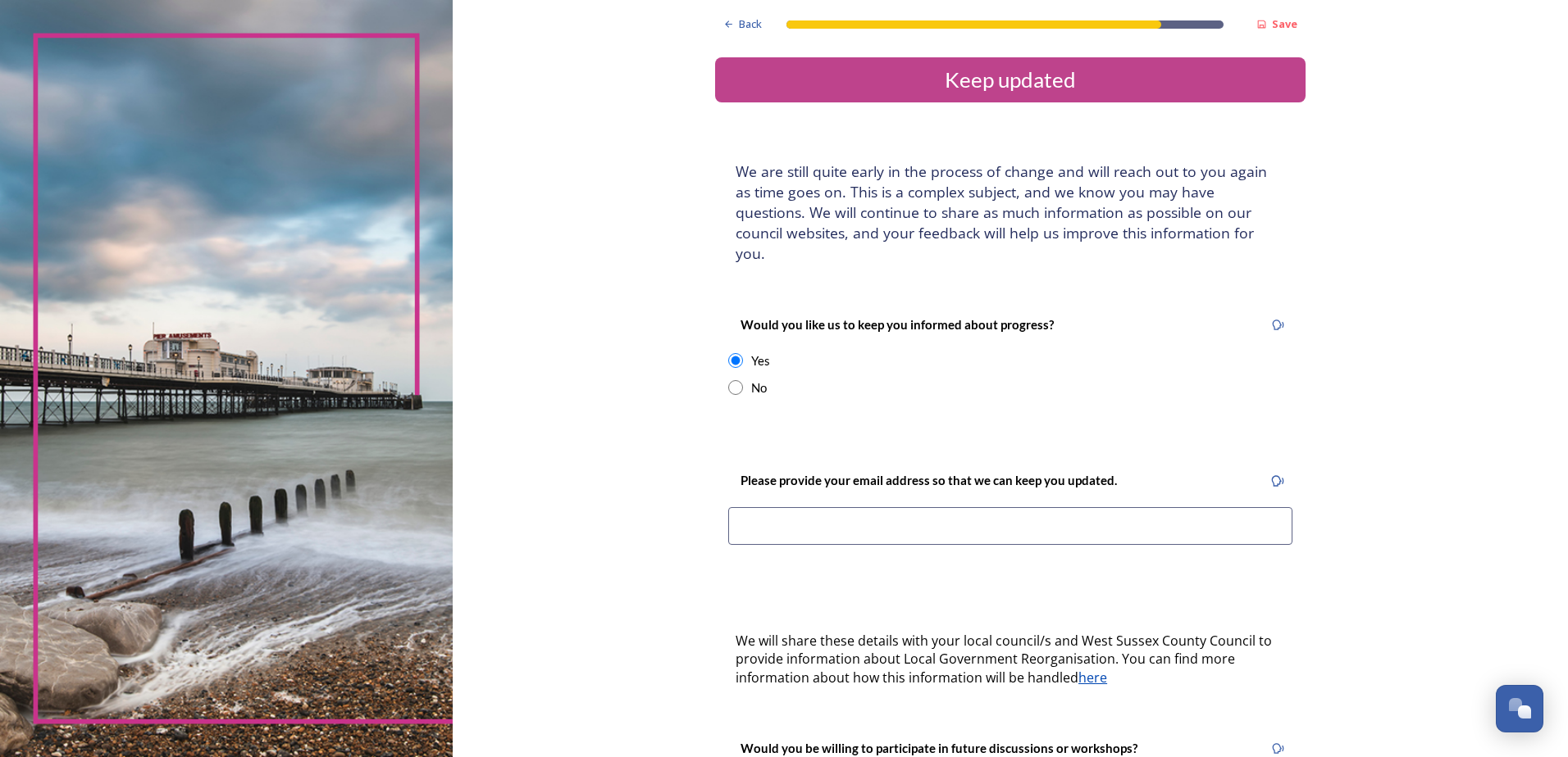
click at [741, 352] on div "Yes" at bounding box center [1010, 361] width 564 height 19
radio input "false"
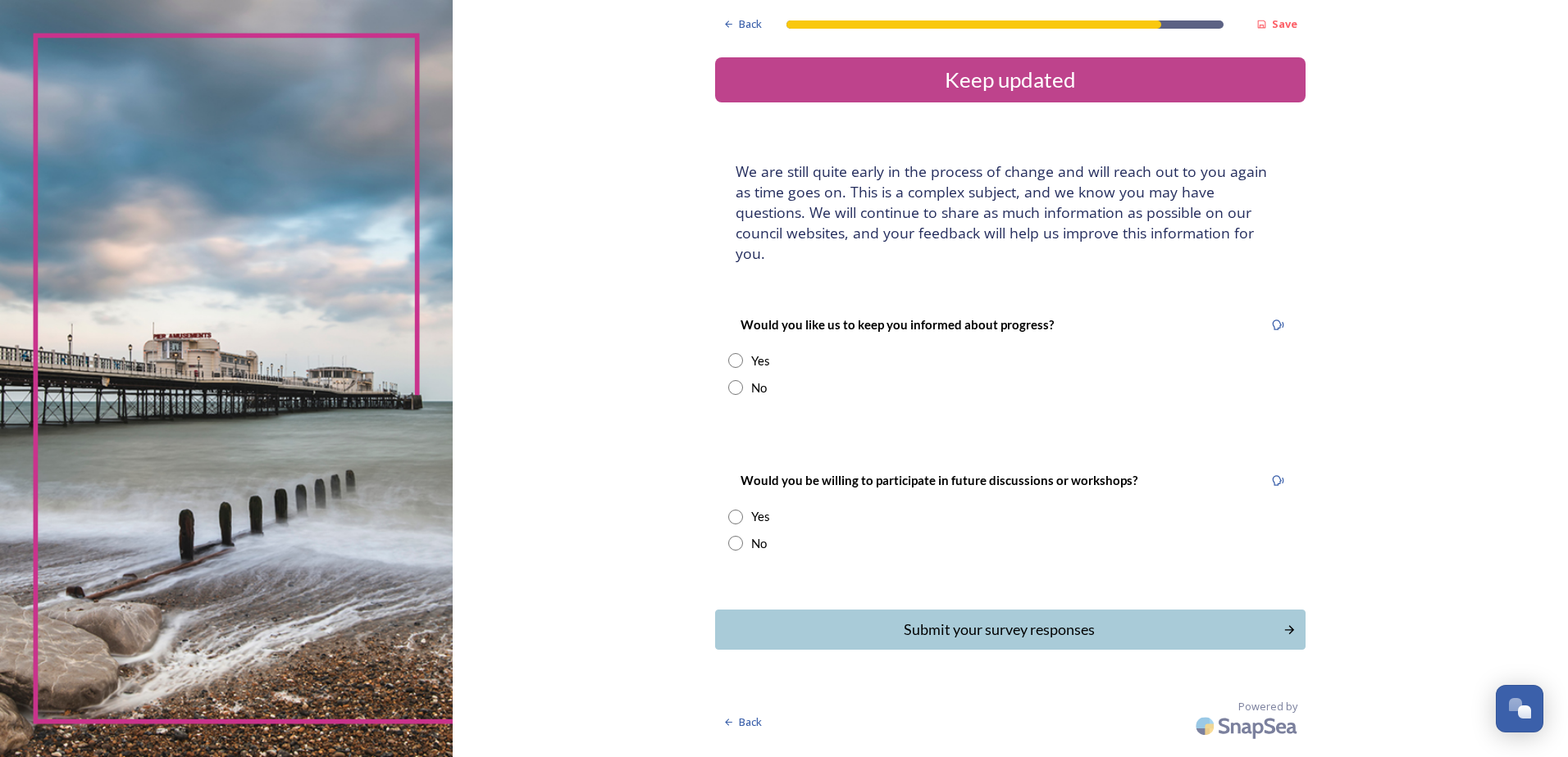
click at [736, 380] on input "radio" at bounding box center [736, 388] width 15 height 15
radio input "true"
click at [728, 536] on input "radio" at bounding box center [736, 544] width 15 height 15
radio input "true"
click at [1072, 619] on div "Submit your survey responses" at bounding box center [999, 630] width 555 height 22
